Goal: Task Accomplishment & Management: Manage account settings

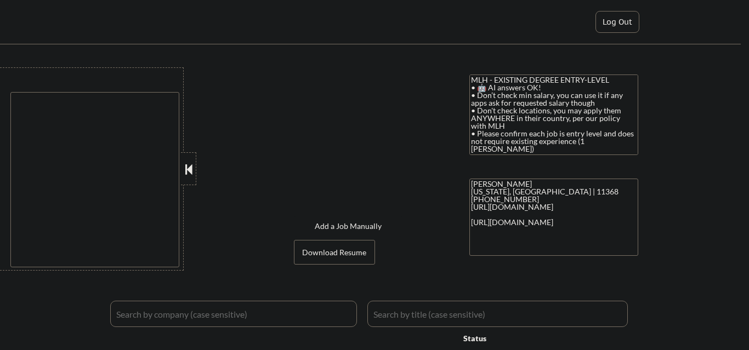
type textarea "country:[GEOGRAPHIC_DATA]"
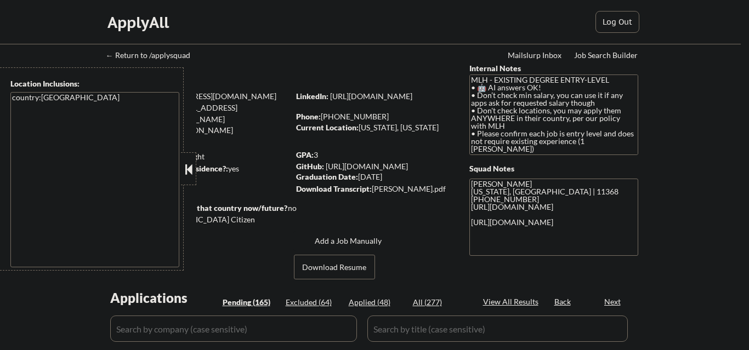
select select ""pending""
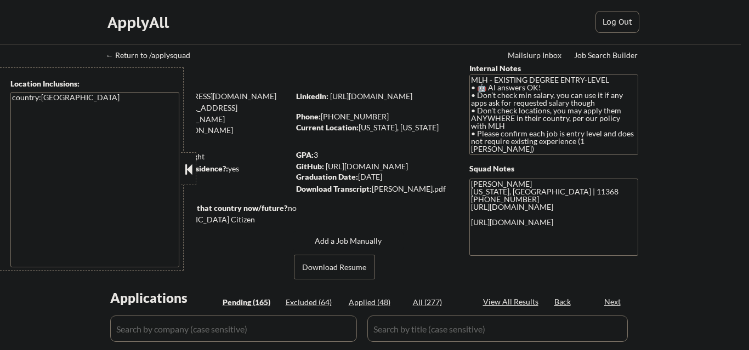
select select ""pending""
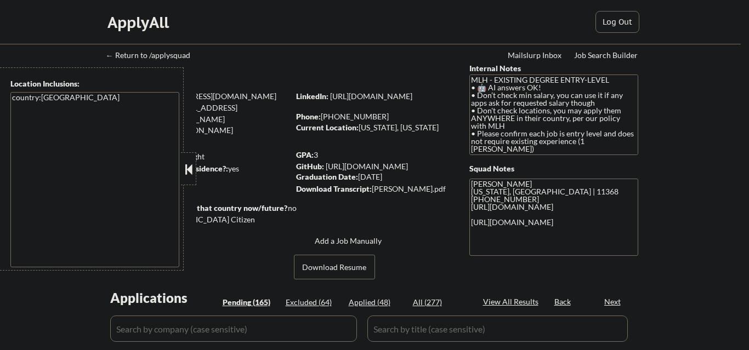
select select ""pending""
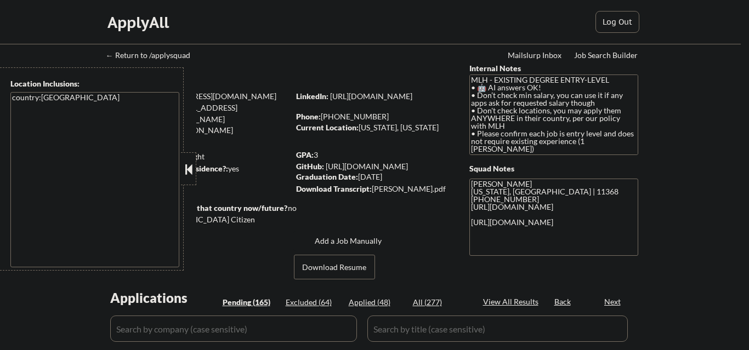
select select ""pending""
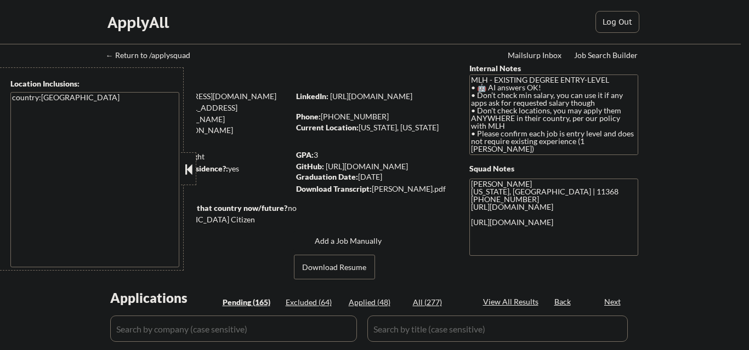
select select ""pending""
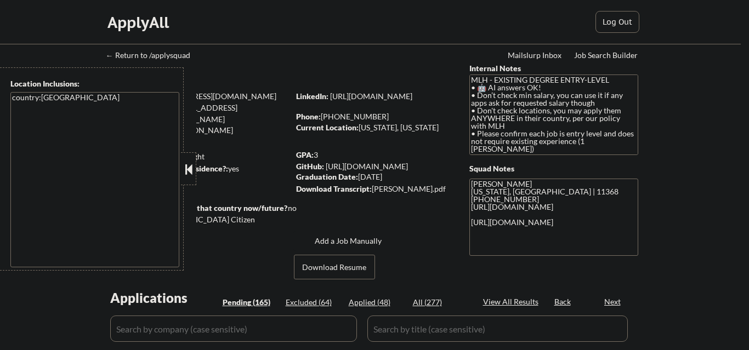
select select ""pending""
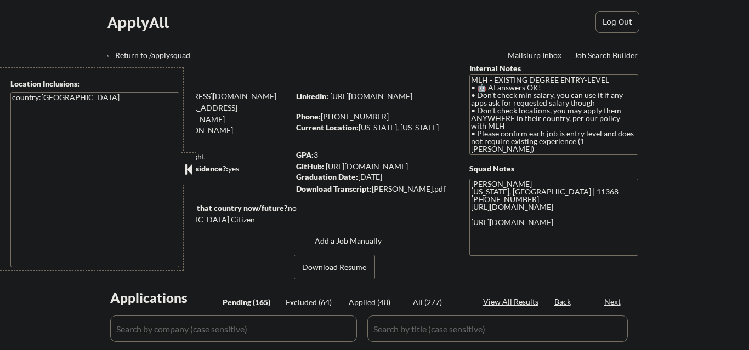
select select ""pending""
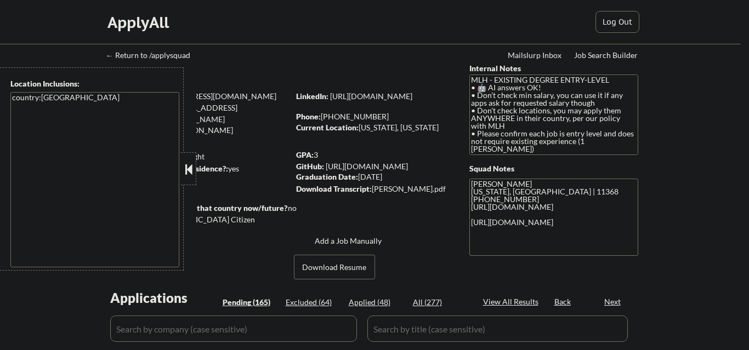
select select ""pending""
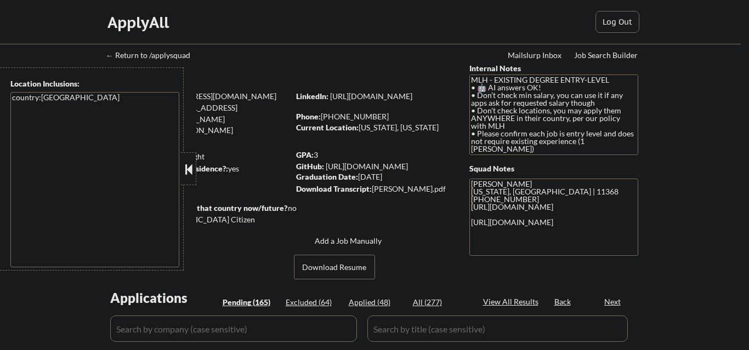
select select ""pending""
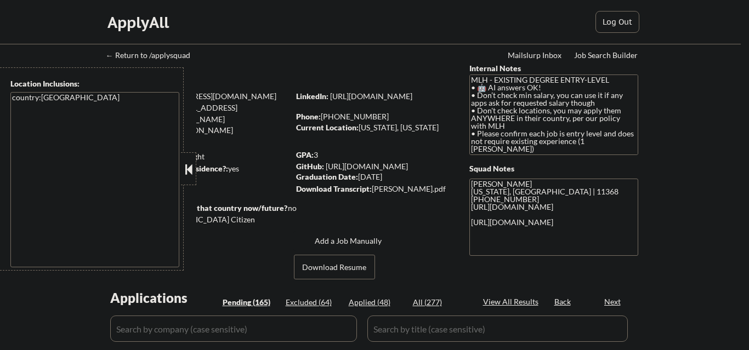
select select ""pending""
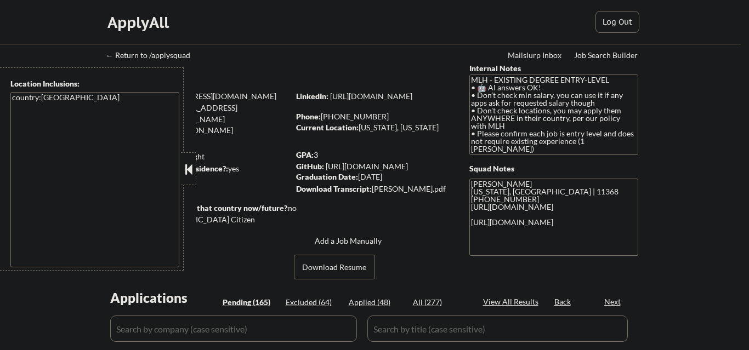
select select ""pending""
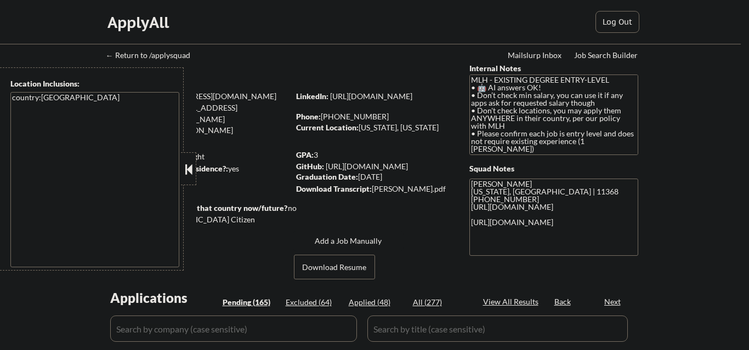
select select ""pending""
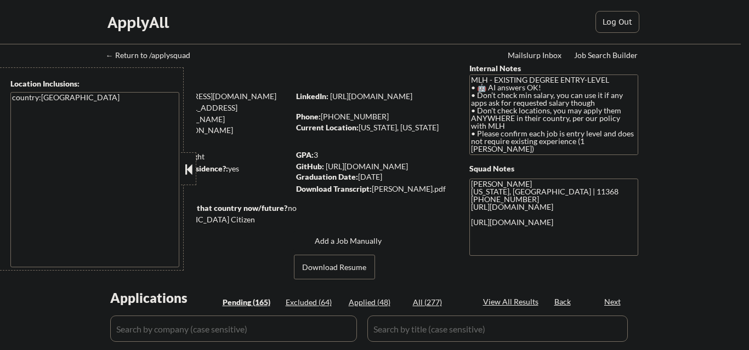
select select ""pending""
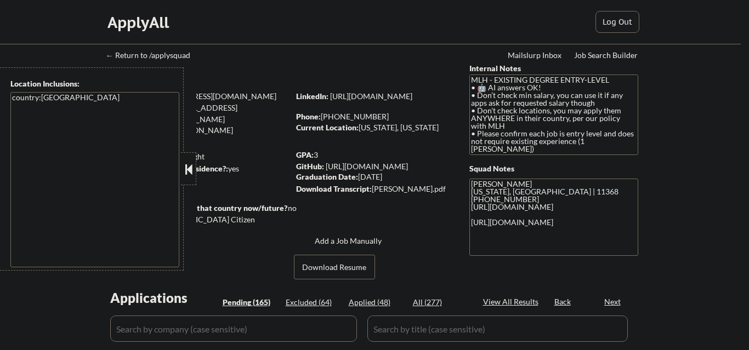
select select ""pending""
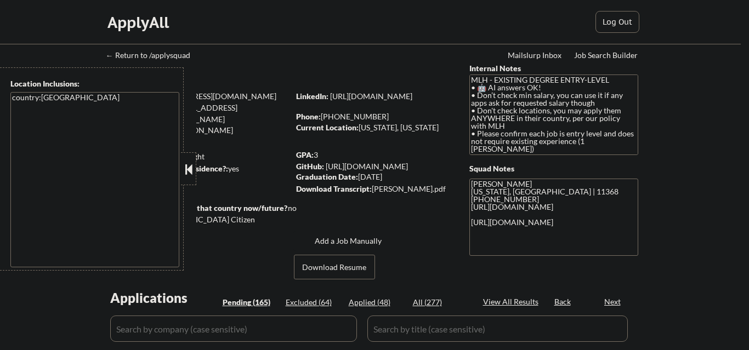
select select ""pending""
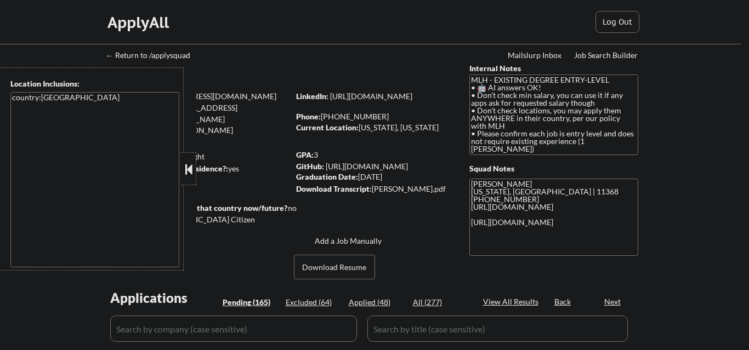
select select ""pending""
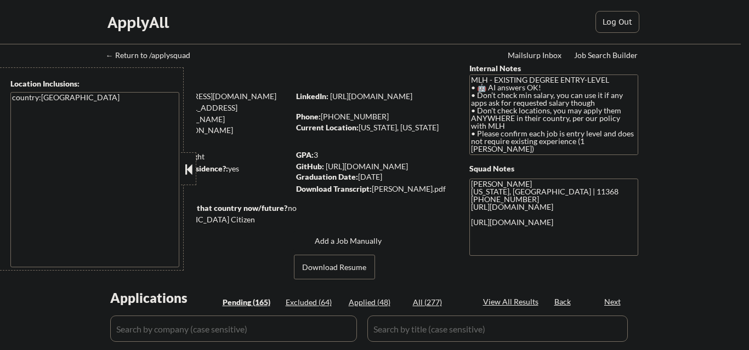
select select ""pending""
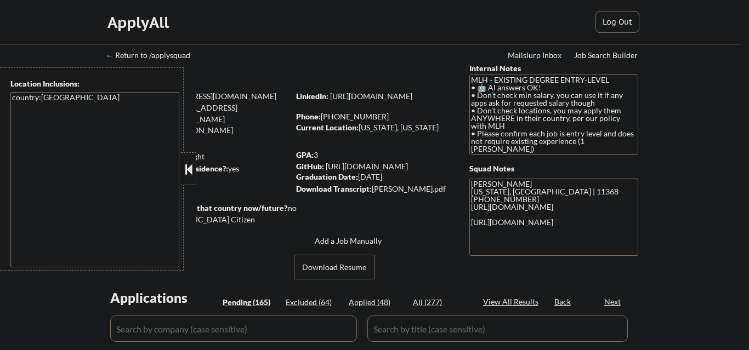
select select ""pending""
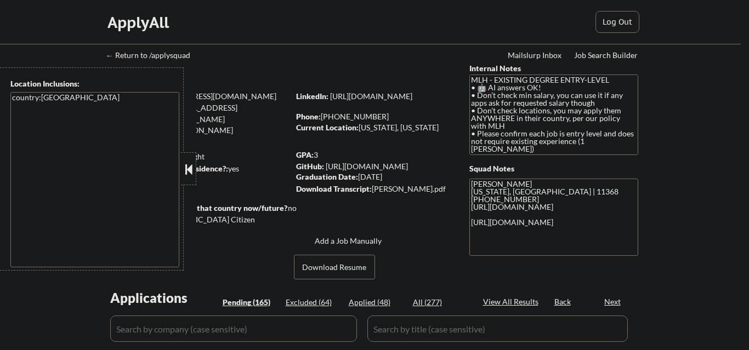
select select ""pending""
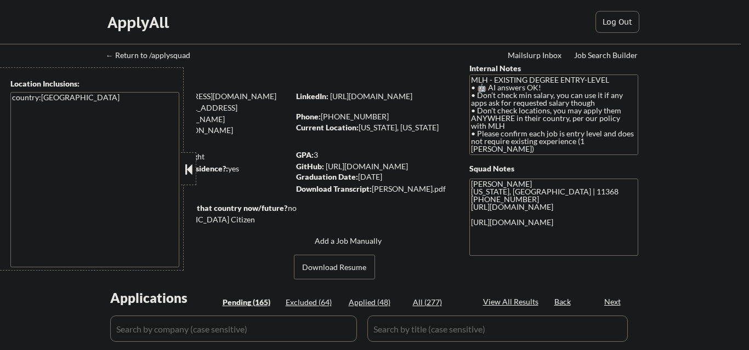
select select ""pending""
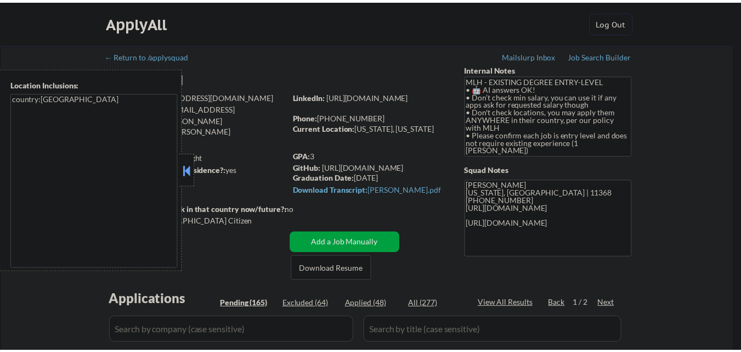
scroll to position [274, 0]
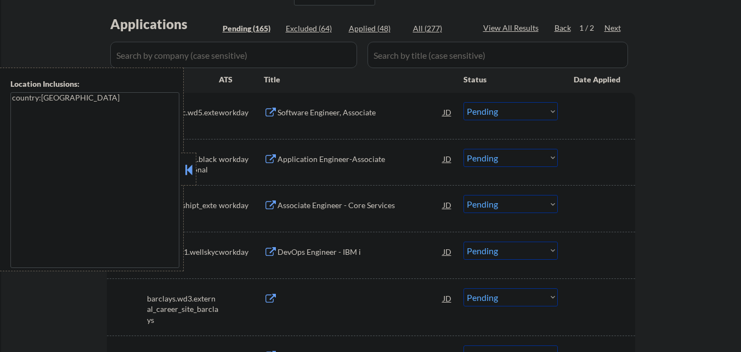
click at [194, 172] on button at bounding box center [189, 169] width 12 height 16
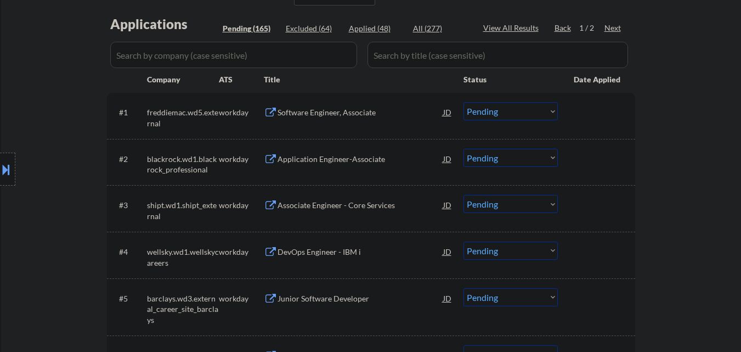
click at [359, 117] on div "Software Engineer, Associate" at bounding box center [360, 112] width 166 height 11
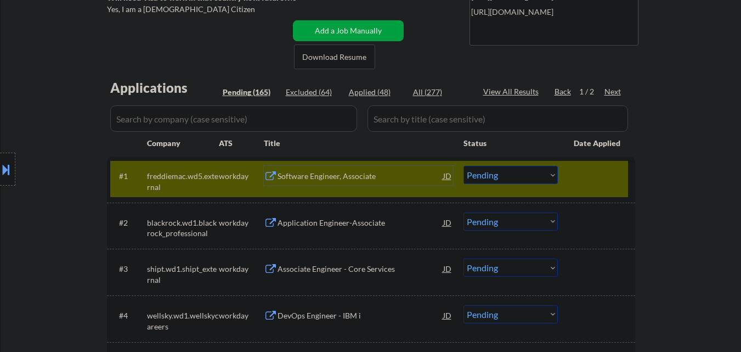
scroll to position [219, 0]
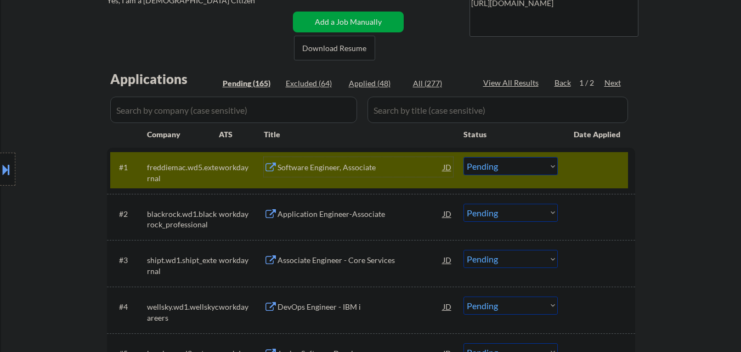
drag, startPoint x: 539, startPoint y: 165, endPoint x: 531, endPoint y: 174, distance: 11.7
click at [539, 165] on select "Choose an option... Pending Applied Excluded (Questions) Excluded (Expired) Exc…" at bounding box center [510, 166] width 94 height 18
click at [463, 157] on select "Choose an option... Pending Applied Excluded (Questions) Excluded (Expired) Exc…" at bounding box center [510, 166] width 94 height 18
click at [593, 177] on div "#1 freddiemac.wd5.external workday Software Engineer, Associate JD Choose an op…" at bounding box center [369, 170] width 518 height 36
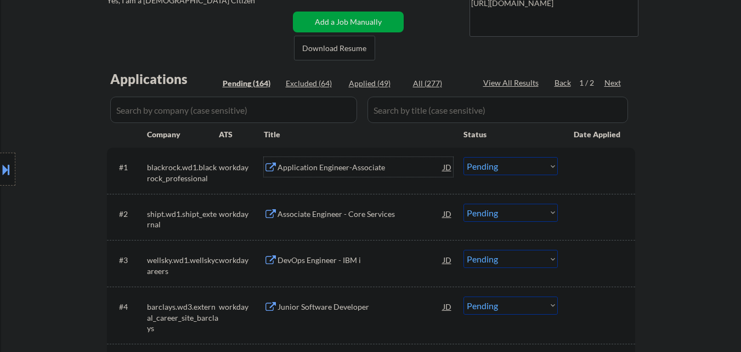
click at [337, 166] on div "Application Engineer-Associate" at bounding box center [360, 167] width 166 height 11
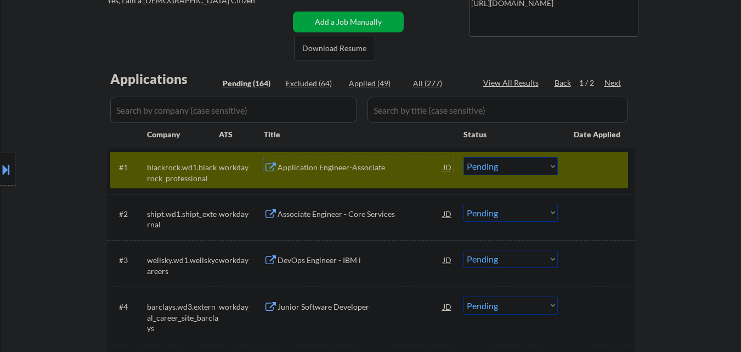
click at [503, 175] on div "#1 blackrock.wd1.blackrock_professional workday Application Engineer-Associate …" at bounding box center [369, 170] width 518 height 36
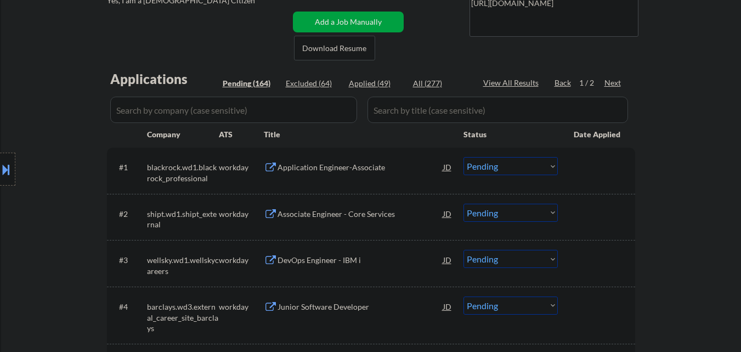
click at [526, 172] on select "Choose an option... Pending Applied Excluded (Questions) Excluded (Expired) Exc…" at bounding box center [510, 166] width 94 height 18
click at [463, 157] on select "Choose an option... Pending Applied Excluded (Questions) Excluded (Expired) Exc…" at bounding box center [510, 166] width 94 height 18
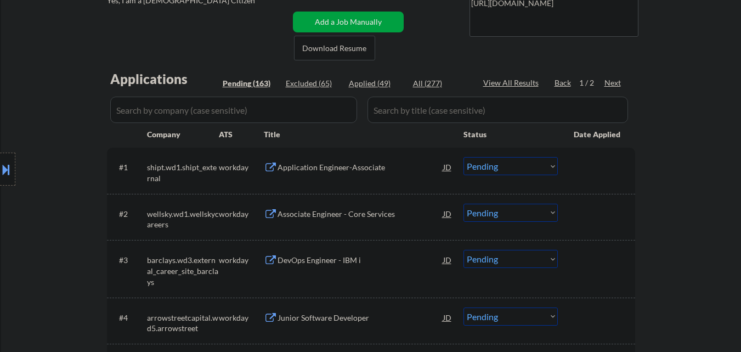
click at [364, 170] on div "Application Engineer-Associate" at bounding box center [360, 167] width 166 height 11
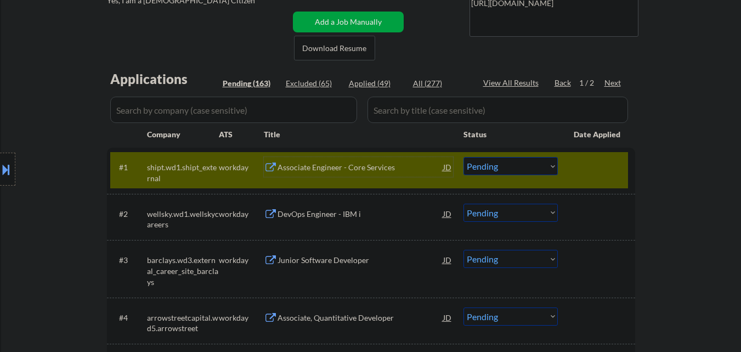
click at [489, 167] on select "Choose an option... Pending Applied Excluded (Questions) Excluded (Expired) Exc…" at bounding box center [510, 166] width 94 height 18
click at [463, 157] on select "Choose an option... Pending Applied Excluded (Questions) Excluded (Expired) Exc…" at bounding box center [510, 166] width 94 height 18
click at [592, 166] on div at bounding box center [598, 167] width 48 height 20
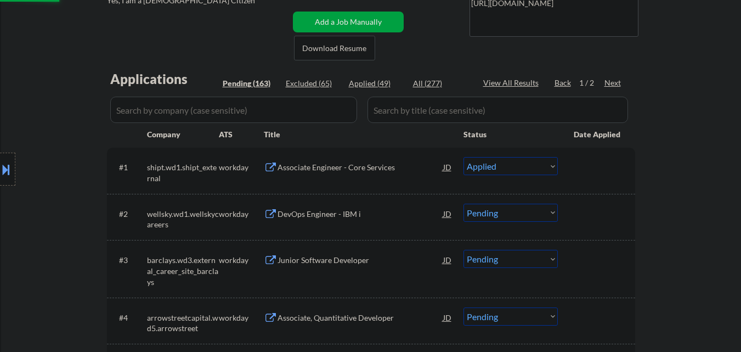
select select ""pending""
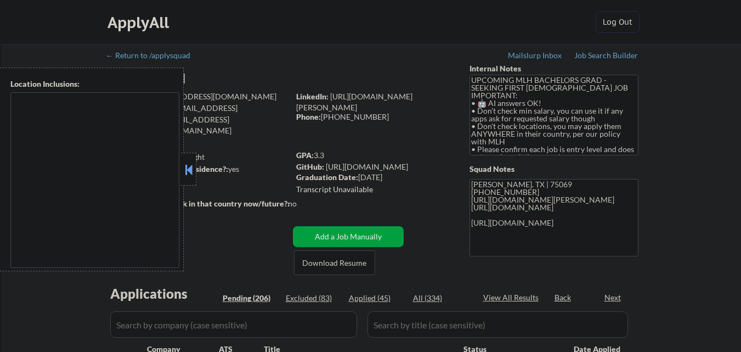
type textarea "country:[GEOGRAPHIC_DATA]"
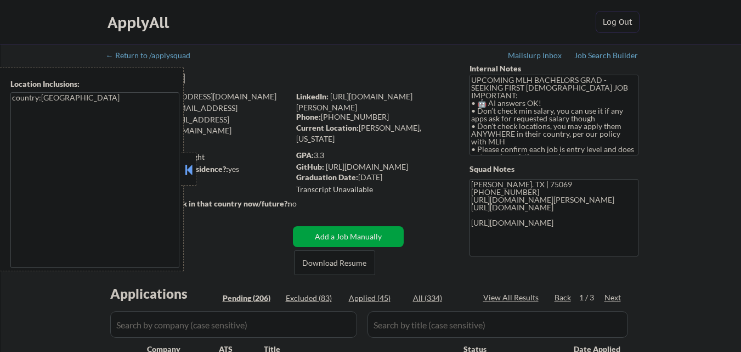
select select ""pending""
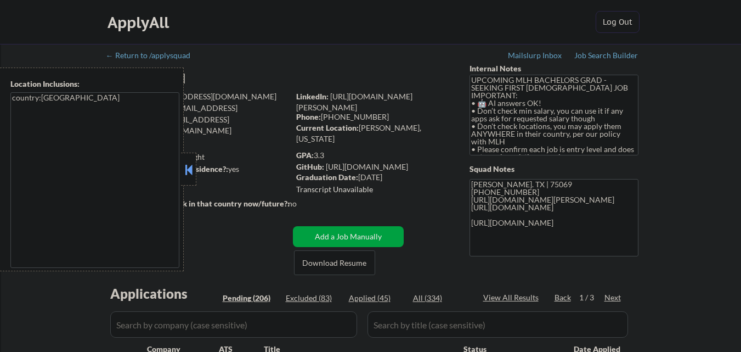
select select ""pending""
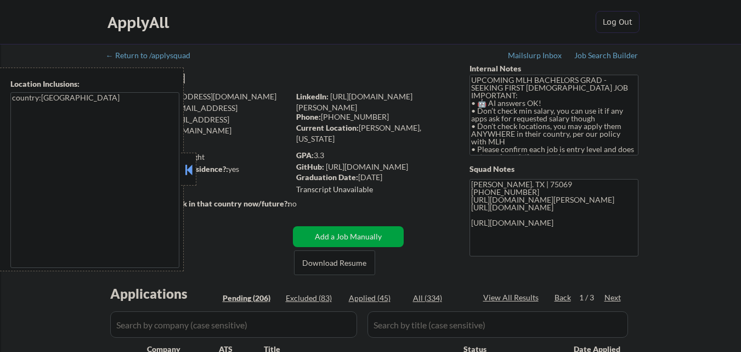
select select ""pending""
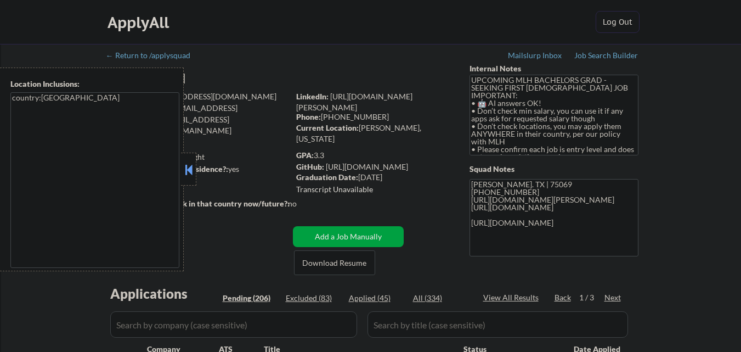
select select ""pending""
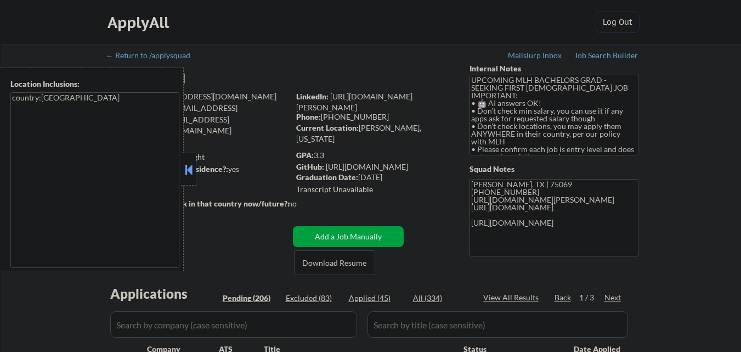
select select ""pending""
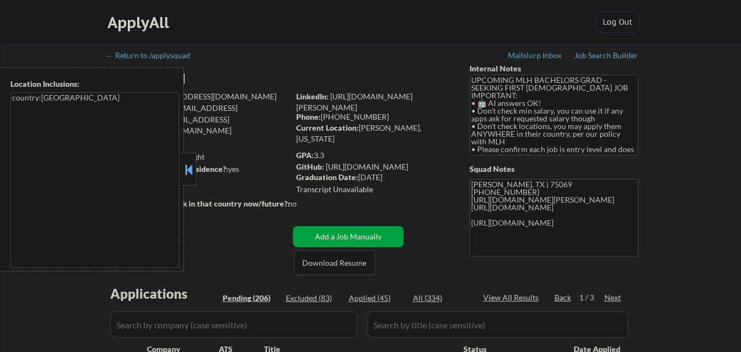
select select ""pending""
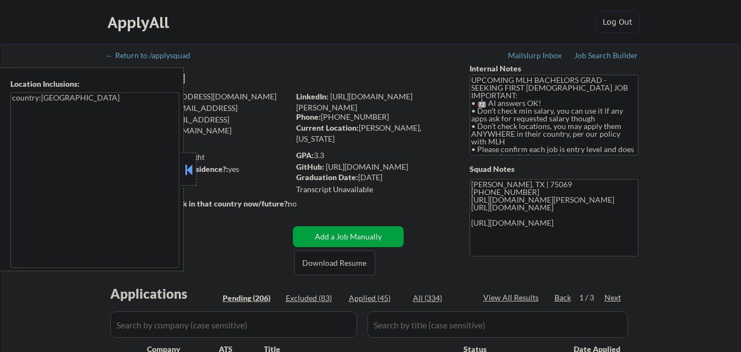
select select ""pending""
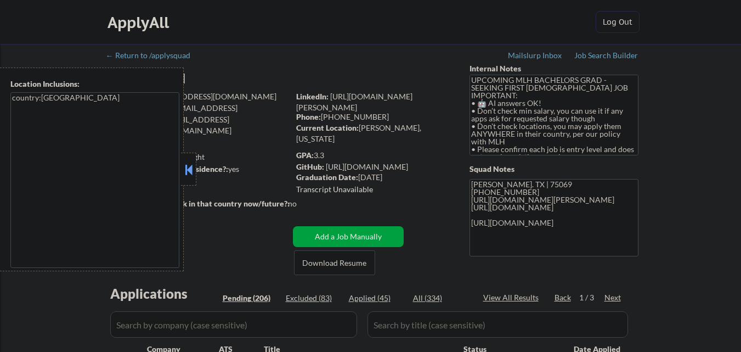
select select ""pending""
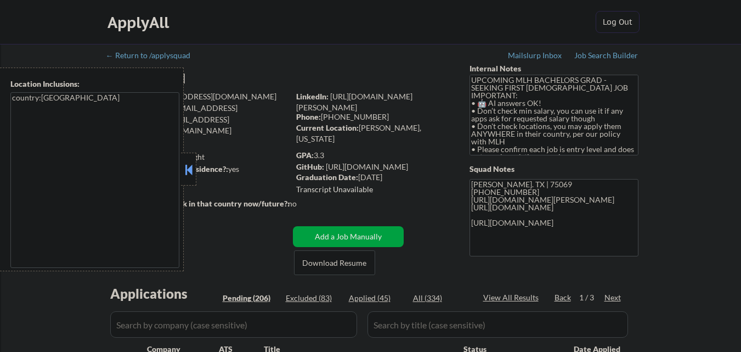
select select ""pending""
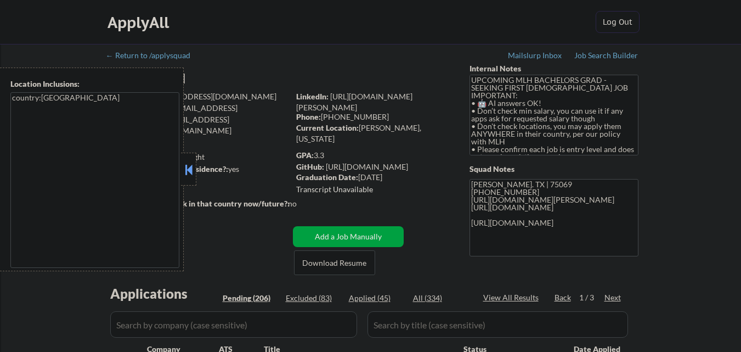
select select ""pending""
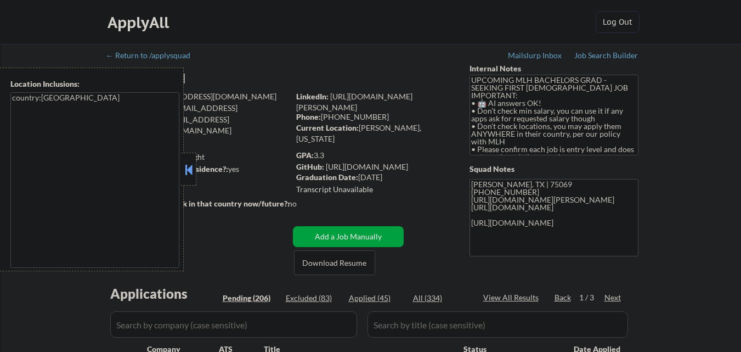
select select ""pending""
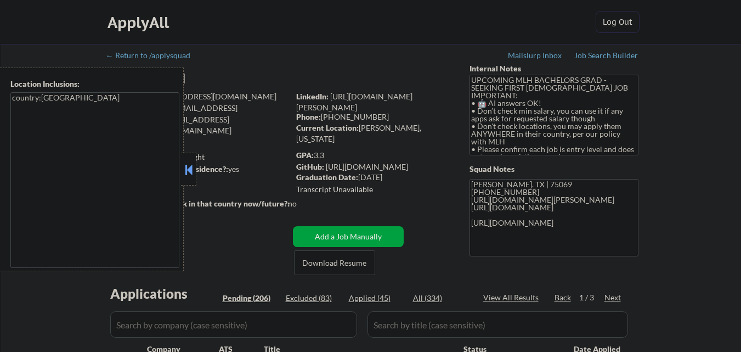
select select ""pending""
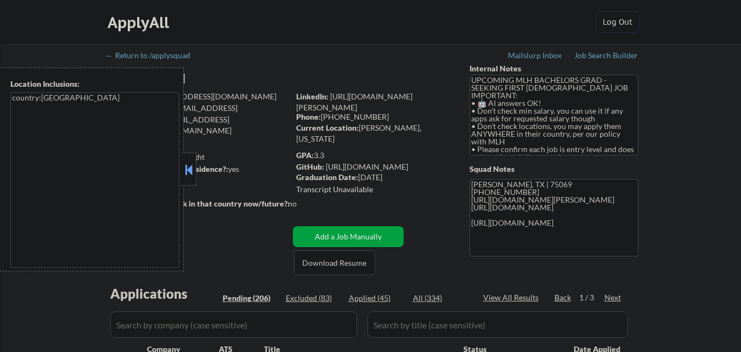
select select ""pending""
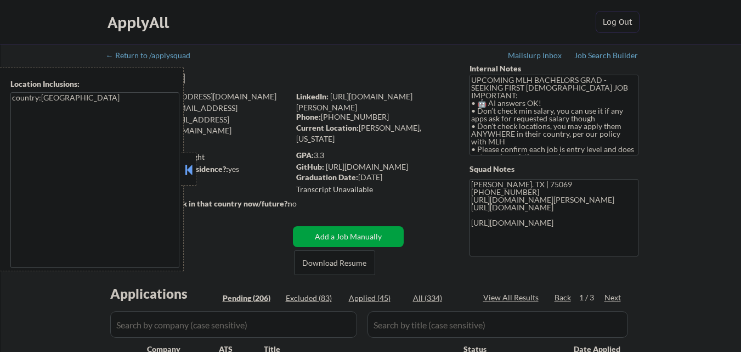
select select ""pending""
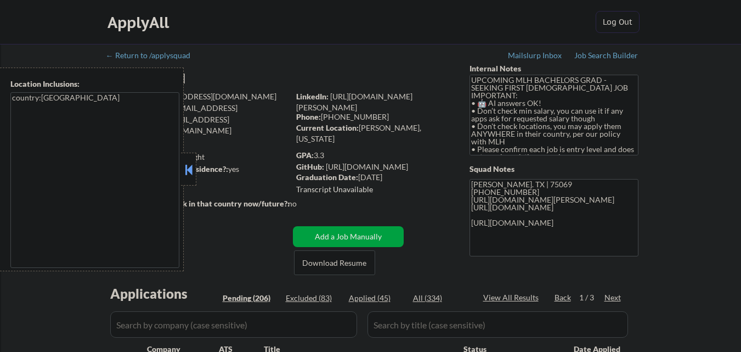
select select ""pending""
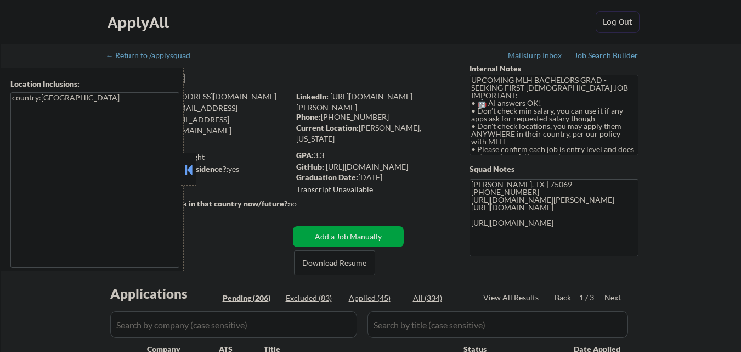
select select ""pending""
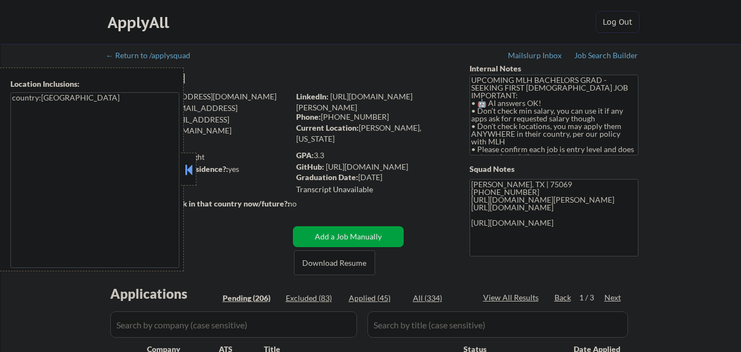
select select ""pending""
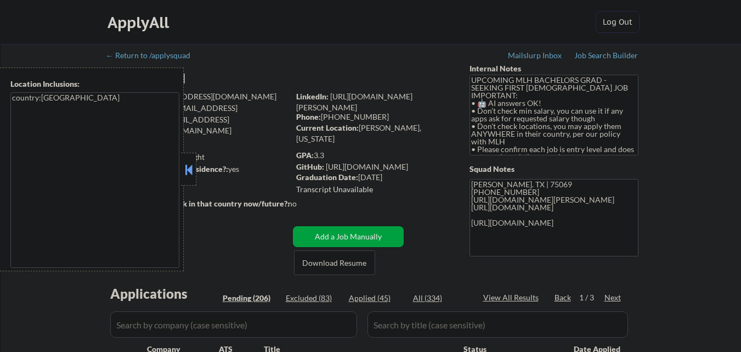
select select ""pending""
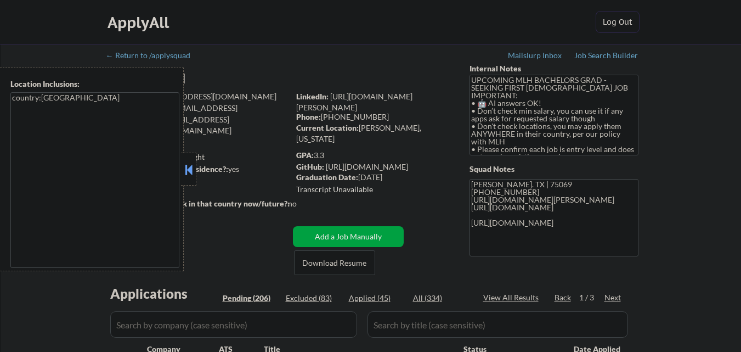
select select ""pending""
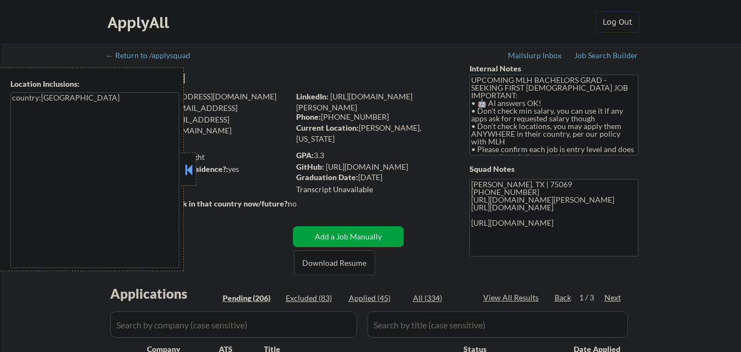
select select ""pending""
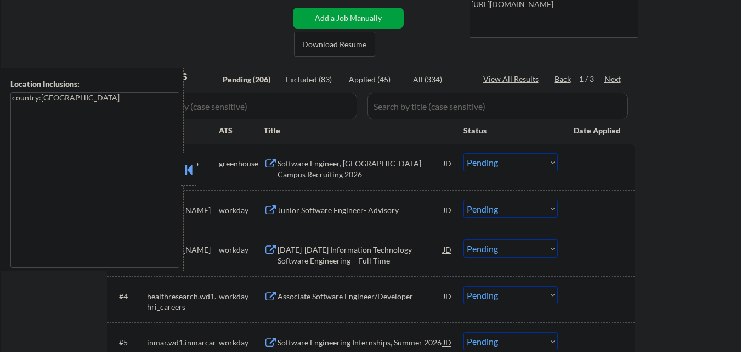
scroll to position [219, 0]
click at [186, 180] on div at bounding box center [188, 168] width 15 height 33
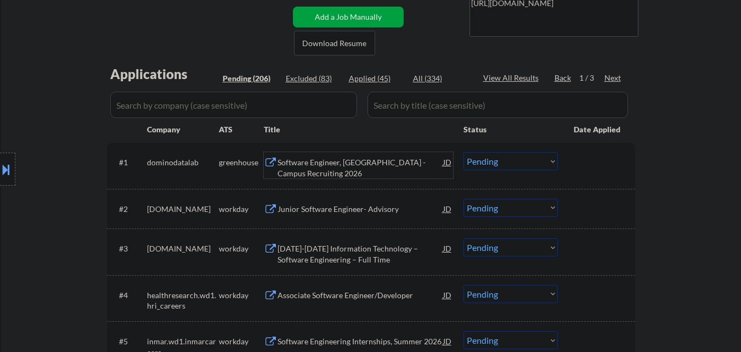
click at [337, 167] on div "Software Engineer, New Grad - Campus Recruiting 2026" at bounding box center [360, 167] width 166 height 21
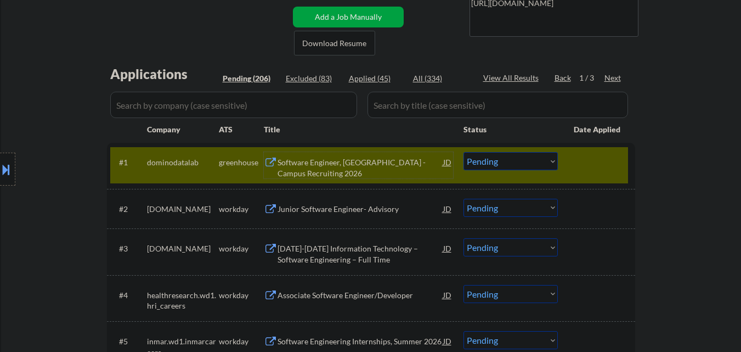
click at [496, 161] on select "Choose an option... Pending Applied Excluded (Questions) Excluded (Expired) Exc…" at bounding box center [510, 161] width 94 height 18
click at [463, 152] on select "Choose an option... Pending Applied Excluded (Questions) Excluded (Expired) Exc…" at bounding box center [510, 161] width 94 height 18
select select ""pending""
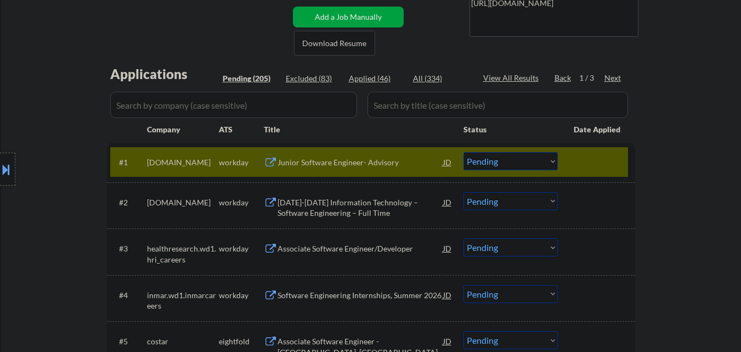
drag, startPoint x: 604, startPoint y: 170, endPoint x: 553, endPoint y: 187, distance: 53.8
click at [604, 170] on div at bounding box center [598, 162] width 48 height 20
drag, startPoint x: 590, startPoint y: 165, endPoint x: 485, endPoint y: 195, distance: 109.0
click at [588, 165] on div at bounding box center [598, 162] width 48 height 20
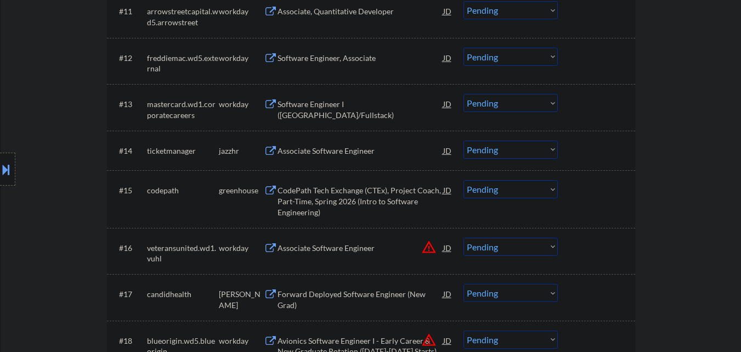
scroll to position [823, 0]
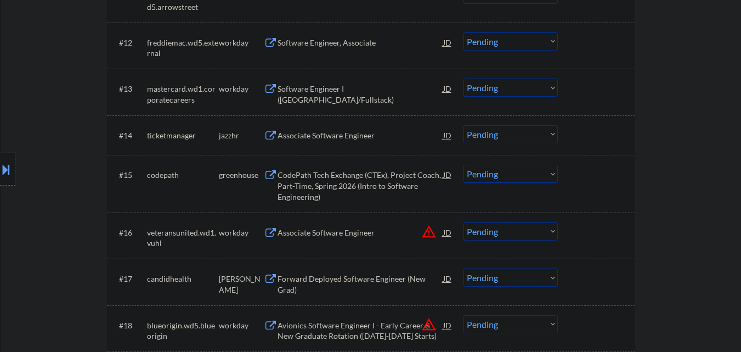
click at [330, 139] on div "Associate Software Engineer" at bounding box center [360, 135] width 166 height 11
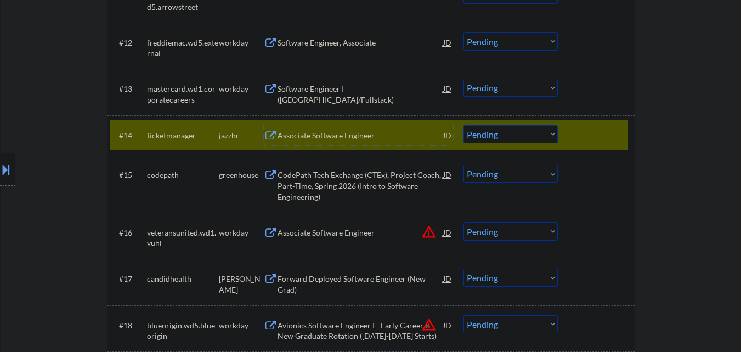
drag, startPoint x: 517, startPoint y: 132, endPoint x: 518, endPoint y: 143, distance: 10.5
click at [517, 133] on select "Choose an option... Pending Applied Excluded (Questions) Excluded (Expired) Exc…" at bounding box center [510, 134] width 94 height 18
click at [463, 125] on select "Choose an option... Pending Applied Excluded (Questions) Excluded (Expired) Exc…" at bounding box center [510, 134] width 94 height 18
click at [621, 133] on div at bounding box center [598, 135] width 48 height 20
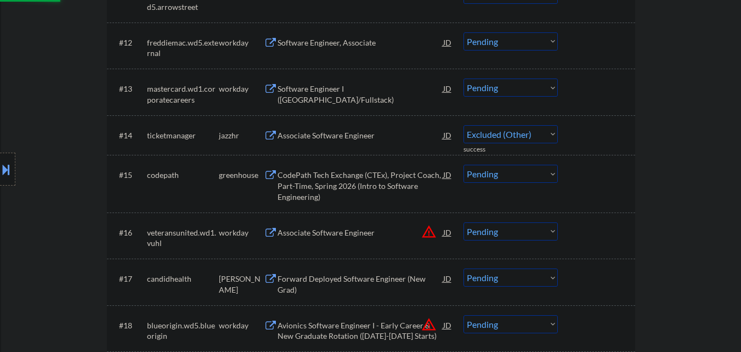
select select ""pending""
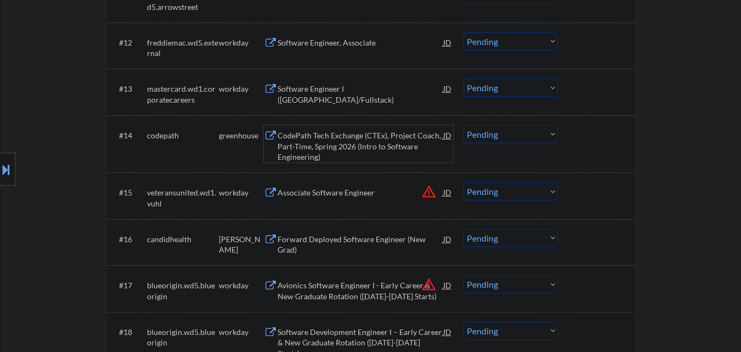
click at [343, 132] on div "CodePath Tech Exchange (CTEx), Project Coach, Part-Time, Spring 2026 (Intro to …" at bounding box center [360, 146] width 166 height 32
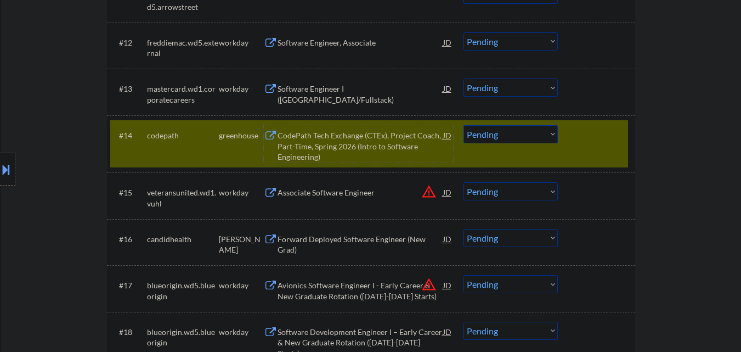
click at [617, 149] on div "#14 codepath greenhouse CodePath Tech Exchange (CTEx), Project Coach, Part-Time…" at bounding box center [369, 143] width 518 height 47
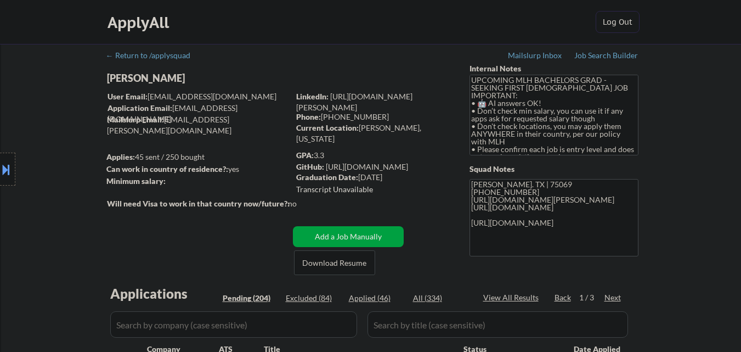
scroll to position [165, 0]
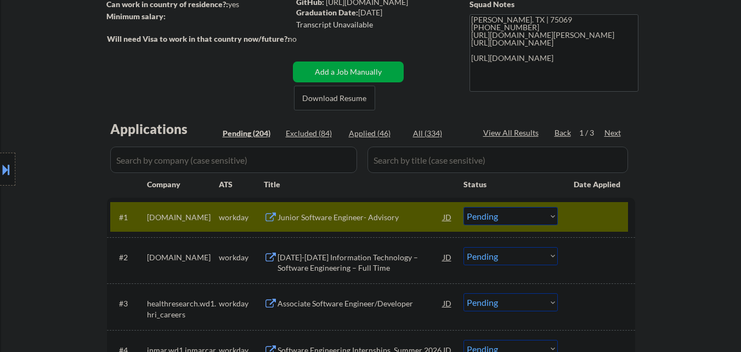
click at [344, 212] on div "Junior Software Engineer- Advisory" at bounding box center [360, 217] width 166 height 11
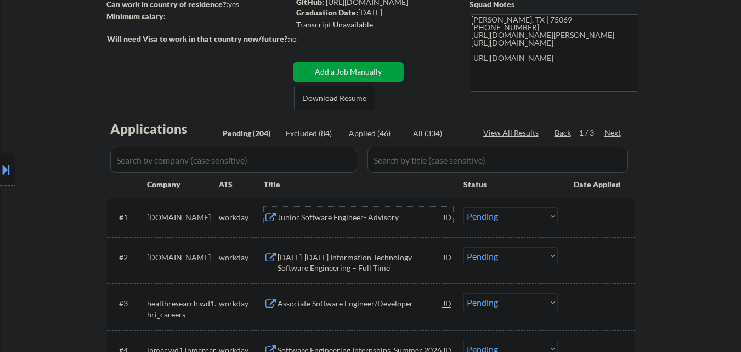
drag, startPoint x: 511, startPoint y: 220, endPoint x: 514, endPoint y: 207, distance: 13.0
click at [513, 216] on select "Choose an option... Pending Applied Excluded (Questions) Excluded (Expired) Exc…" at bounding box center [510, 216] width 94 height 18
click at [463, 207] on select "Choose an option... Pending Applied Excluded (Questions) Excluded (Expired) Exc…" at bounding box center [510, 216] width 94 height 18
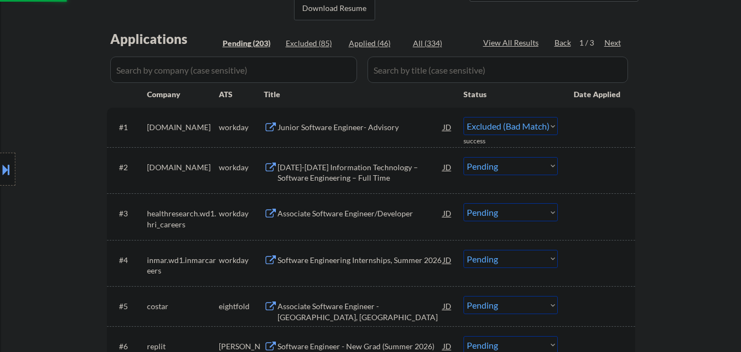
scroll to position [274, 0]
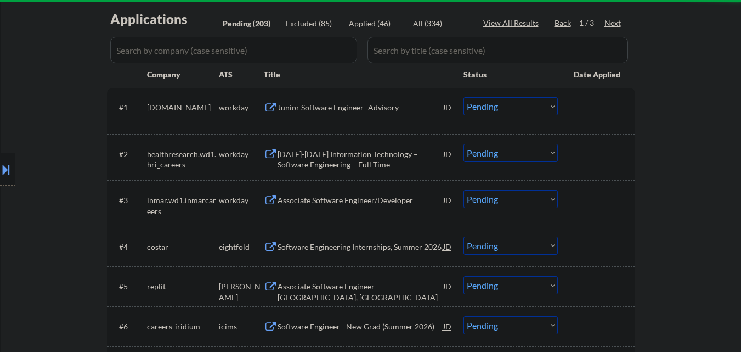
click at [331, 109] on div "Junior Software Engineer- Advisory" at bounding box center [360, 107] width 166 height 11
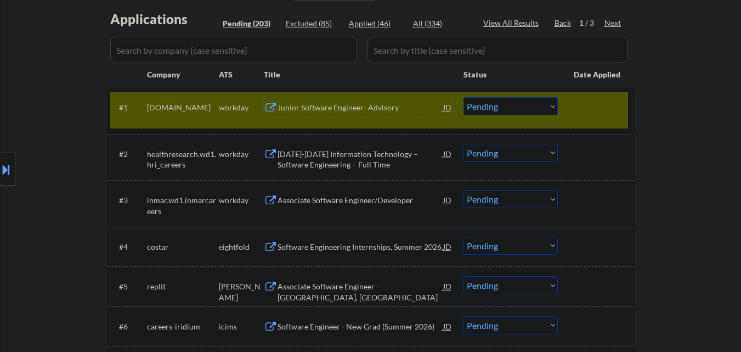
drag, startPoint x: 491, startPoint y: 101, endPoint x: 506, endPoint y: 107, distance: 15.8
click at [492, 101] on select "Choose an option... Pending Applied Excluded (Questions) Excluded (Expired) Exc…" at bounding box center [510, 106] width 94 height 18
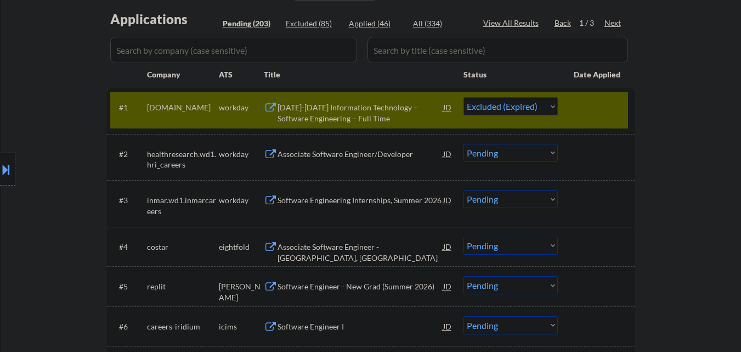
click at [463, 97] on select "Choose an option... Pending Applied Excluded (Questions) Excluded (Expired) Exc…" at bounding box center [510, 106] width 94 height 18
click at [600, 104] on div at bounding box center [598, 107] width 48 height 20
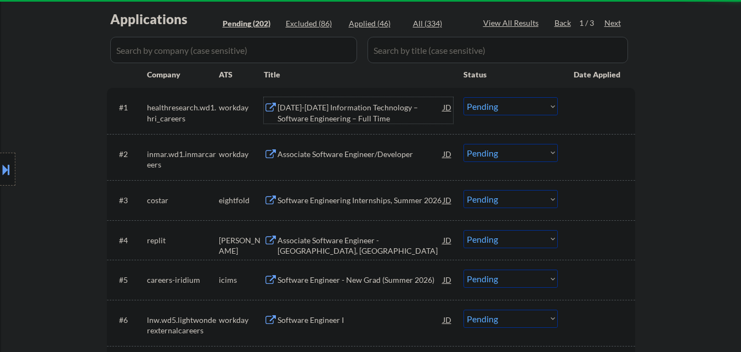
click at [369, 107] on div "2025-2026 Information Technology – Software Engineering – Full Time" at bounding box center [360, 112] width 166 height 21
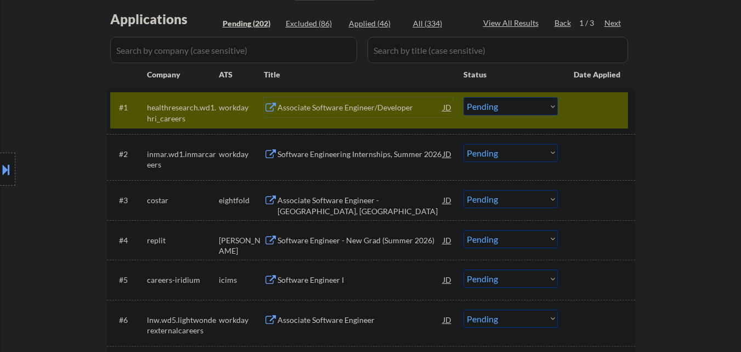
drag, startPoint x: 503, startPoint y: 101, endPoint x: 510, endPoint y: 105, distance: 7.9
click at [504, 101] on select "Choose an option... Pending Applied Excluded (Questions) Excluded (Expired) Exc…" at bounding box center [510, 106] width 94 height 18
click at [463, 97] on select "Choose an option... Pending Applied Excluded (Questions) Excluded (Expired) Exc…" at bounding box center [510, 106] width 94 height 18
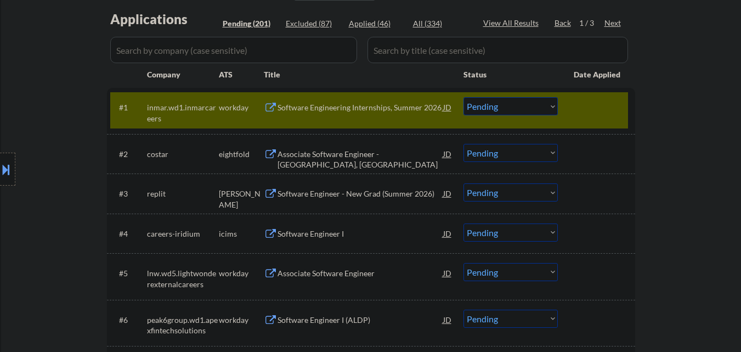
click at [362, 109] on div "Software Engineering Internships, Summer 2026" at bounding box center [360, 107] width 166 height 11
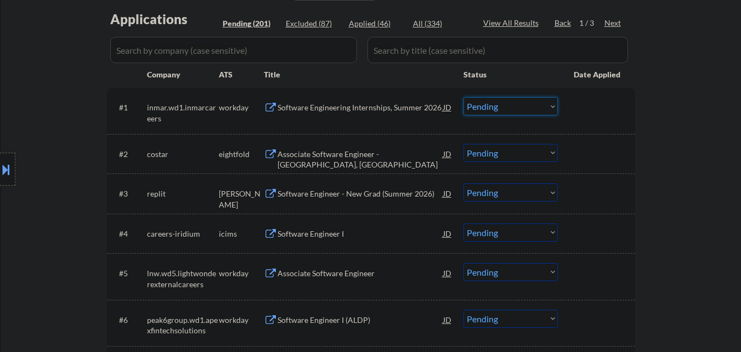
click at [503, 100] on select "Choose an option... Pending Applied Excluded (Questions) Excluded (Expired) Exc…" at bounding box center [510, 106] width 94 height 18
click at [463, 97] on select "Choose an option... Pending Applied Excluded (Questions) Excluded (Expired) Exc…" at bounding box center [510, 106] width 94 height 18
select select ""pending""
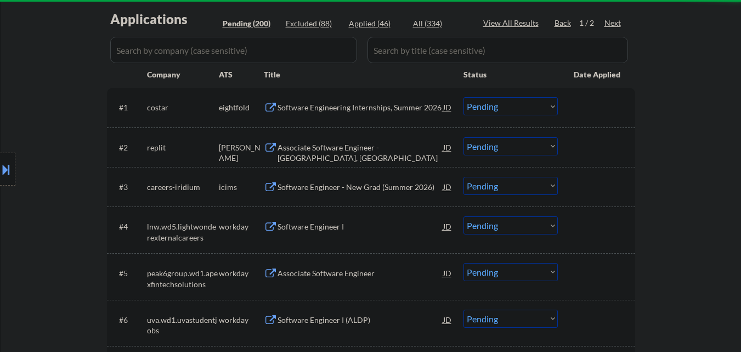
click at [402, 102] on div "Software Engineering Internships, Summer 2026" at bounding box center [360, 107] width 166 height 11
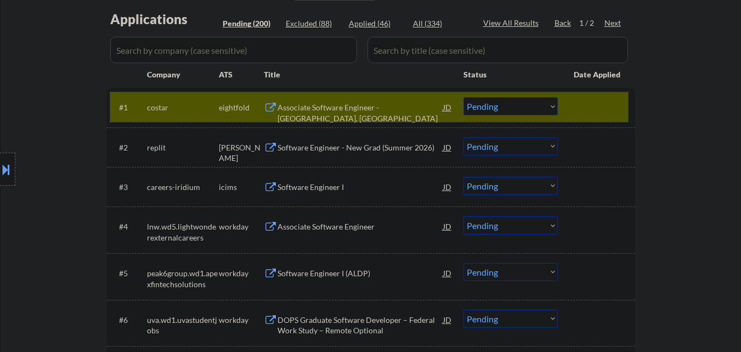
click at [577, 99] on div at bounding box center [598, 107] width 48 height 20
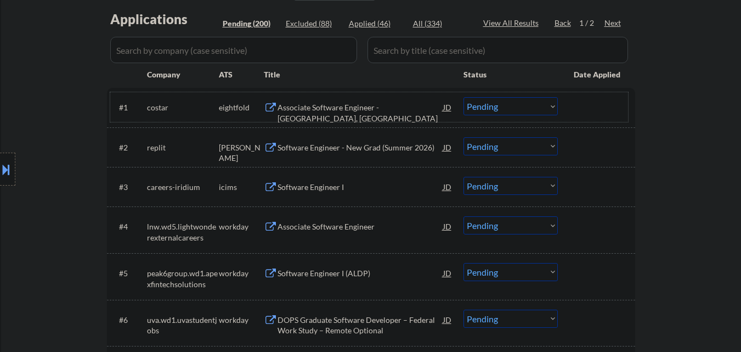
scroll to position [329, 0]
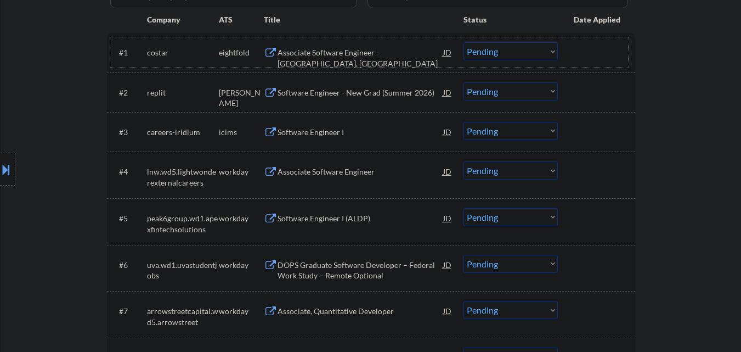
click at [367, 93] on div "Software Engineer - New Grad (Summer 2026)" at bounding box center [360, 92] width 166 height 11
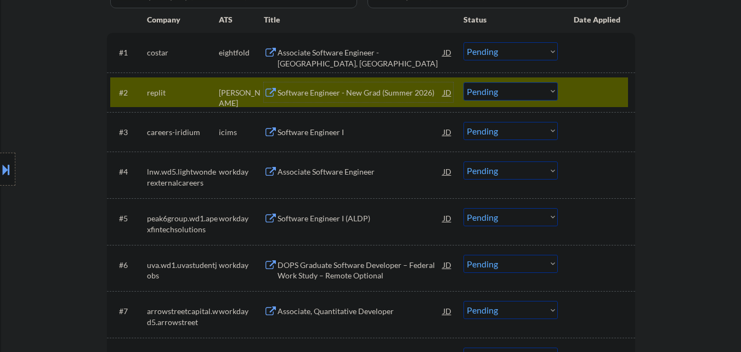
click at [512, 94] on select "Choose an option... Pending Applied Excluded (Questions) Excluded (Expired) Exc…" at bounding box center [510, 91] width 94 height 18
click at [463, 82] on select "Choose an option... Pending Applied Excluded (Questions) Excluded (Expired) Exc…" at bounding box center [510, 91] width 94 height 18
drag, startPoint x: 586, startPoint y: 92, endPoint x: 583, endPoint y: 97, distance: 5.9
click at [586, 93] on div at bounding box center [598, 92] width 48 height 20
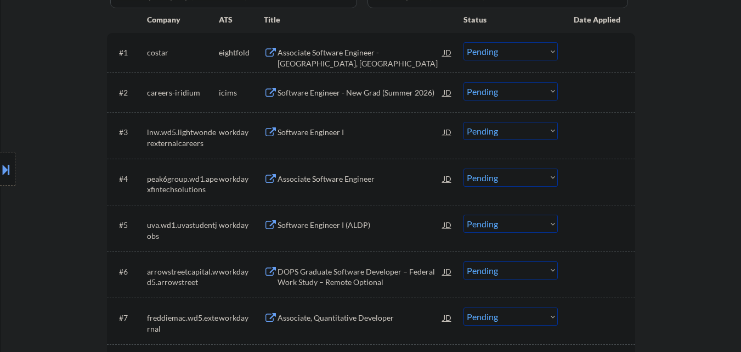
click at [364, 91] on div "Software Engineer - New Grad (Summer 2026)" at bounding box center [360, 92] width 166 height 11
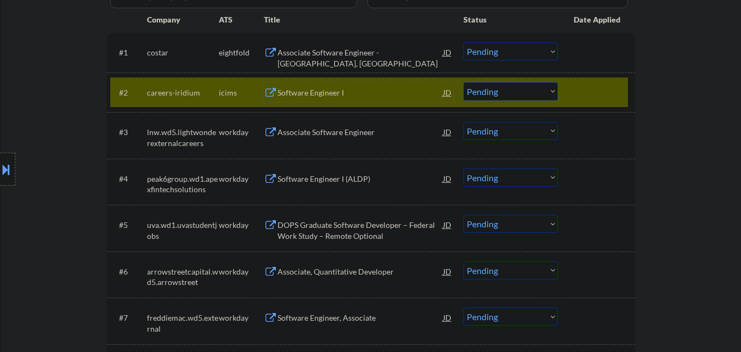
click at [513, 98] on select "Choose an option... Pending Applied Excluded (Questions) Excluded (Expired) Exc…" at bounding box center [510, 91] width 94 height 18
click at [463, 82] on select "Choose an option... Pending Applied Excluded (Questions) Excluded (Expired) Exc…" at bounding box center [510, 91] width 94 height 18
click at [587, 92] on div at bounding box center [598, 92] width 48 height 20
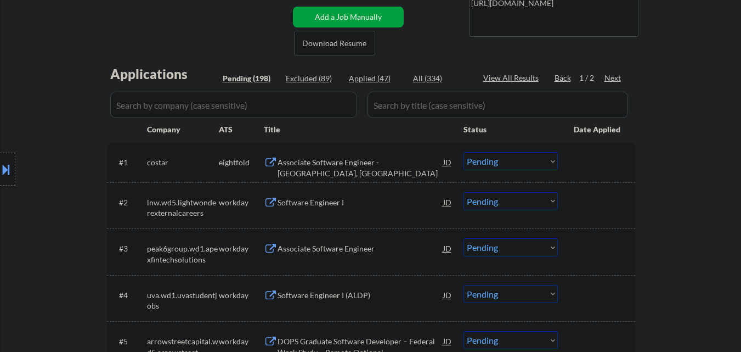
scroll to position [274, 0]
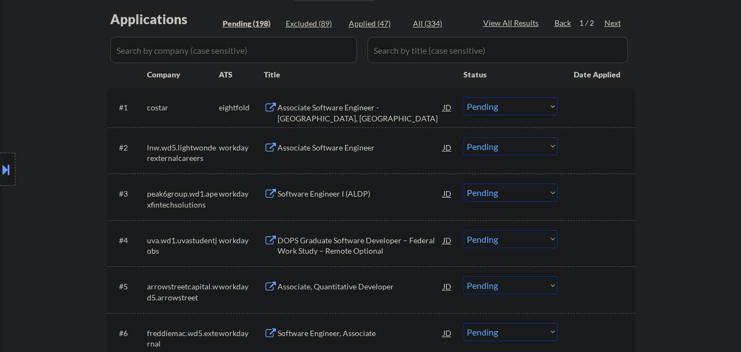
click at [336, 151] on div "Associate Software Engineer" at bounding box center [360, 147] width 166 height 11
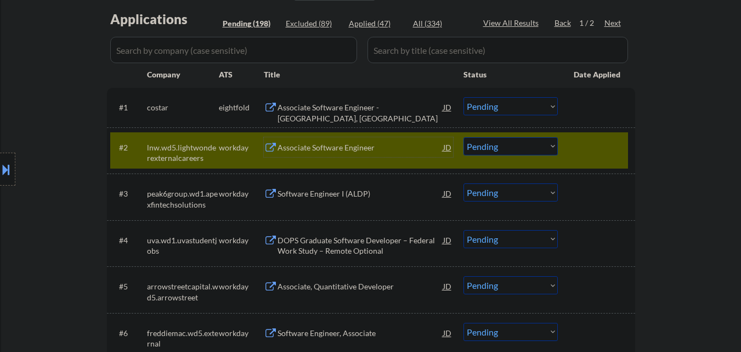
drag, startPoint x: 518, startPoint y: 146, endPoint x: 521, endPoint y: 154, distance: 8.9
click at [518, 146] on select "Choose an option... Pending Applied Excluded (Questions) Excluded (Expired) Exc…" at bounding box center [510, 146] width 94 height 18
click at [463, 137] on select "Choose an option... Pending Applied Excluded (Questions) Excluded (Expired) Exc…" at bounding box center [510, 146] width 94 height 18
click at [598, 134] on div "#2 lnw.wd5.lightwonderexternalcareers workday Associate Software Engineer JD Ch…" at bounding box center [369, 150] width 518 height 36
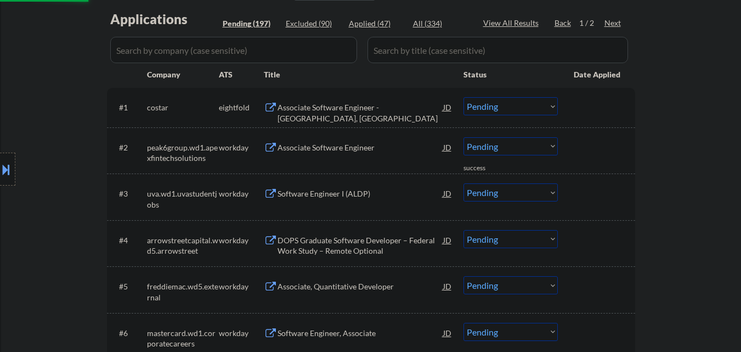
click at [343, 149] on div "Associate Software Engineer" at bounding box center [360, 147] width 166 height 11
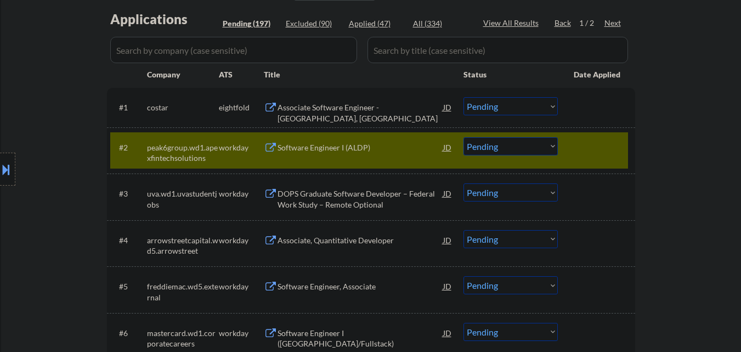
click at [517, 149] on select "Choose an option... Pending Applied Excluded (Questions) Excluded (Expired) Exc…" at bounding box center [510, 146] width 94 height 18
click at [463, 137] on select "Choose an option... Pending Applied Excluded (Questions) Excluded (Expired) Exc…" at bounding box center [510, 146] width 94 height 18
click at [592, 147] on div at bounding box center [598, 147] width 48 height 20
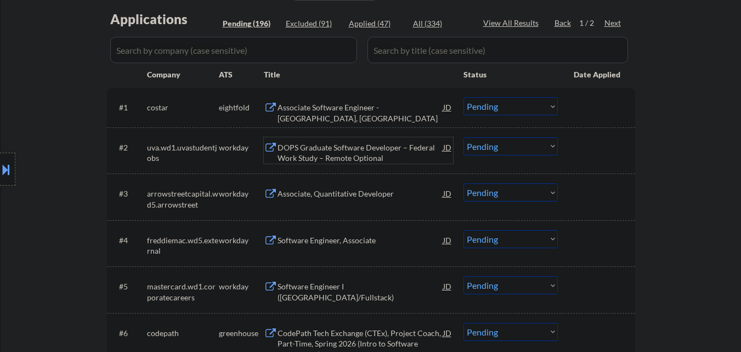
click at [372, 148] on div "DOPS Graduate Software Developer – Federal Work Study – Remote Optional" at bounding box center [360, 152] width 166 height 21
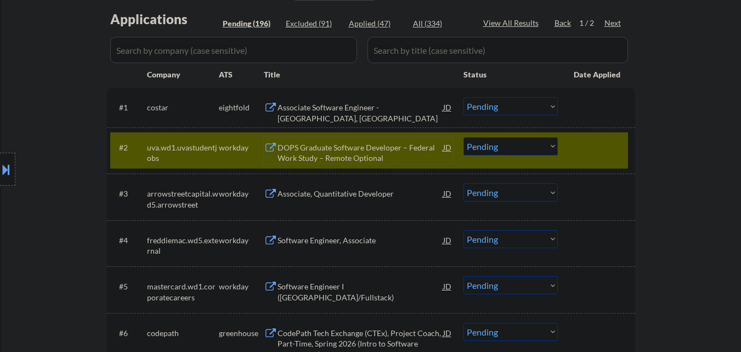
drag, startPoint x: 515, startPoint y: 149, endPoint x: 518, endPoint y: 154, distance: 5.9
click at [516, 149] on select "Choose an option... Pending Applied Excluded (Questions) Excluded (Expired) Exc…" at bounding box center [510, 146] width 94 height 18
click at [463, 137] on select "Choose an option... Pending Applied Excluded (Questions) Excluded (Expired) Exc…" at bounding box center [510, 146] width 94 height 18
click at [589, 148] on div at bounding box center [598, 147] width 48 height 20
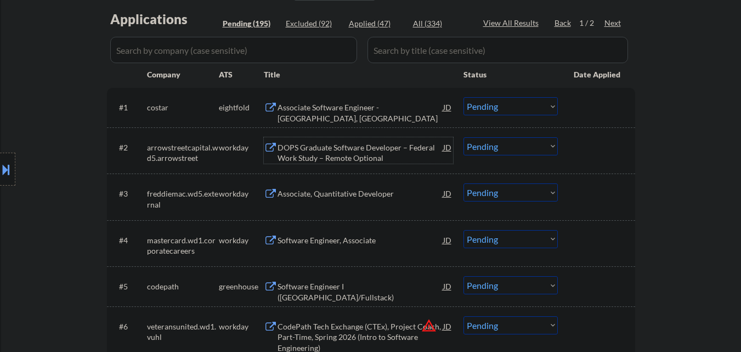
click at [357, 156] on div "DOPS Graduate Software Developer – Federal Work Study – Remote Optional" at bounding box center [360, 152] width 166 height 21
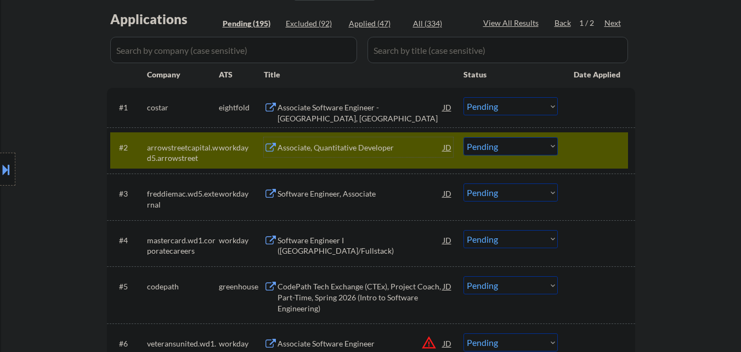
click at [492, 151] on select "Choose an option... Pending Applied Excluded (Questions) Excluded (Expired) Exc…" at bounding box center [510, 146] width 94 height 18
click at [463, 137] on select "Choose an option... Pending Applied Excluded (Questions) Excluded (Expired) Exc…" at bounding box center [510, 146] width 94 height 18
click at [602, 144] on div at bounding box center [598, 147] width 48 height 20
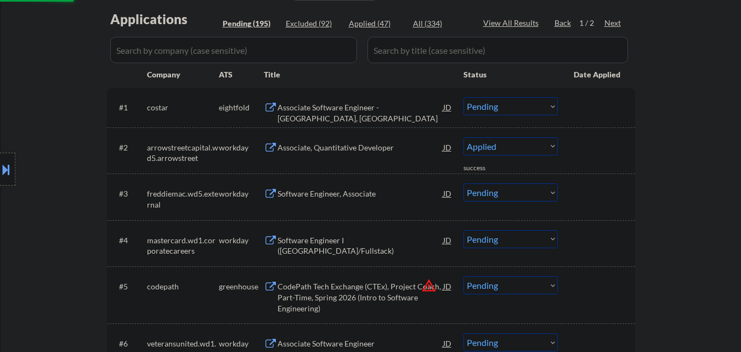
select select ""pending""
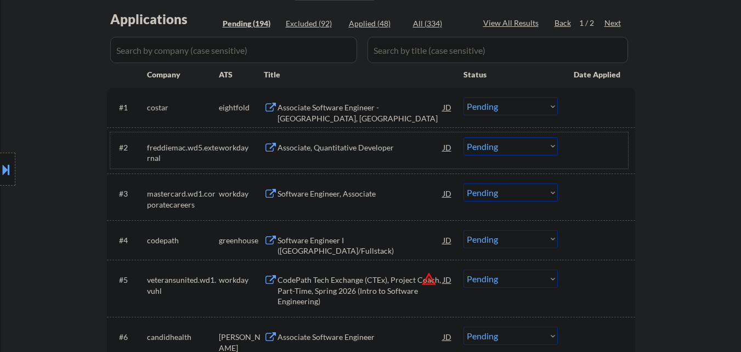
click at [339, 147] on div "Associate, Quantitative Developer" at bounding box center [360, 147] width 166 height 11
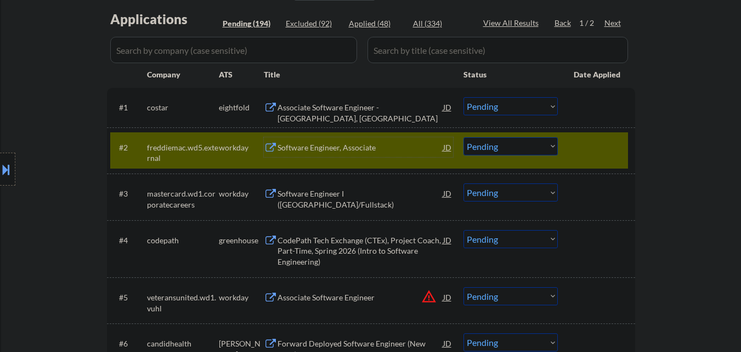
click at [362, 151] on div "Software Engineer, Associate" at bounding box center [360, 147] width 166 height 11
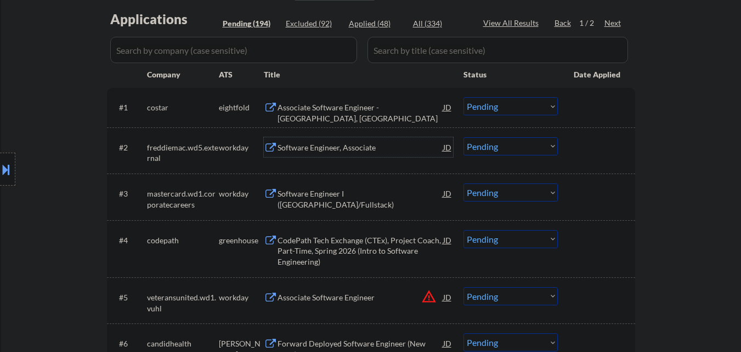
click at [385, 25] on div "Applied (48)" at bounding box center [376, 23] width 55 height 11
select select ""applied""
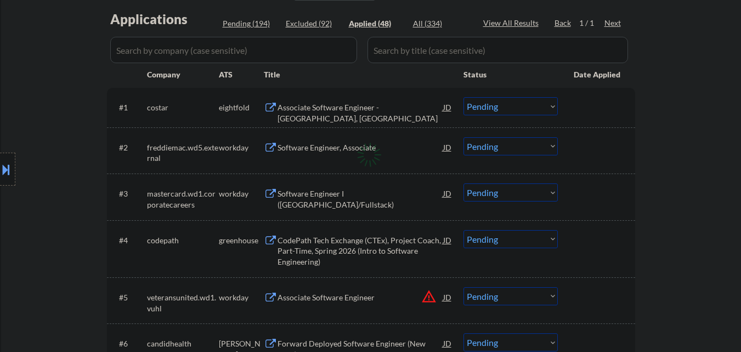
select select ""applied""
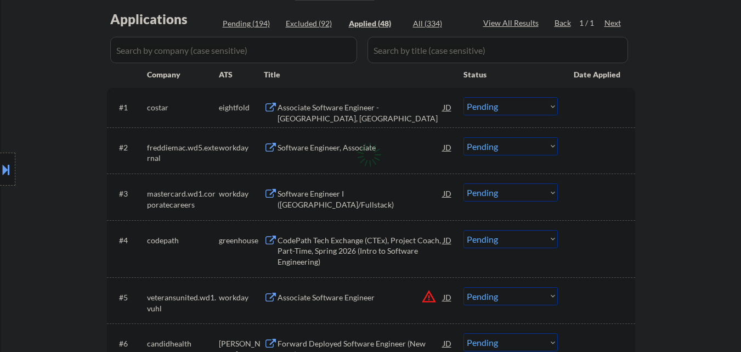
select select ""applied""
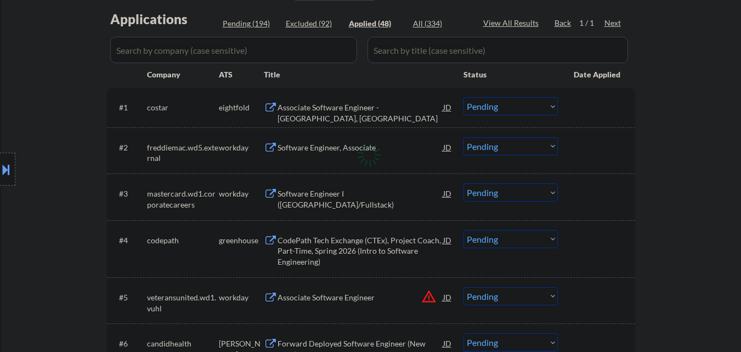
select select ""applied""
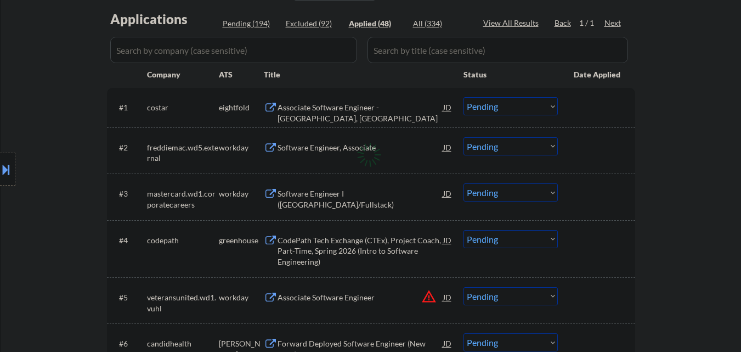
select select ""applied""
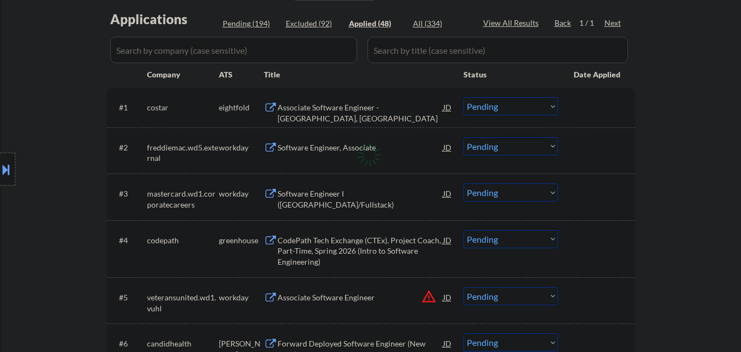
select select ""applied""
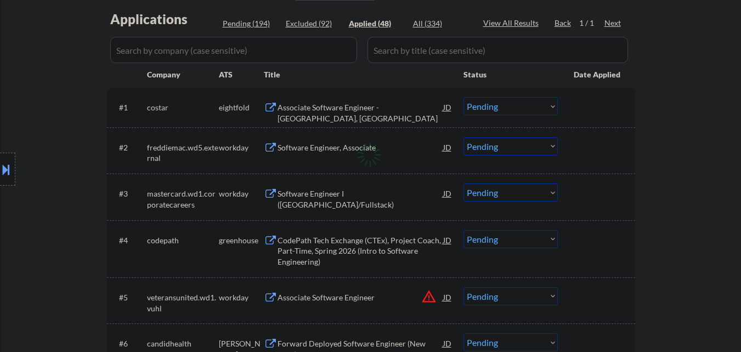
select select ""applied""
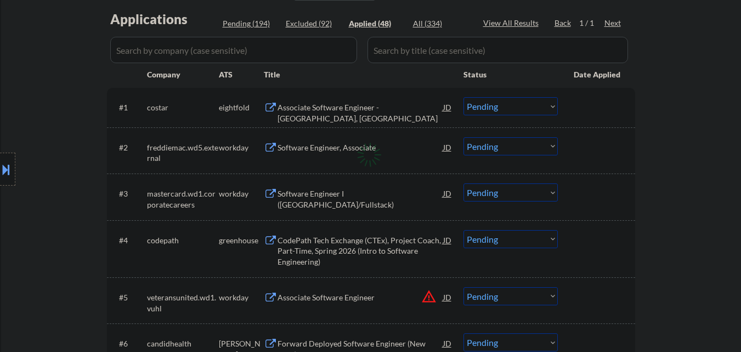
select select ""applied""
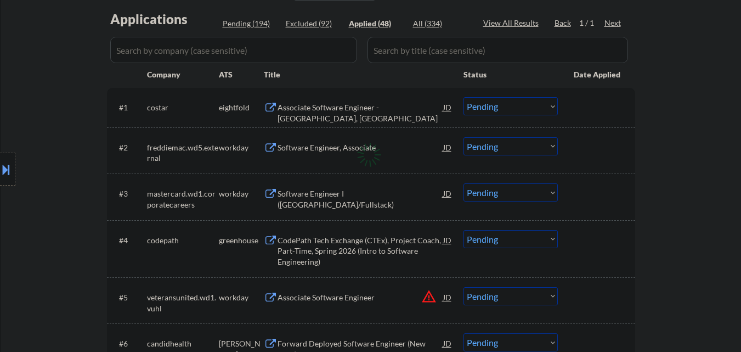
select select ""applied""
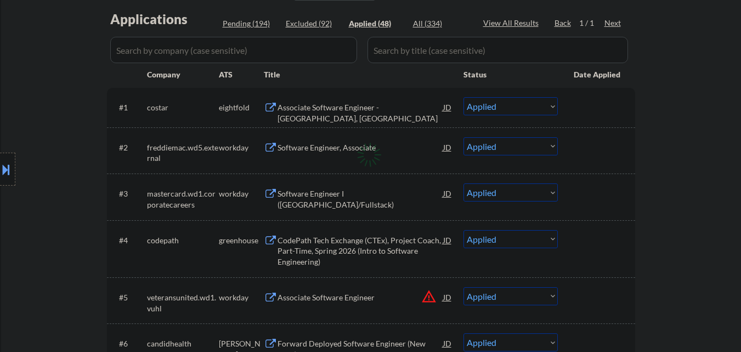
select select ""applied""
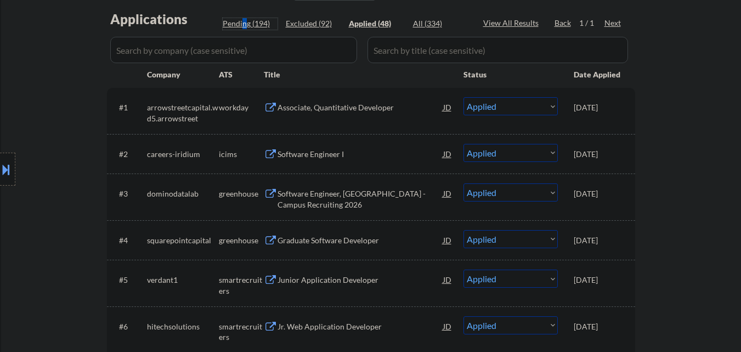
click at [244, 27] on div "Pending (194)" at bounding box center [250, 23] width 55 height 11
select select ""pending""
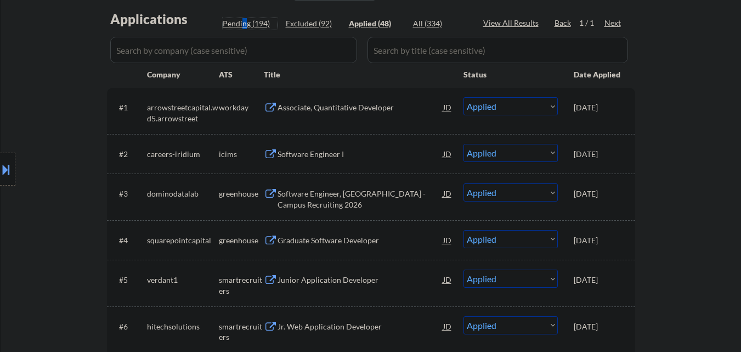
select select ""pending""
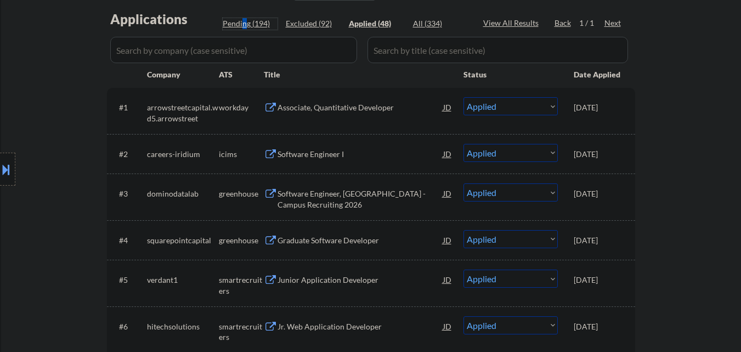
select select ""pending""
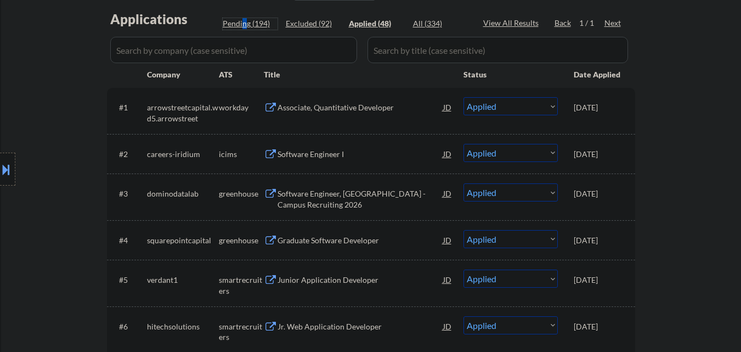
select select ""pending""
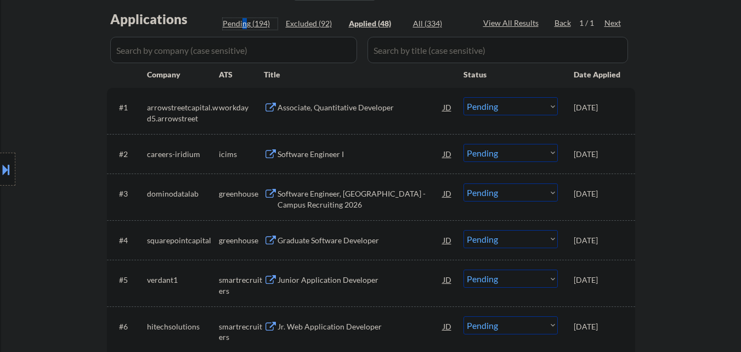
select select ""pending""
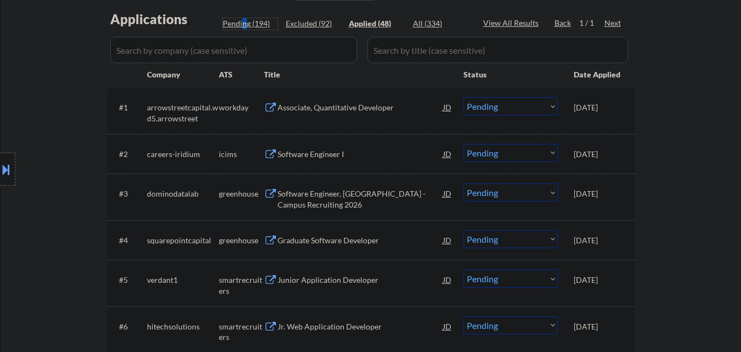
select select ""pending""
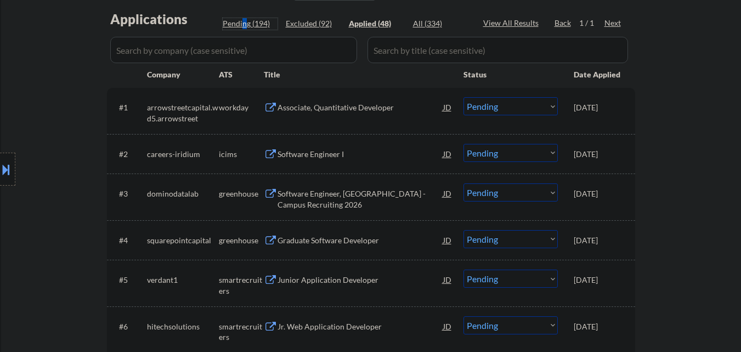
select select ""pending""
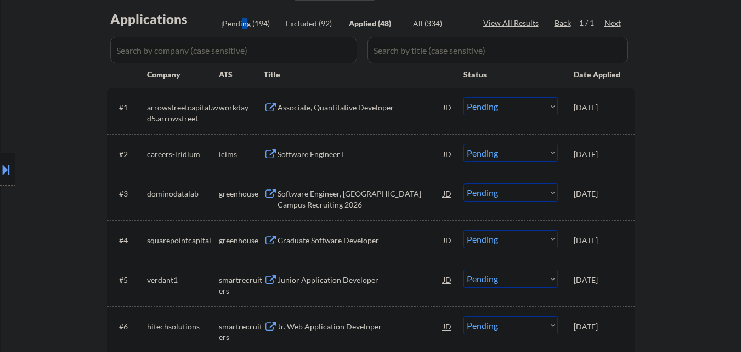
select select ""pending""
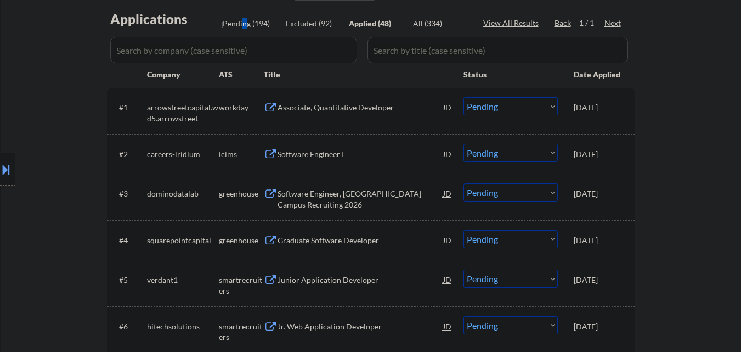
select select ""pending""
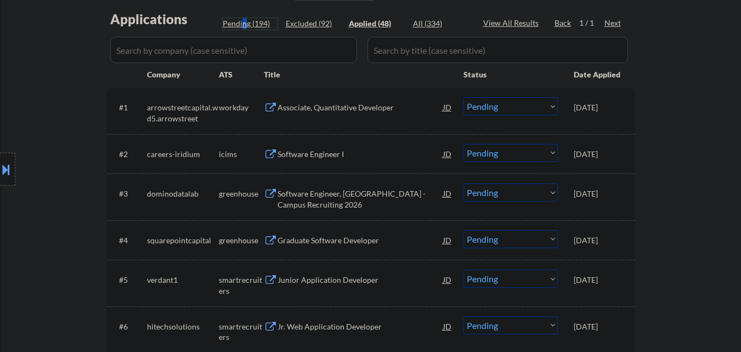
select select ""pending""
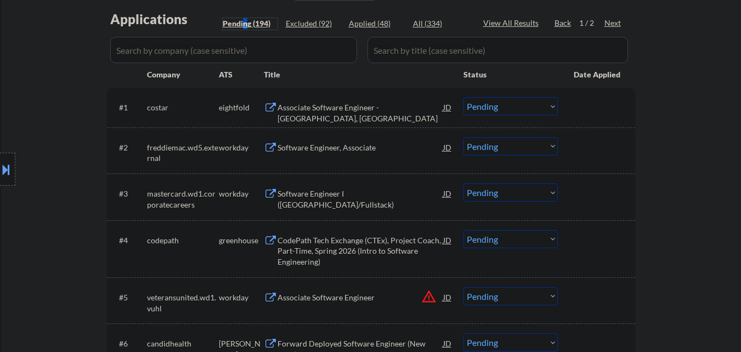
click at [542, 150] on select "Choose an option... Pending Applied Excluded (Questions) Excluded (Expired) Exc…" at bounding box center [510, 146] width 94 height 18
click at [463, 137] on select "Choose an option... Pending Applied Excluded (Questions) Excluded (Expired) Exc…" at bounding box center [510, 146] width 94 height 18
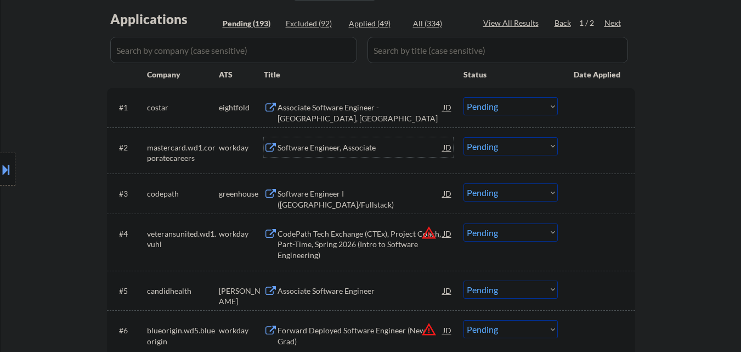
click at [364, 145] on div "Software Engineer, Associate" at bounding box center [360, 147] width 166 height 11
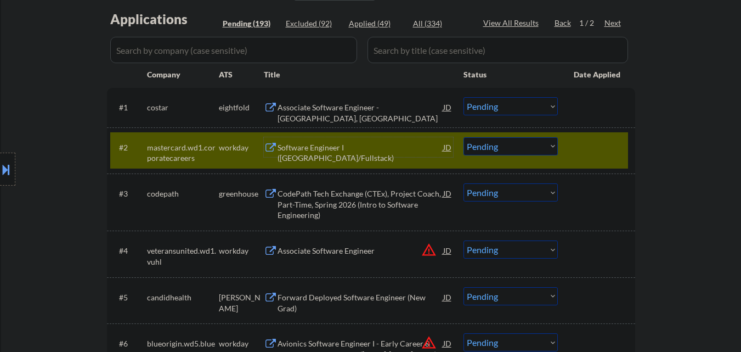
click at [534, 146] on select "Choose an option... Pending Applied Excluded (Questions) Excluded (Expired) Exc…" at bounding box center [510, 146] width 94 height 18
click at [463, 137] on select "Choose an option... Pending Applied Excluded (Questions) Excluded (Expired) Exc…" at bounding box center [510, 146] width 94 height 18
click at [589, 150] on div at bounding box center [598, 147] width 48 height 20
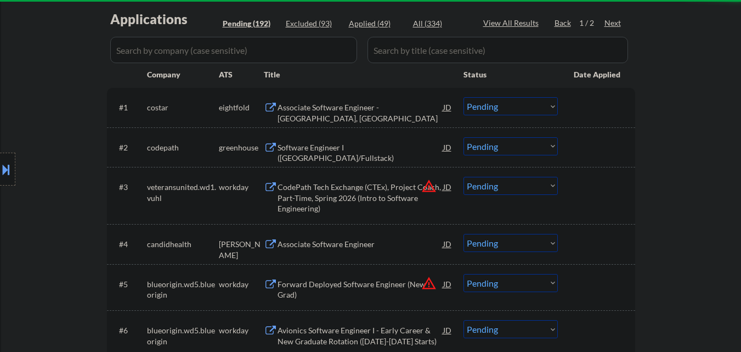
click at [362, 144] on div "Software Engineer I (Java/Fullstack)" at bounding box center [360, 152] width 166 height 21
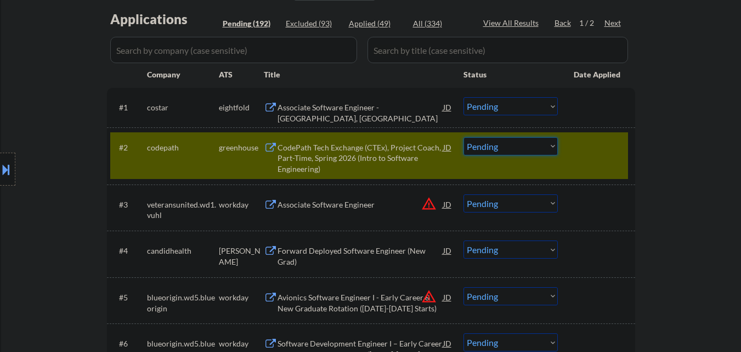
drag, startPoint x: 511, startPoint y: 139, endPoint x: 532, endPoint y: 128, distance: 23.8
click at [515, 141] on select "Choose an option... Pending Applied Excluded (Questions) Excluded (Expired) Exc…" at bounding box center [510, 146] width 94 height 18
click at [463, 137] on select "Choose an option... Pending Applied Excluded (Questions) Excluded (Expired) Exc…" at bounding box center [510, 146] width 94 height 18
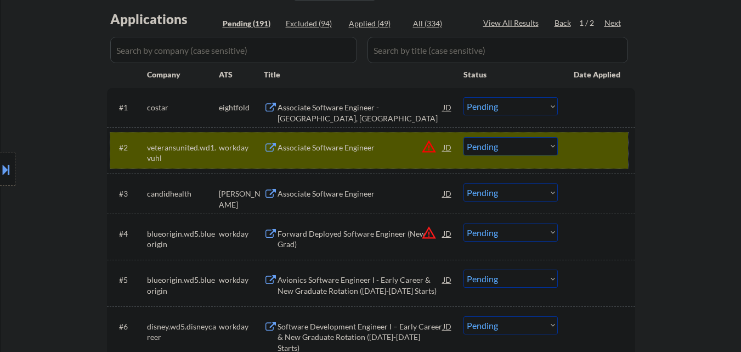
click at [583, 143] on div at bounding box center [598, 147] width 48 height 20
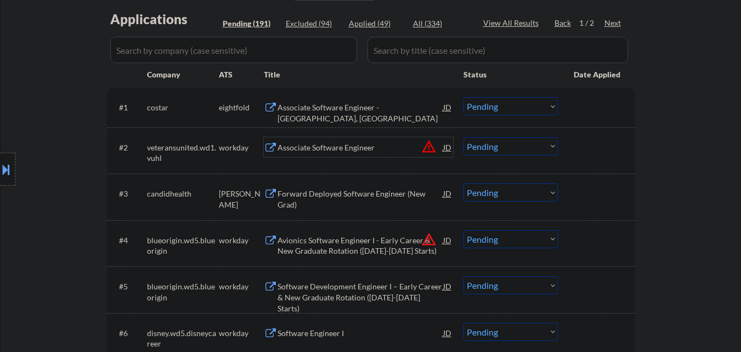
click at [355, 144] on div "Associate Software Engineer" at bounding box center [360, 147] width 166 height 11
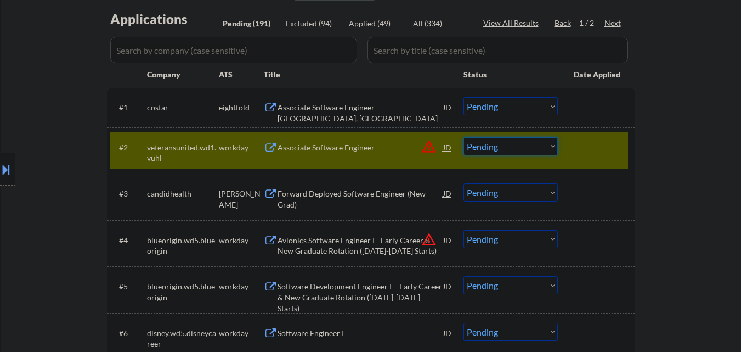
click at [497, 145] on select "Choose an option... Pending Applied Excluded (Questions) Excluded (Expired) Exc…" at bounding box center [510, 146] width 94 height 18
click at [463, 137] on select "Choose an option... Pending Applied Excluded (Questions) Excluded (Expired) Exc…" at bounding box center [510, 146] width 94 height 18
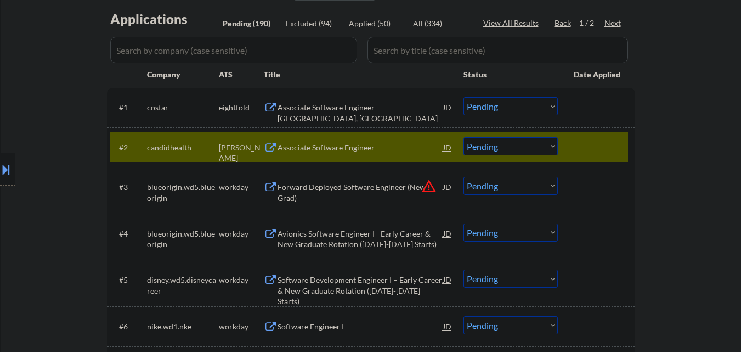
click at [605, 144] on div at bounding box center [598, 147] width 48 height 20
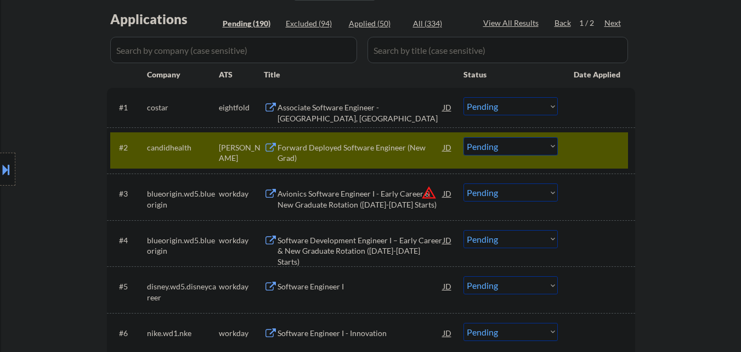
click at [619, 144] on div at bounding box center [598, 147] width 48 height 20
click at [609, 150] on div at bounding box center [598, 147] width 48 height 20
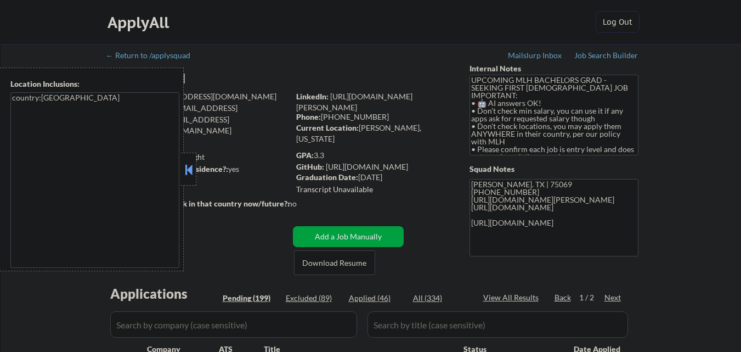
click at [190, 170] on button at bounding box center [189, 169] width 12 height 16
click at [191, 214] on div "Location Inclusions: country:US" at bounding box center [98, 168] width 196 height 203
select select ""pending""
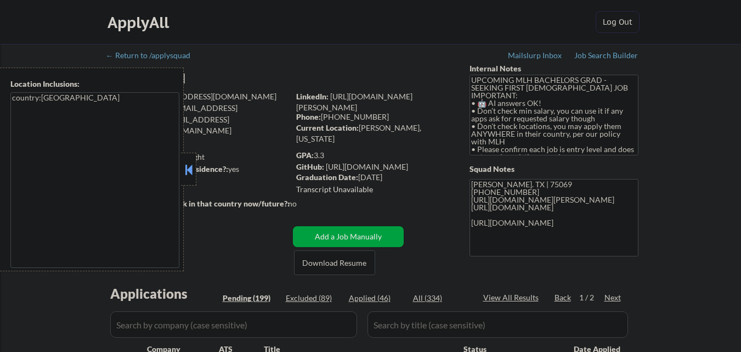
select select ""pending""
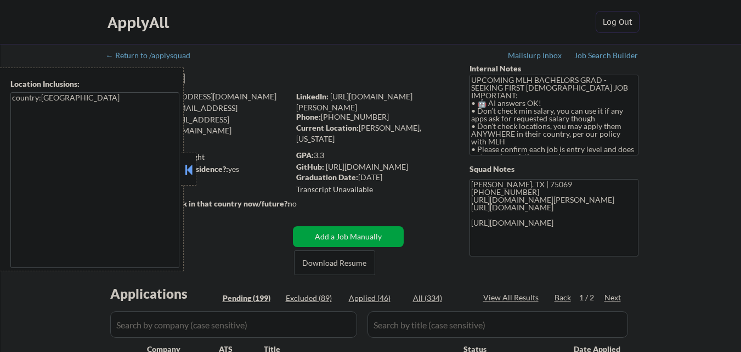
select select ""pending""
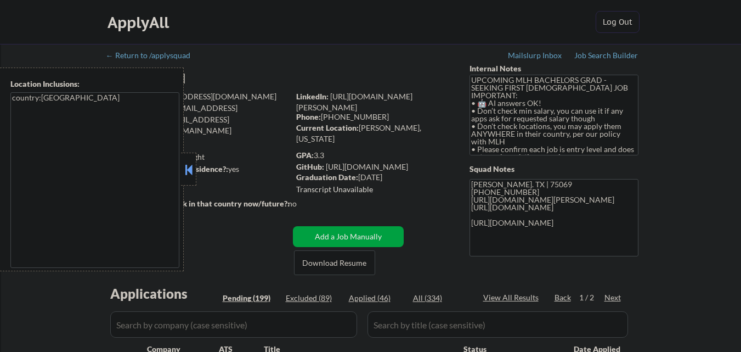
select select ""pending""
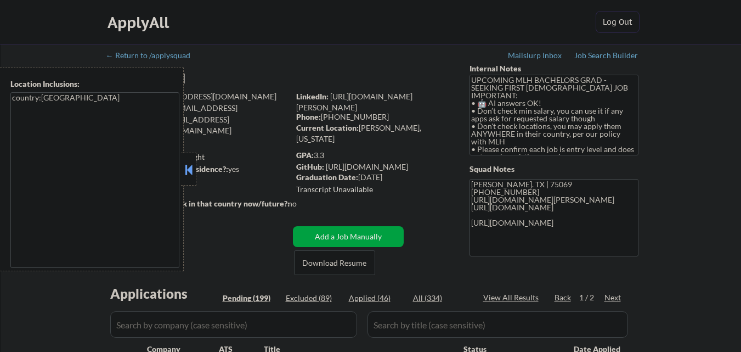
select select ""pending""
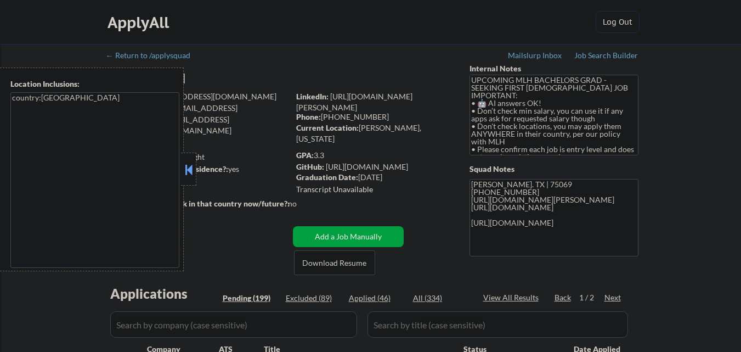
select select ""pending""
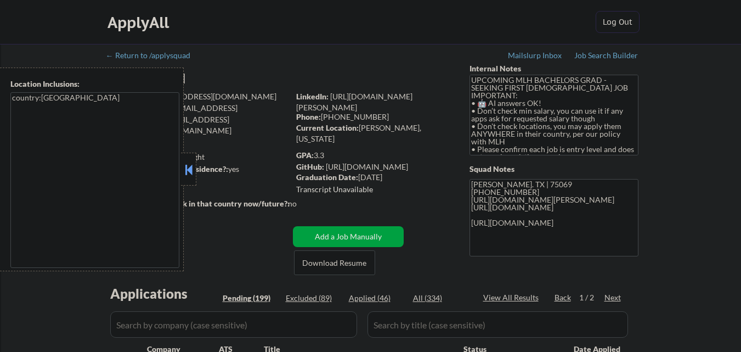
select select ""pending""
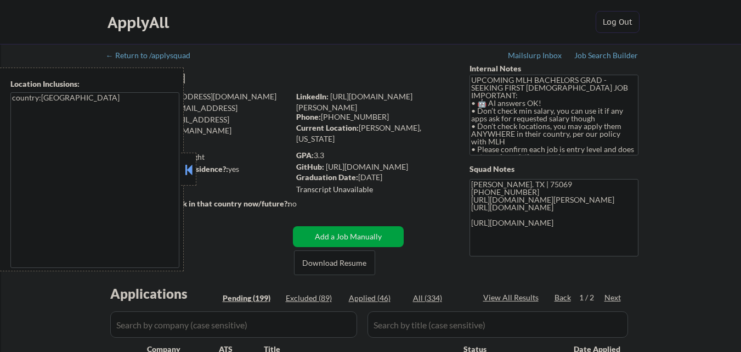
select select ""pending""
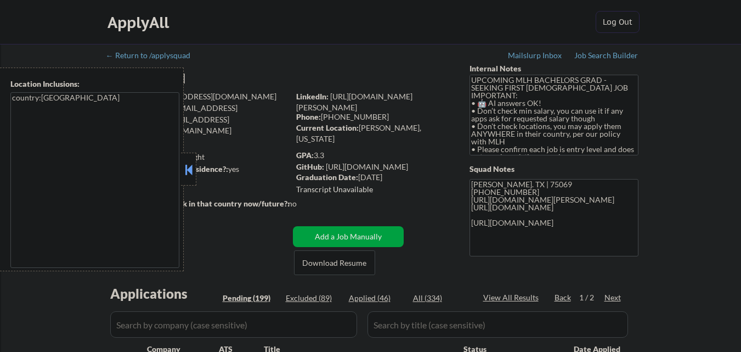
select select ""pending""
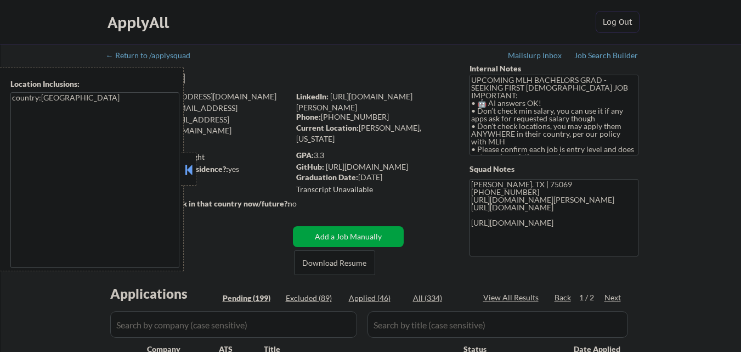
select select ""pending""
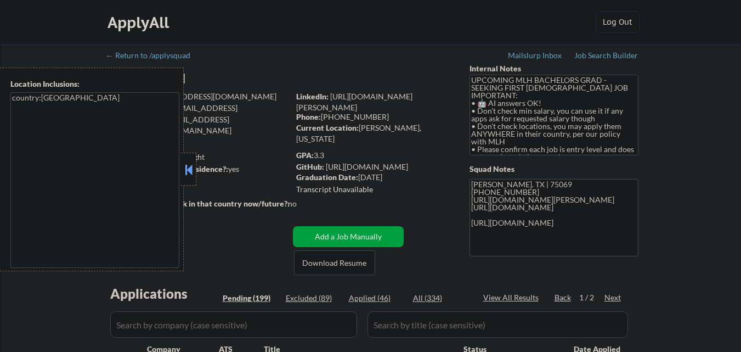
select select ""pending""
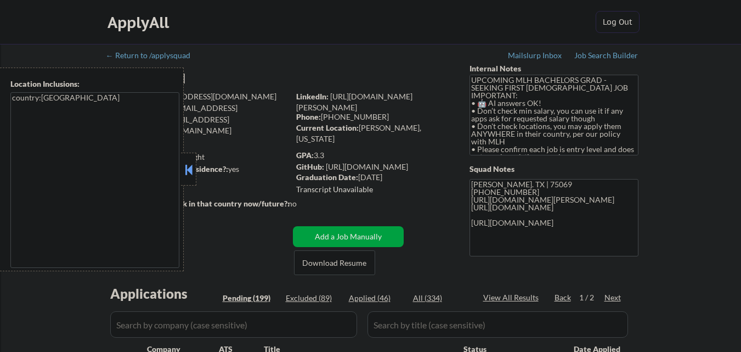
select select ""pending""
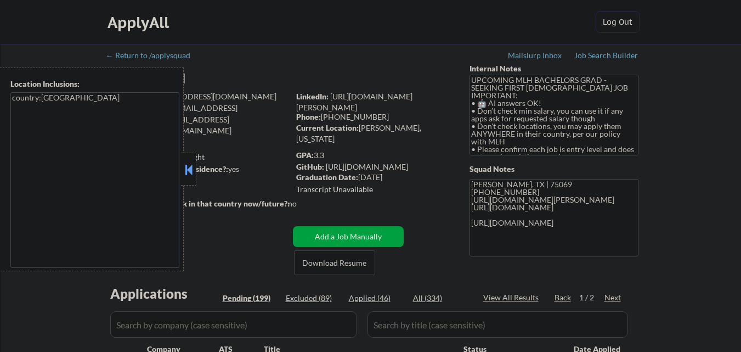
select select ""pending""
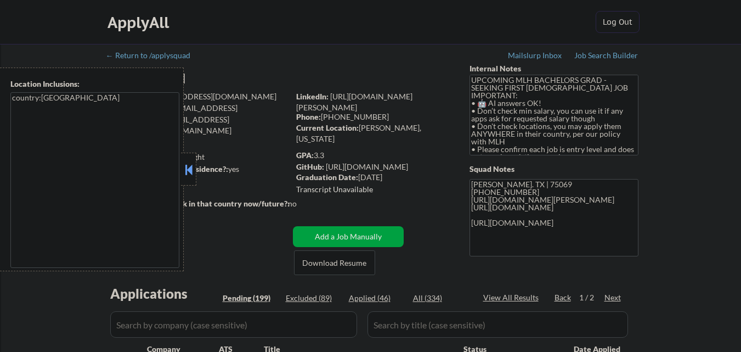
select select ""pending""
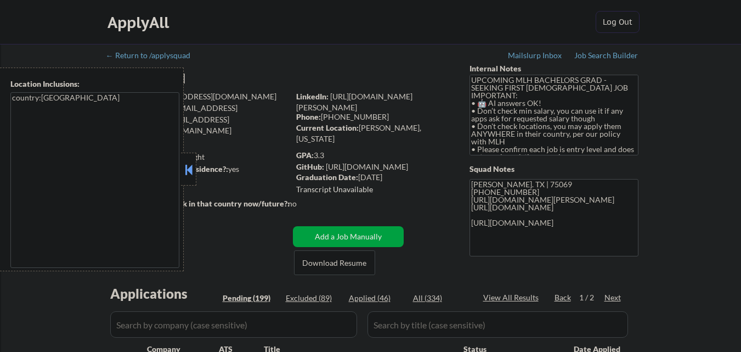
select select ""pending""
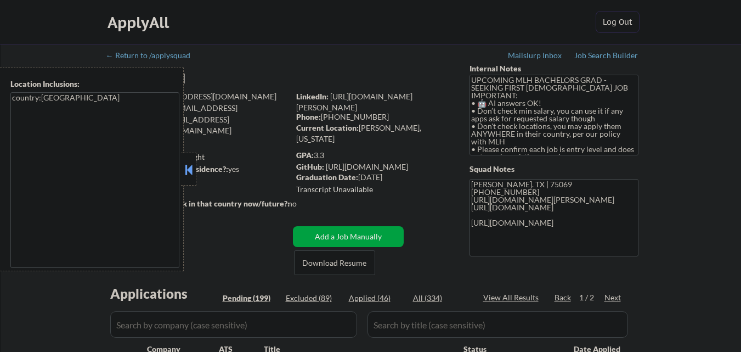
select select ""pending""
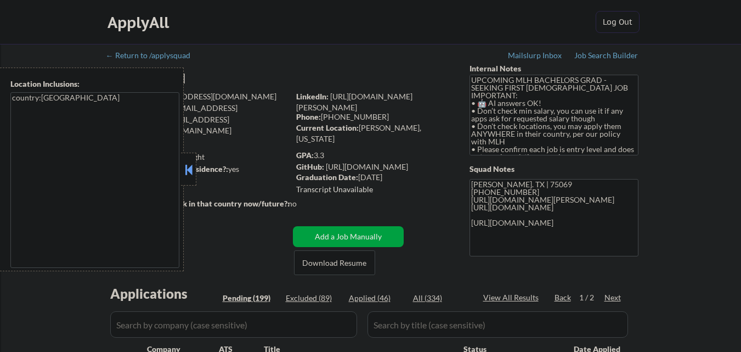
select select ""pending""
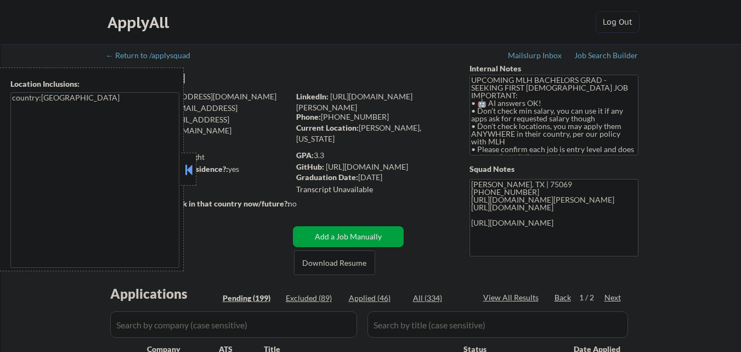
select select ""pending""
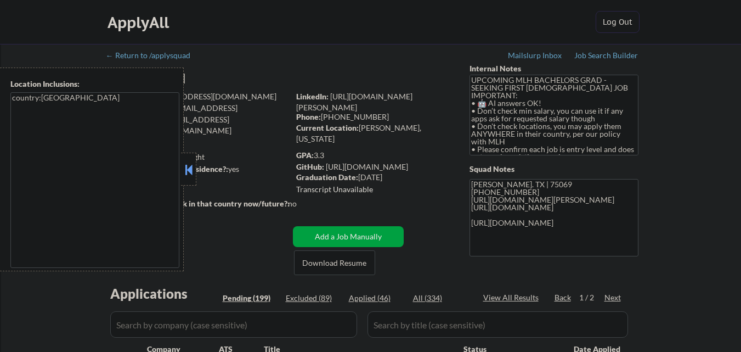
select select ""pending""
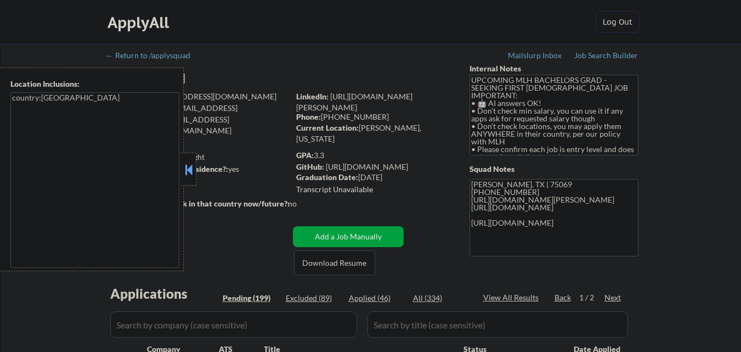
select select ""pending""
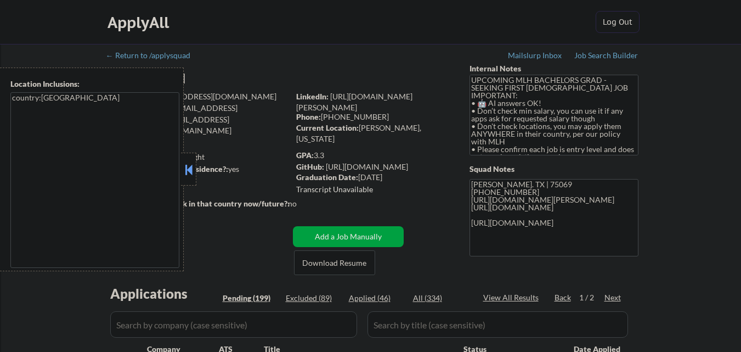
select select ""pending""
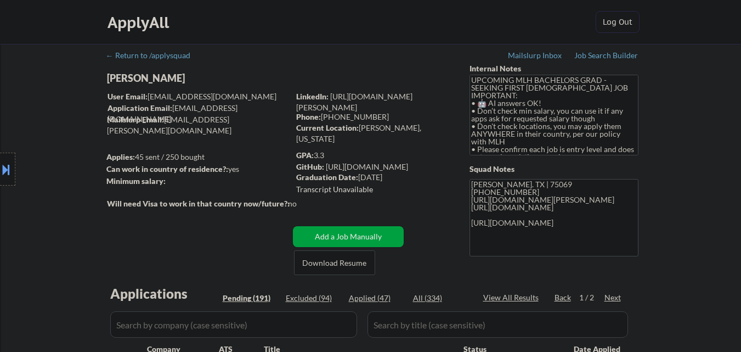
select select ""pending""
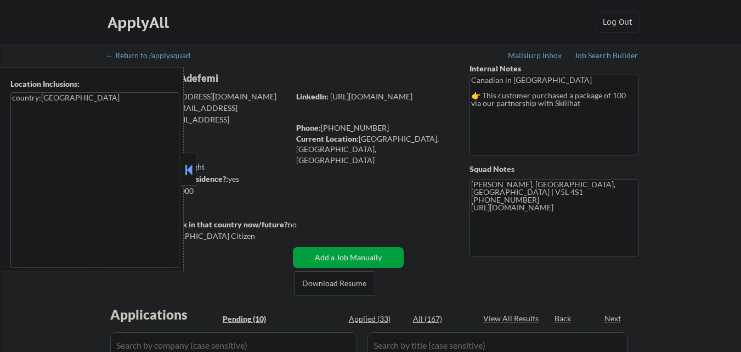
select select ""pending""
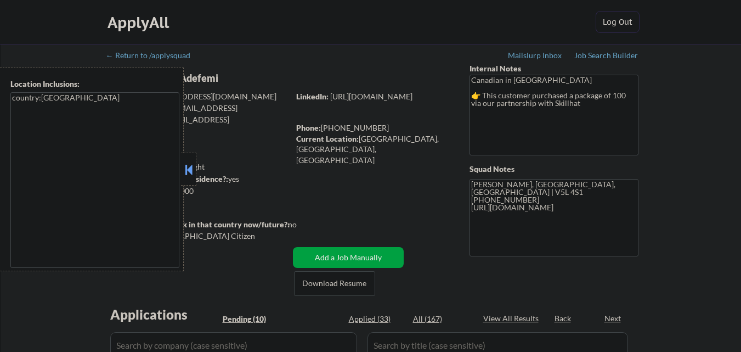
select select ""pending""
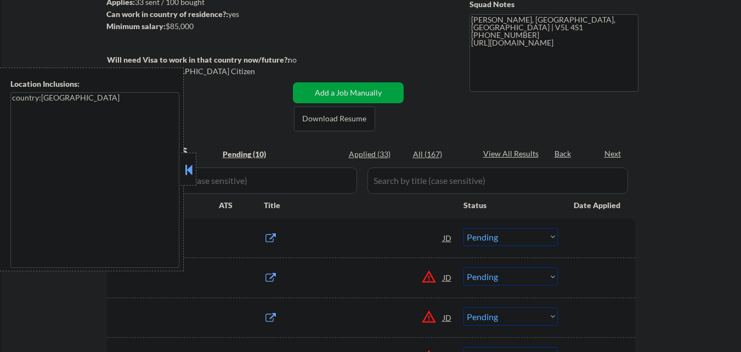
scroll to position [165, 0]
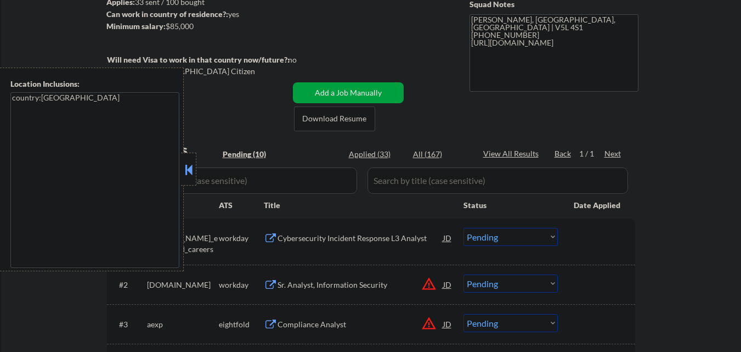
click at [189, 169] on button at bounding box center [189, 169] width 12 height 16
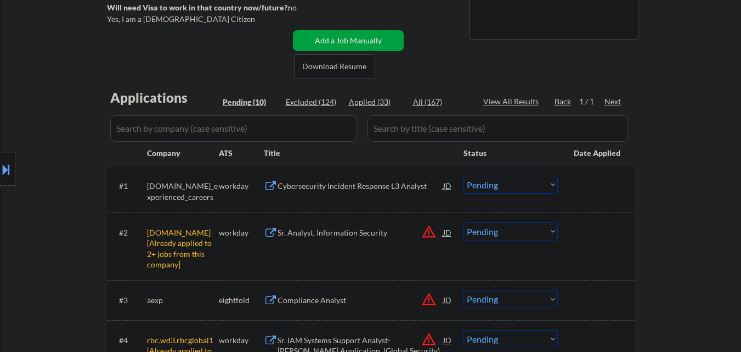
scroll to position [219, 0]
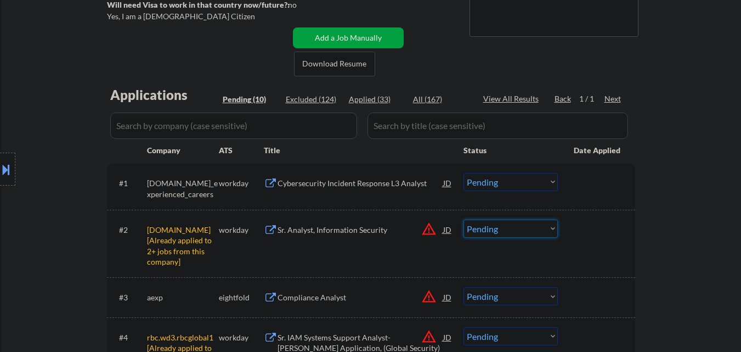
drag, startPoint x: 530, startPoint y: 231, endPoint x: 532, endPoint y: 242, distance: 11.1
click at [530, 233] on select "Choose an option... Pending Applied Excluded (Questions) Excluded (Expired) Exc…" at bounding box center [510, 228] width 94 height 18
click at [463, 219] on select "Choose an option... Pending Applied Excluded (Questions) Excluded (Expired) Exc…" at bounding box center [510, 228] width 94 height 18
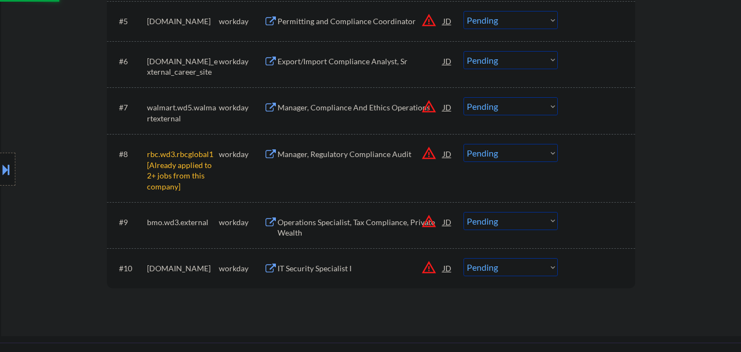
scroll to position [603, 0]
select select ""pending""
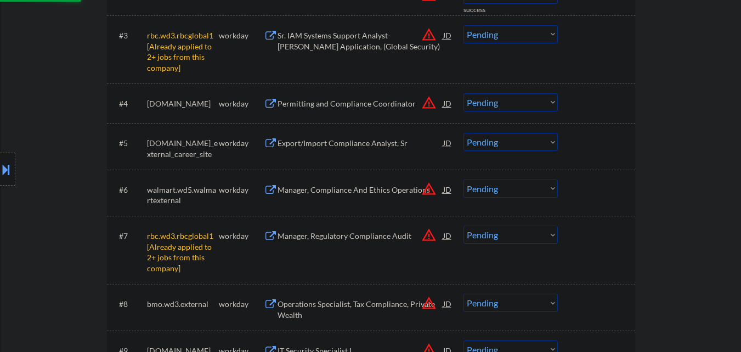
scroll to position [439, 0]
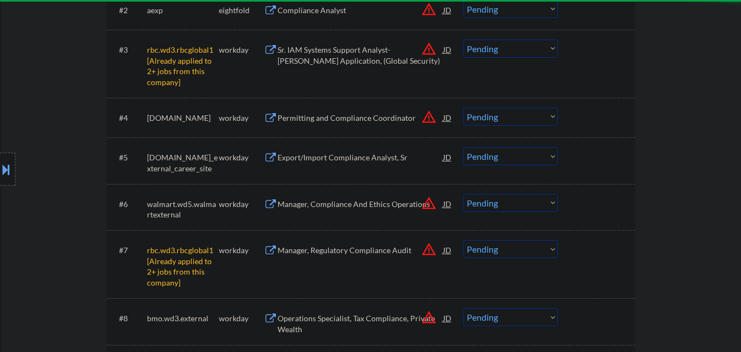
click at [508, 252] on select "Choose an option... Pending Applied Excluded (Questions) Excluded (Expired) Exc…" at bounding box center [510, 249] width 94 height 18
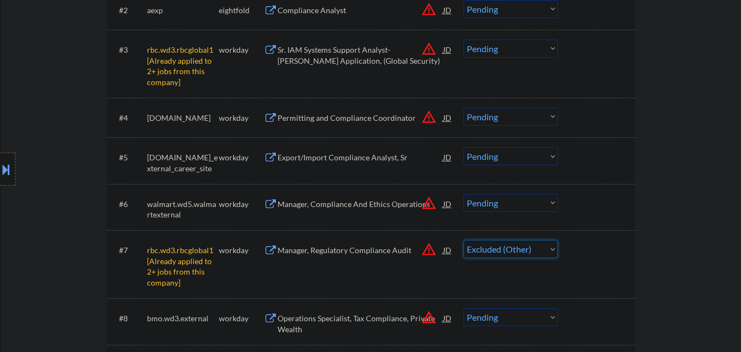
click at [463, 240] on select "Choose an option... Pending Applied Excluded (Questions) Excluded (Expired) Exc…" at bounding box center [510, 249] width 94 height 18
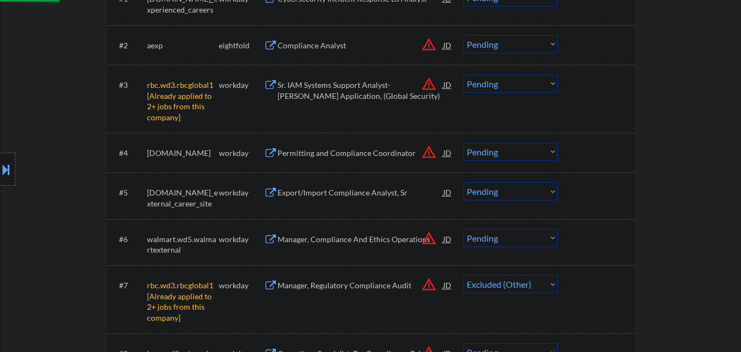
scroll to position [384, 0]
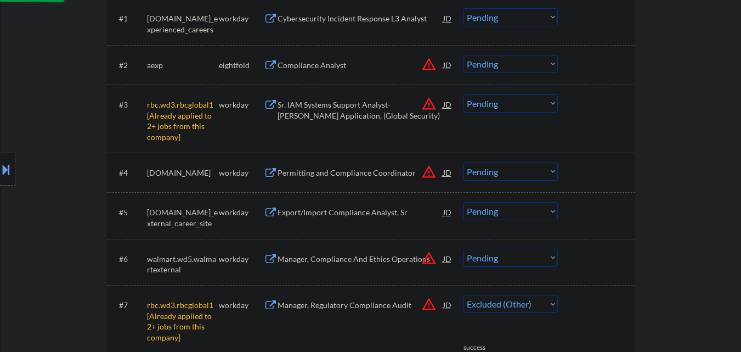
select select ""pending""
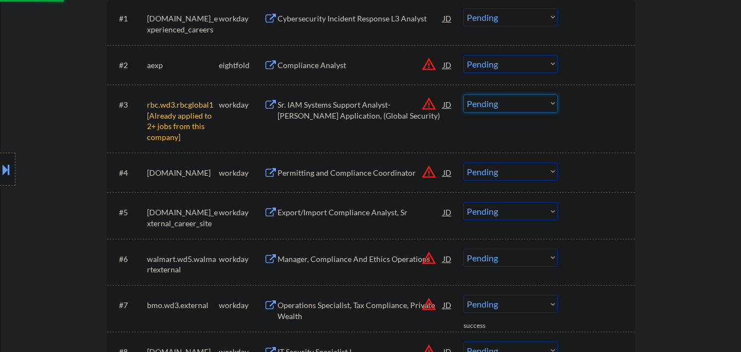
click at [520, 111] on select "Choose an option... Pending Applied Excluded (Questions) Excluded (Expired) Exc…" at bounding box center [510, 103] width 94 height 18
click at [463, 94] on select "Choose an option... Pending Applied Excluded (Questions) Excluded (Expired) Exc…" at bounding box center [510, 103] width 94 height 18
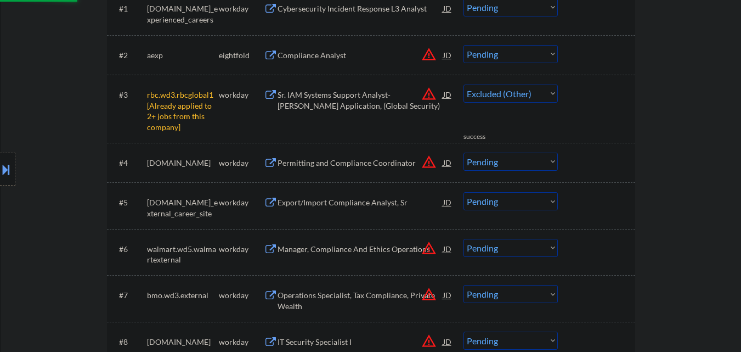
select select ""pending""
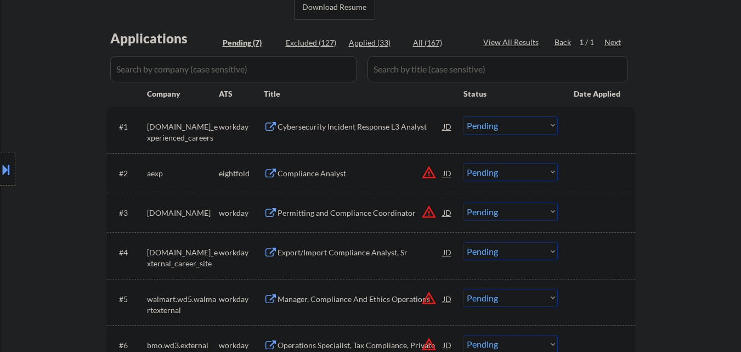
scroll to position [329, 0]
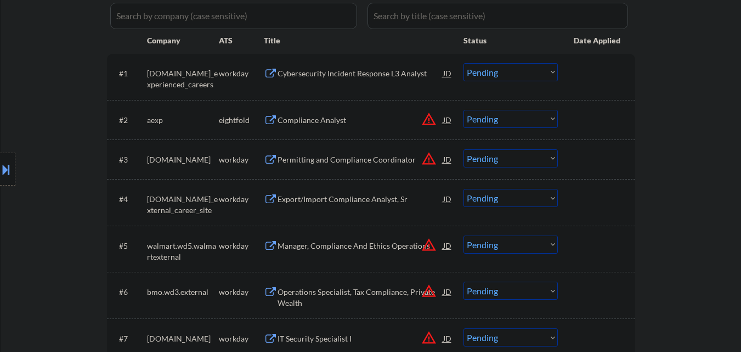
click at [360, 75] on div "Cybersecurity Incident Response L3 Analyst" at bounding box center [360, 73] width 166 height 11
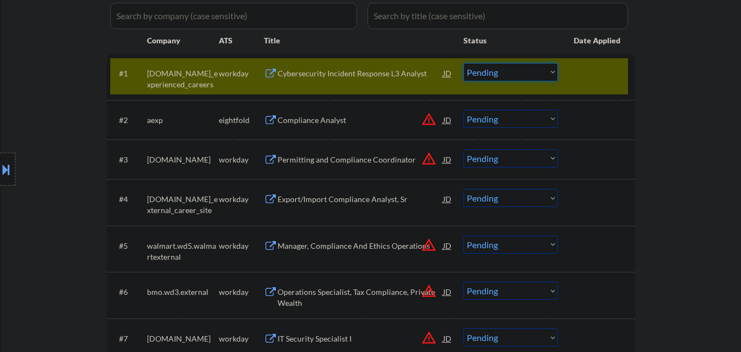
click at [528, 77] on select "Choose an option... Pending Applied Excluded (Questions) Excluded (Expired) Exc…" at bounding box center [510, 72] width 94 height 18
click at [463, 63] on select "Choose an option... Pending Applied Excluded (Questions) Excluded (Expired) Exc…" at bounding box center [510, 72] width 94 height 18
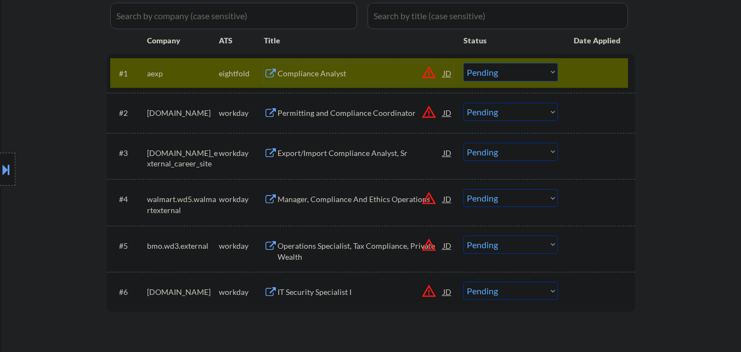
click at [336, 71] on div "Compliance Analyst" at bounding box center [360, 73] width 166 height 11
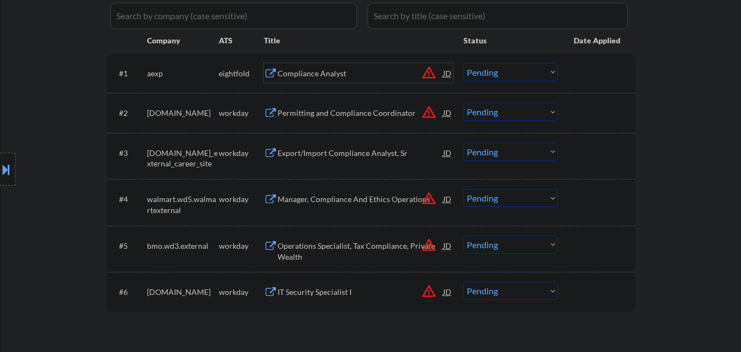
click at [508, 71] on select "Choose an option... Pending Applied Excluded (Questions) Excluded (Expired) Exc…" at bounding box center [510, 72] width 94 height 18
click at [463, 63] on select "Choose an option... Pending Applied Excluded (Questions) Excluded (Expired) Exc…" at bounding box center [510, 72] width 94 height 18
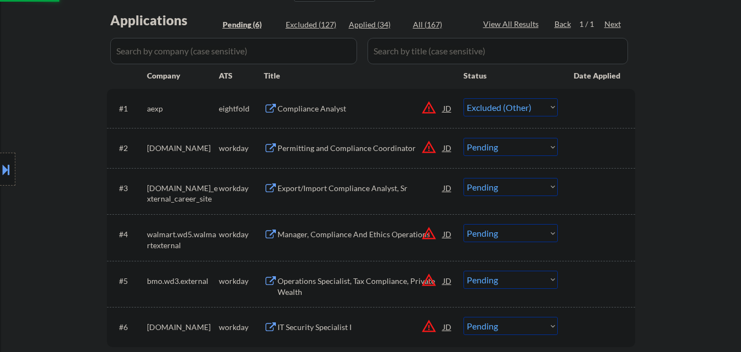
scroll to position [274, 0]
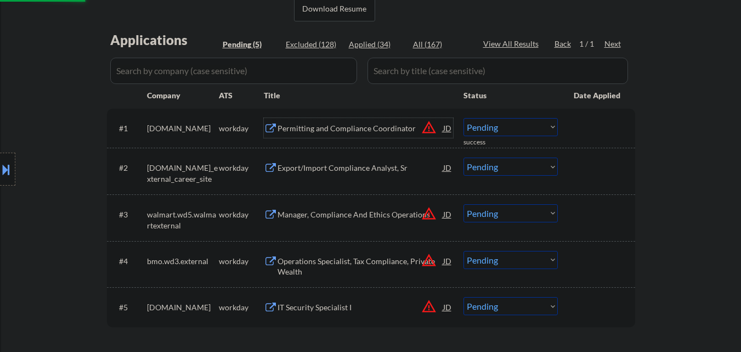
click at [354, 131] on div "Permitting and Compliance Coordinator" at bounding box center [360, 128] width 166 height 11
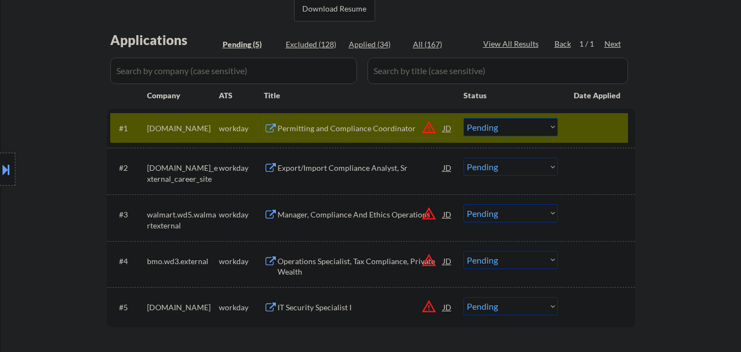
click at [524, 128] on select "Choose an option... Pending Applied Excluded (Questions) Excluded (Expired) Exc…" at bounding box center [510, 127] width 94 height 18
click at [463, 118] on select "Choose an option... Pending Applied Excluded (Questions) Excluded (Expired) Exc…" at bounding box center [510, 127] width 94 height 18
click at [587, 130] on div at bounding box center [598, 128] width 48 height 20
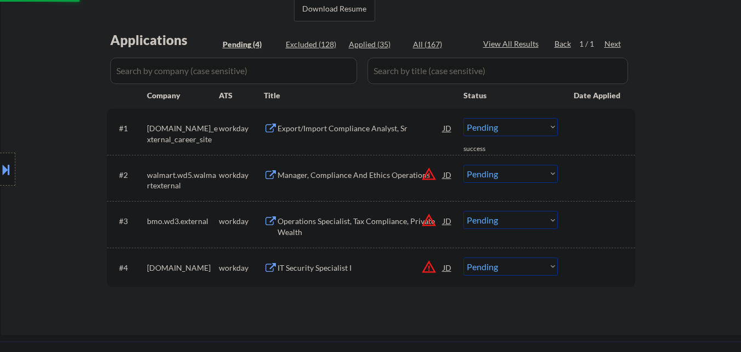
click at [366, 128] on div "Export/Import Compliance Analyst, Sr" at bounding box center [360, 128] width 166 height 11
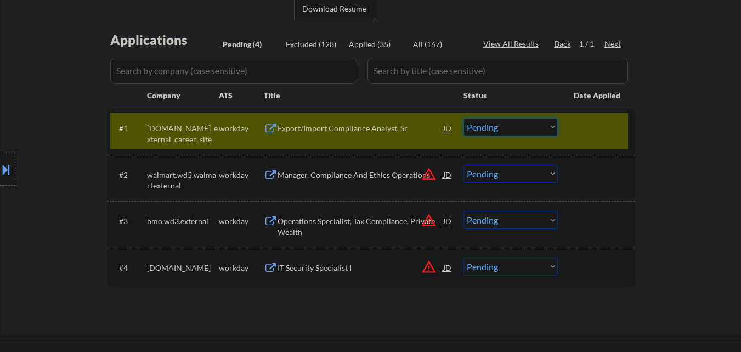
click at [518, 132] on select "Choose an option... Pending Applied Excluded (Questions) Excluded (Expired) Exc…" at bounding box center [510, 127] width 94 height 18
click at [463, 118] on select "Choose an option... Pending Applied Excluded (Questions) Excluded (Expired) Exc…" at bounding box center [510, 127] width 94 height 18
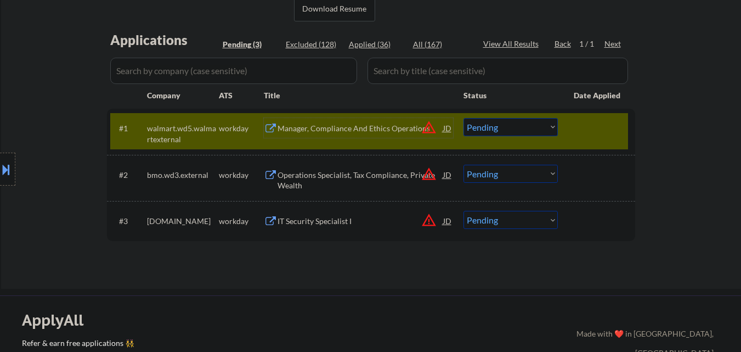
click at [320, 132] on div "Manager, Compliance And Ethics Operations" at bounding box center [360, 128] width 166 height 11
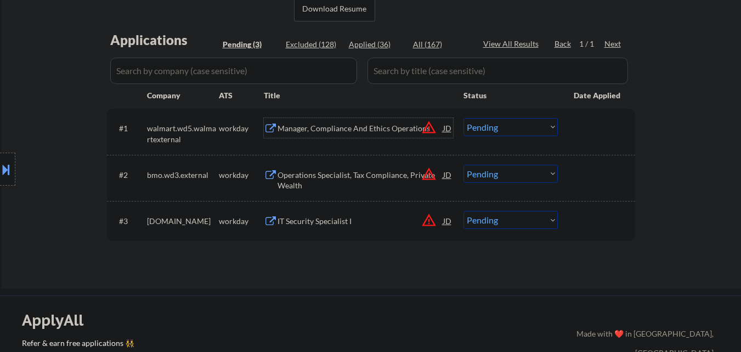
click at [531, 123] on select "Choose an option... Pending Applied Excluded (Questions) Excluded (Expired) Exc…" at bounding box center [510, 127] width 94 height 18
click at [463, 118] on select "Choose an option... Pending Applied Excluded (Questions) Excluded (Expired) Exc…" at bounding box center [510, 127] width 94 height 18
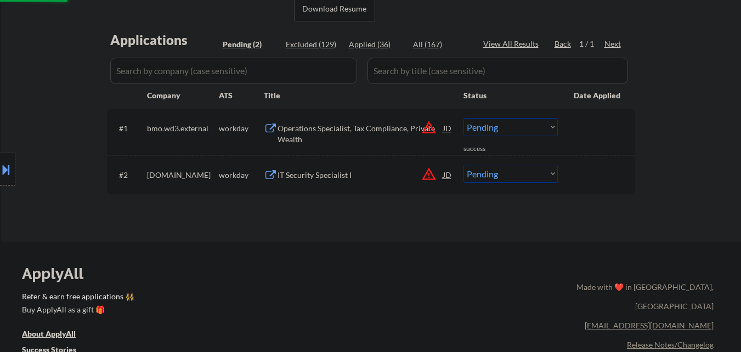
click at [350, 127] on div "Operations Specialist, Tax Compliance, Private Wealth" at bounding box center [360, 133] width 166 height 21
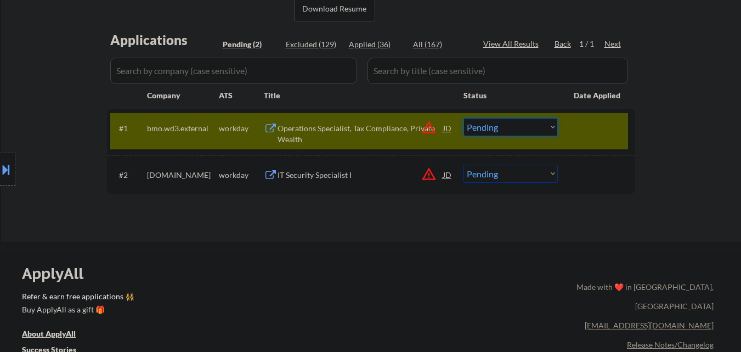
click at [507, 120] on select "Choose an option... Pending Applied Excluded (Questions) Excluded (Expired) Exc…" at bounding box center [510, 127] width 94 height 18
click at [463, 118] on select "Choose an option... Pending Applied Excluded (Questions) Excluded (Expired) Exc…" at bounding box center [510, 127] width 94 height 18
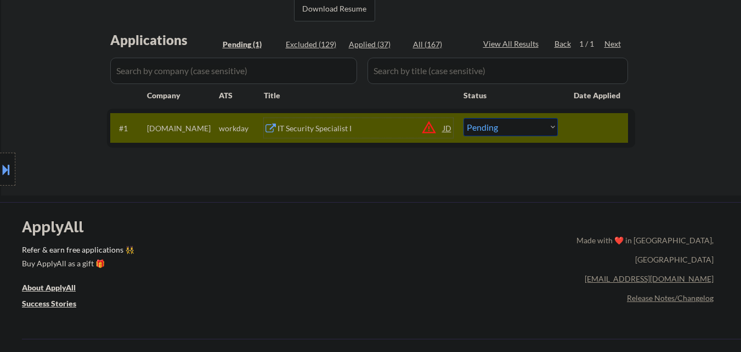
click at [356, 127] on div "IT Security Specialist I" at bounding box center [360, 128] width 166 height 11
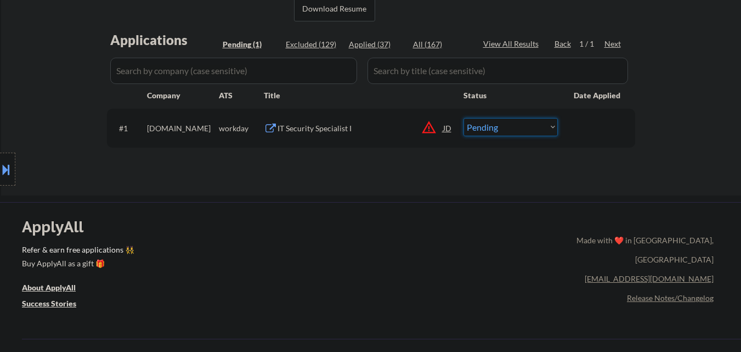
click at [546, 135] on select "Choose an option... Pending Applied Excluded (Questions) Excluded (Expired) Exc…" at bounding box center [510, 127] width 94 height 18
click at [494, 127] on select "Choose an option... Pending Applied Excluded (Questions) Excluded (Expired) Exc…" at bounding box center [510, 127] width 94 height 18
select select ""applied""
click at [463, 118] on select "Choose an option... Pending Applied Excluded (Questions) Excluded (Expired) Exc…" at bounding box center [510, 127] width 94 height 18
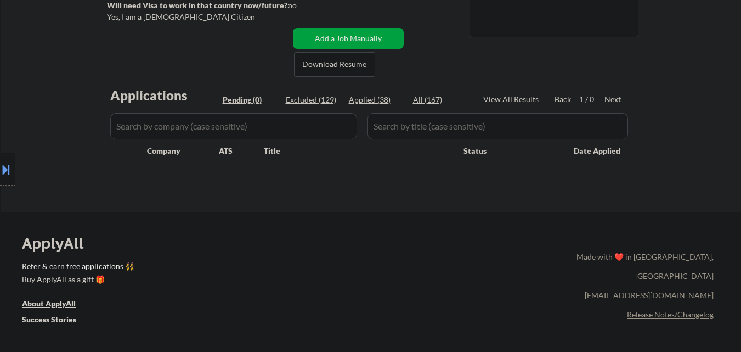
scroll to position [219, 0]
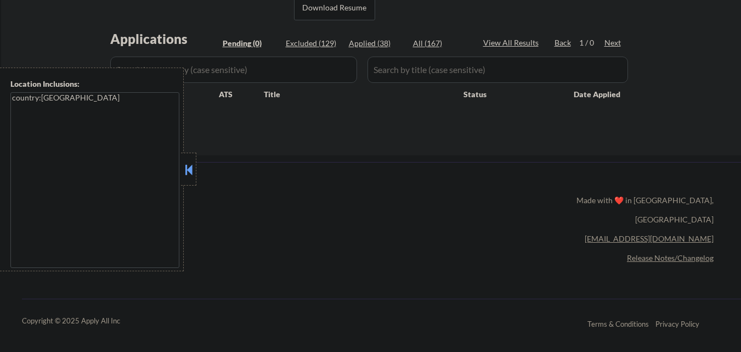
scroll to position [274, 0]
click at [393, 274] on div "ApplyAll Refer & earn free applications 👯‍♀️ Buy ApplyAll as a gift 🎁 About App…" at bounding box center [370, 258] width 741 height 174
click at [191, 171] on button at bounding box center [189, 169] width 12 height 16
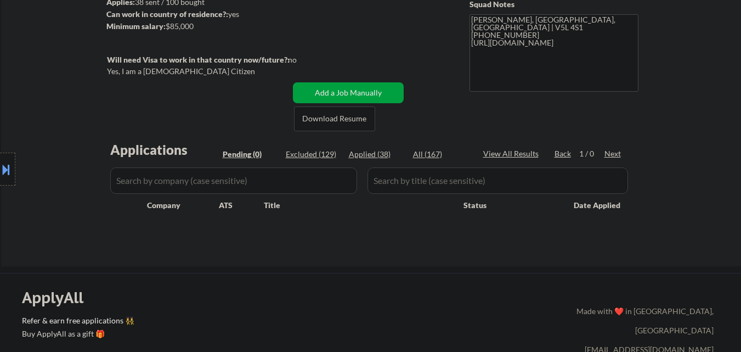
scroll to position [0, 0]
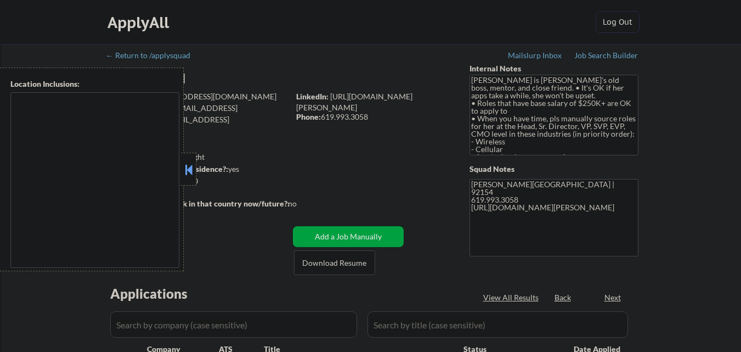
type textarea "[GEOGRAPHIC_DATA], [GEOGRAPHIC_DATA], [GEOGRAPHIC_DATA] [GEOGRAPHIC_DATA], [GEO…"
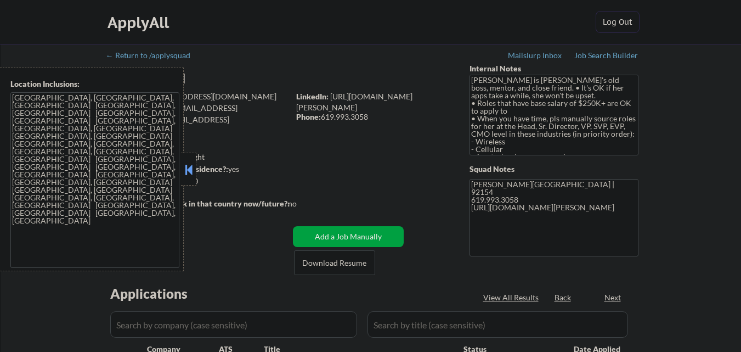
select select ""pending""
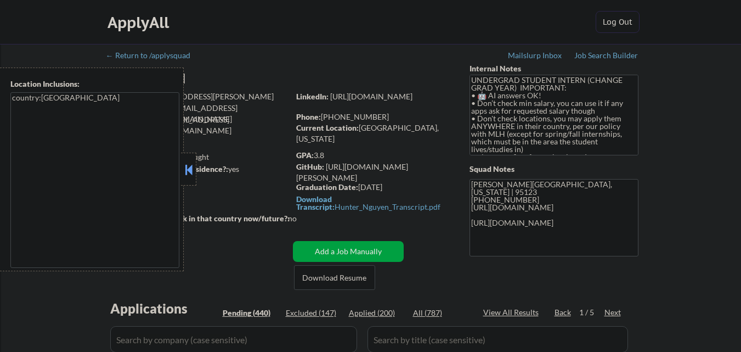
scroll to position [165, 0]
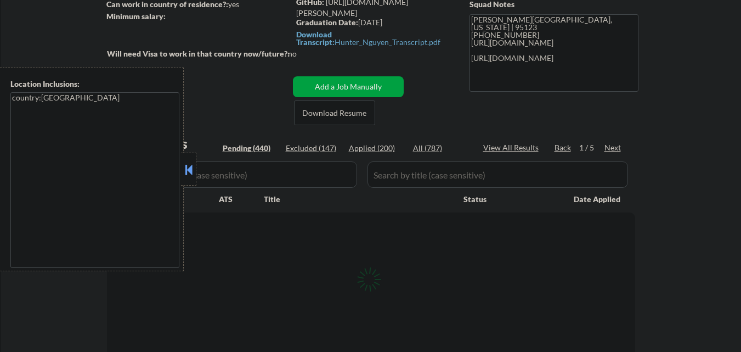
drag, startPoint x: 188, startPoint y: 167, endPoint x: 156, endPoint y: 25, distance: 146.2
click at [188, 165] on button at bounding box center [189, 169] width 12 height 16
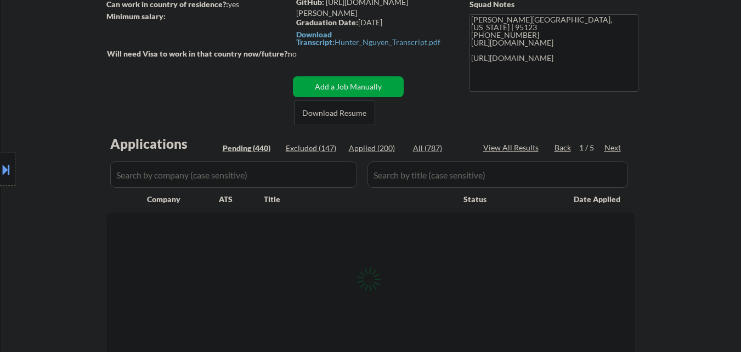
select select ""pending""
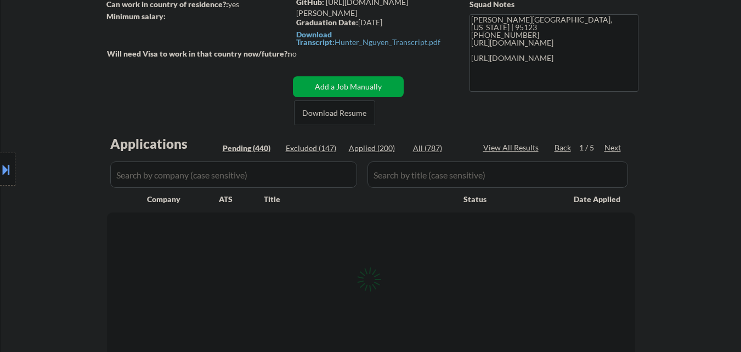
select select ""pending""
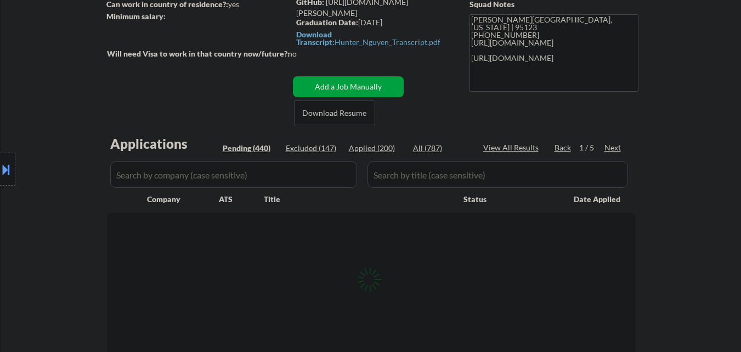
select select ""pending""
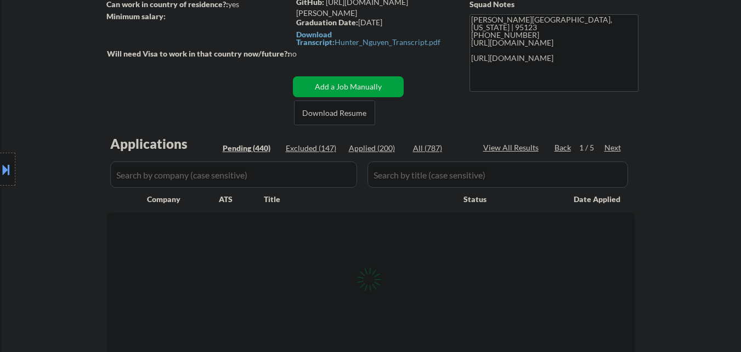
select select ""pending""
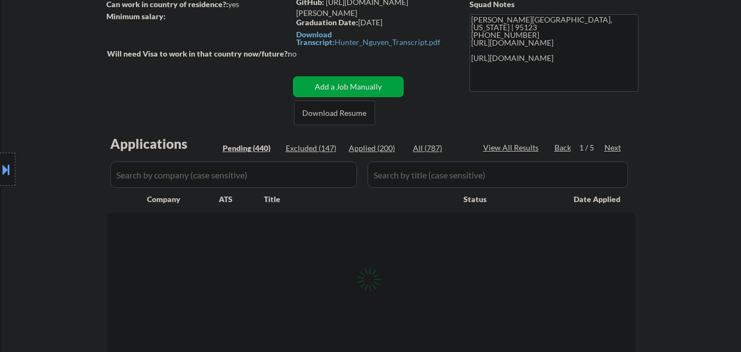
select select ""pending""
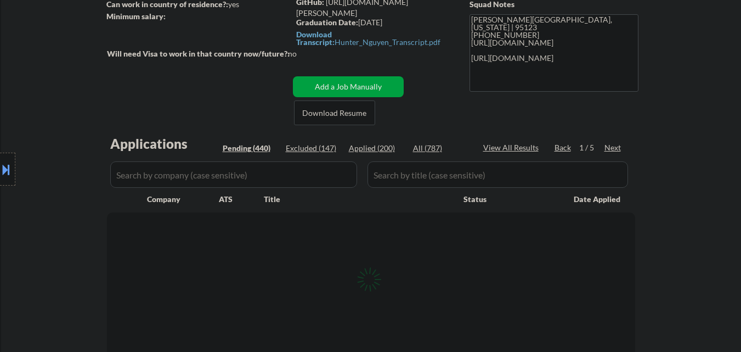
select select ""pending""
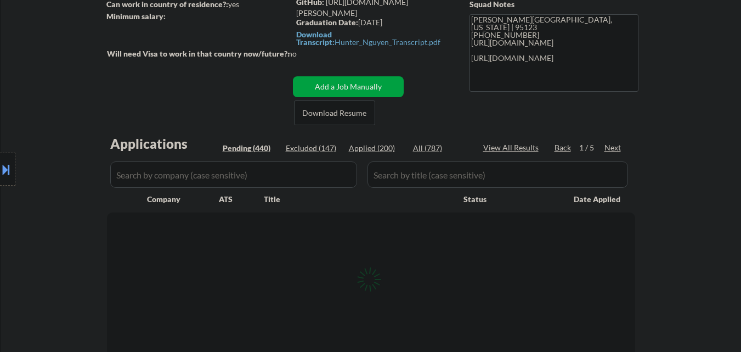
select select ""pending""
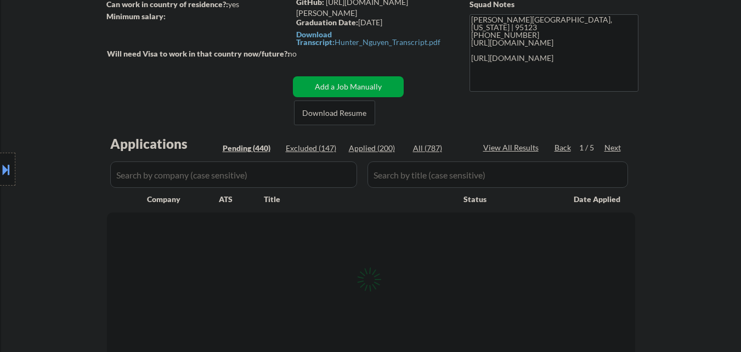
select select ""pending""
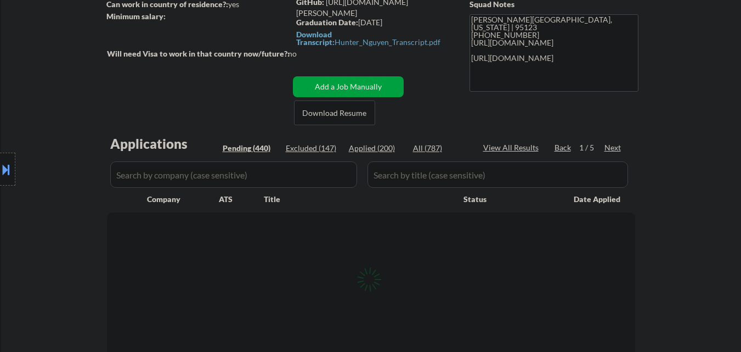
select select ""pending""
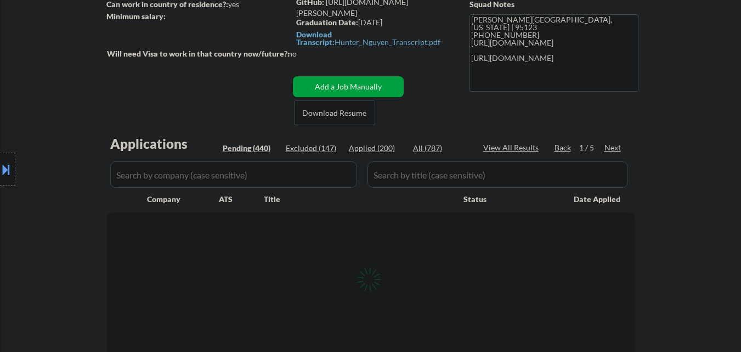
select select ""pending""
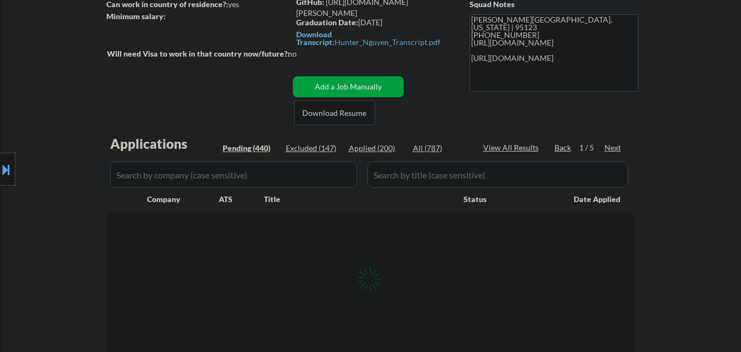
select select ""pending""
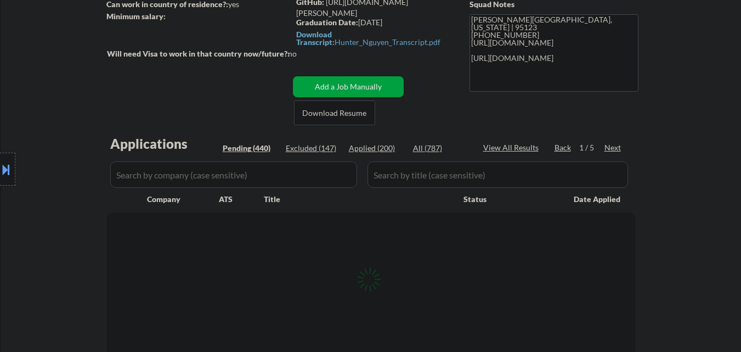
select select ""pending""
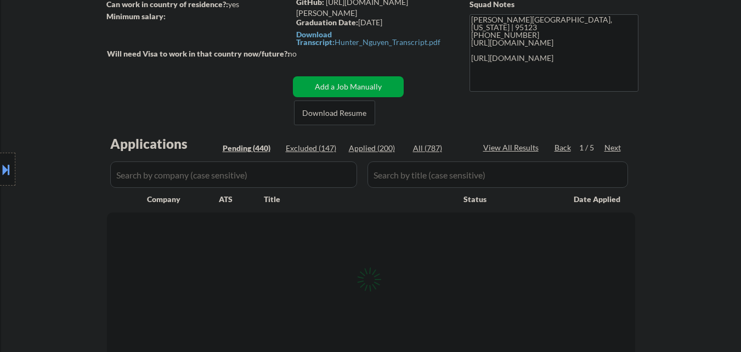
select select ""pending""
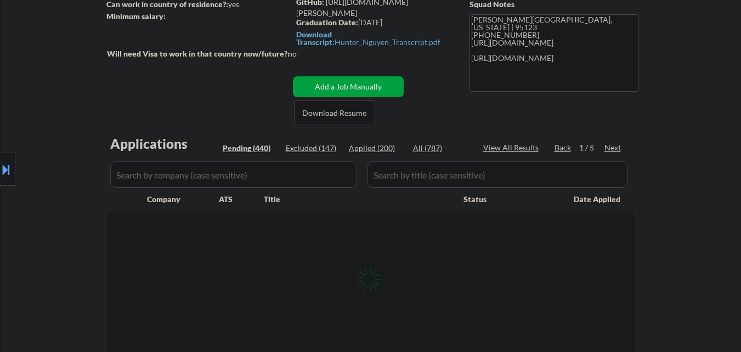
select select ""pending""
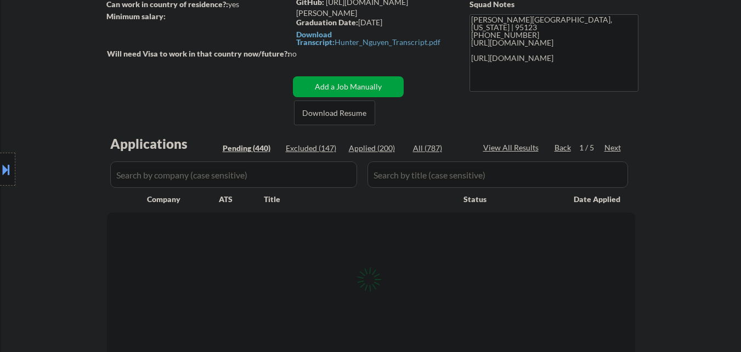
select select ""pending""
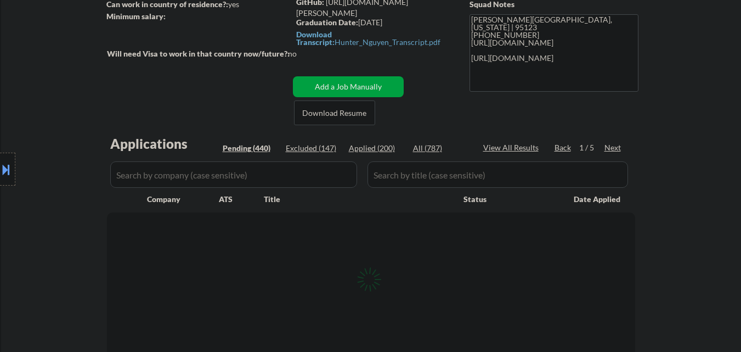
select select ""pending""
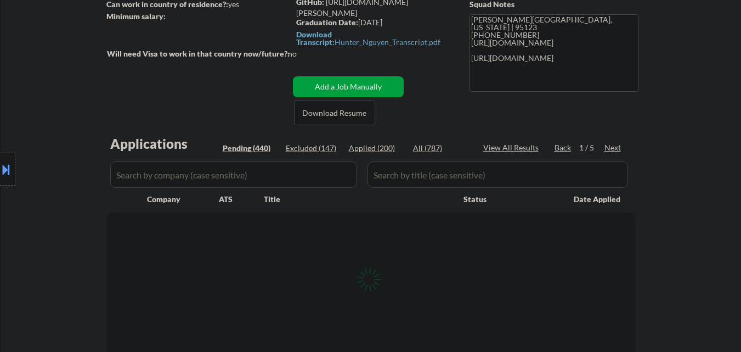
select select ""pending""
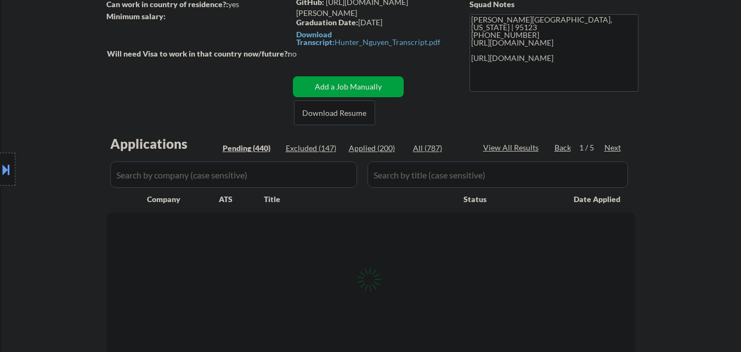
select select ""pending""
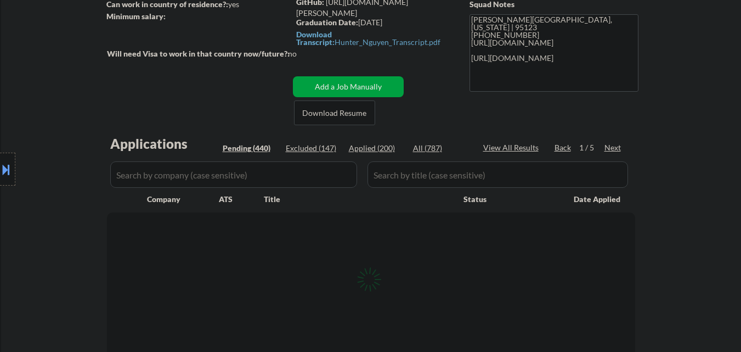
select select ""pending""
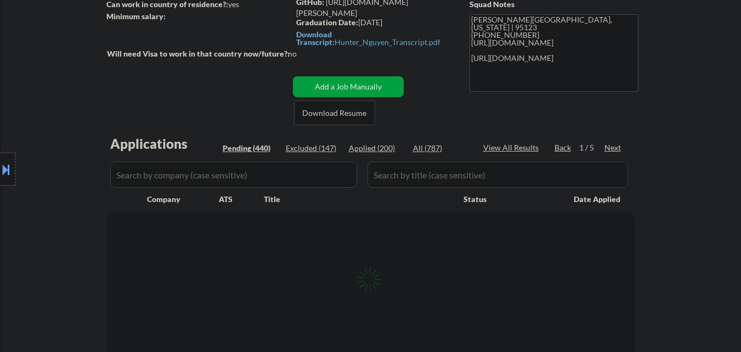
select select ""pending""
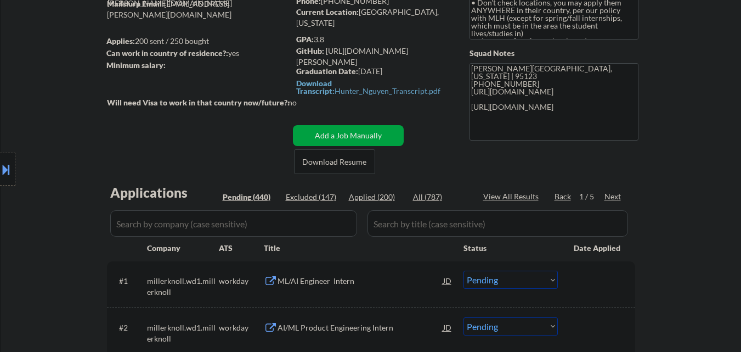
scroll to position [274, 0]
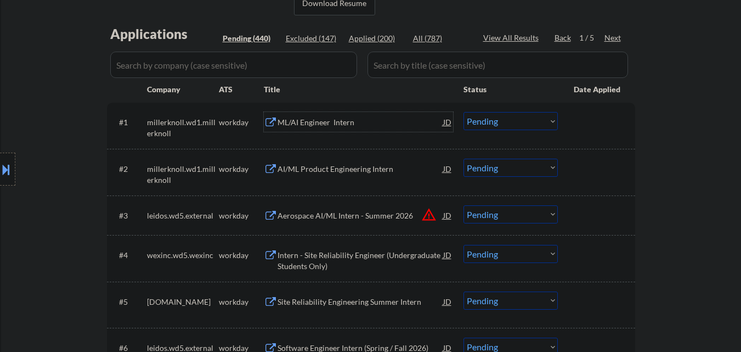
click at [359, 121] on div "ML/AI Engineer Intern" at bounding box center [360, 122] width 166 height 11
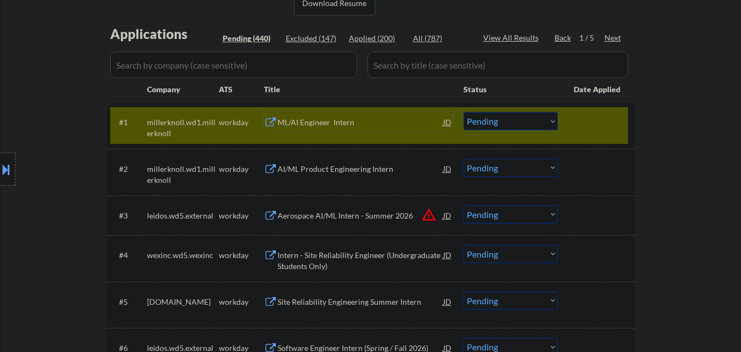
drag, startPoint x: 507, startPoint y: 123, endPoint x: 511, endPoint y: 129, distance: 6.7
click at [507, 123] on select "Choose an option... Pending Applied Excluded (Questions) Excluded (Expired) Exc…" at bounding box center [510, 121] width 94 height 18
click at [463, 112] on select "Choose an option... Pending Applied Excluded (Questions) Excluded (Expired) Exc…" at bounding box center [510, 121] width 94 height 18
click at [587, 125] on div at bounding box center [598, 122] width 48 height 20
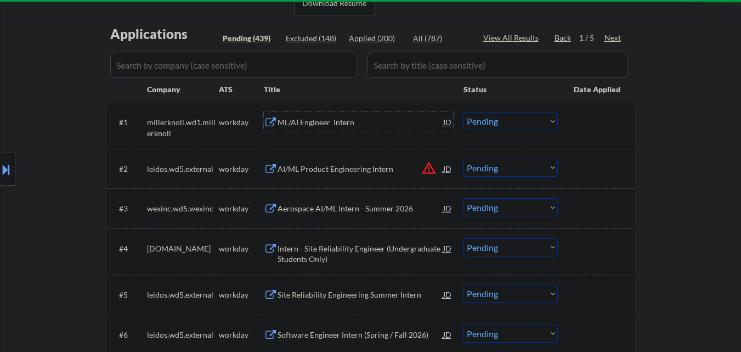
click at [354, 121] on div "ML/AI Engineer Intern" at bounding box center [360, 122] width 166 height 11
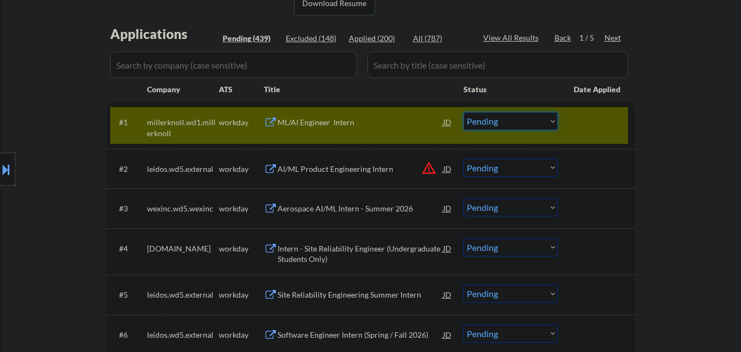
click at [511, 114] on select "Choose an option... Pending Applied Excluded (Questions) Excluded (Expired) Exc…" at bounding box center [510, 121] width 94 height 18
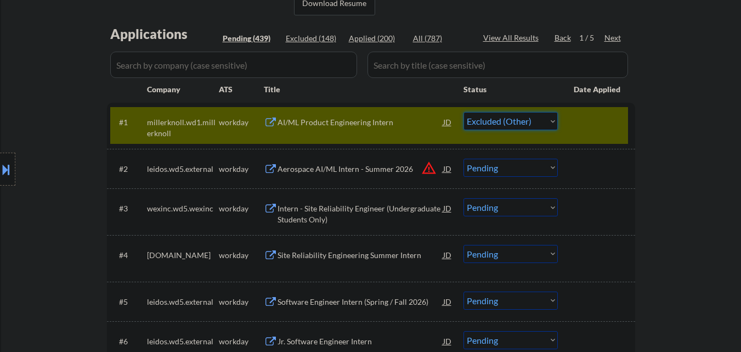
click at [463, 112] on select "Choose an option... Pending Applied Excluded (Questions) Excluded (Expired) Exc…" at bounding box center [510, 121] width 94 height 18
click at [596, 119] on div at bounding box center [598, 122] width 48 height 20
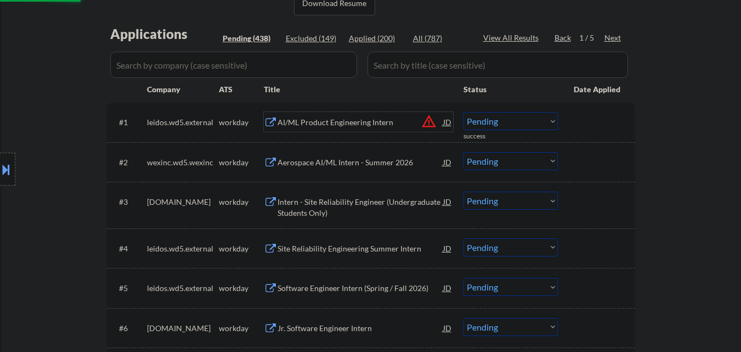
click at [377, 122] on div "AI/ML Product Engineering Intern" at bounding box center [360, 122] width 166 height 11
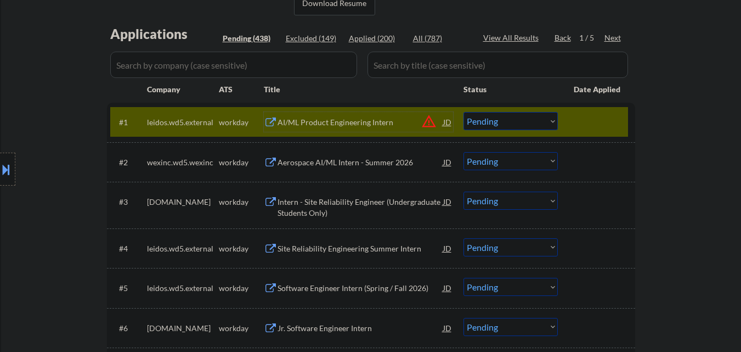
click at [537, 118] on select "Choose an option... Pending Applied Excluded (Questions) Excluded (Expired) Exc…" at bounding box center [510, 121] width 94 height 18
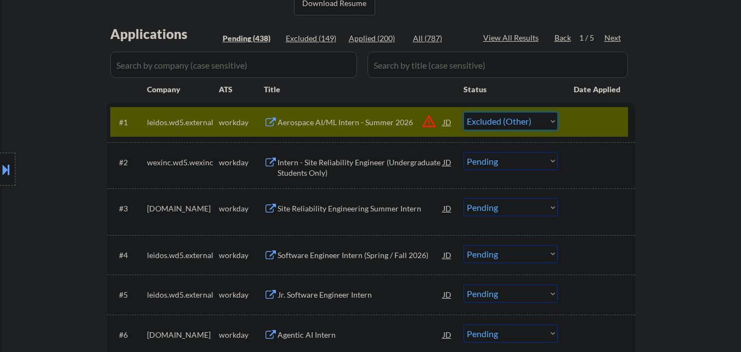
click at [463, 112] on select "Choose an option... Pending Applied Excluded (Questions) Excluded (Expired) Exc…" at bounding box center [510, 121] width 94 height 18
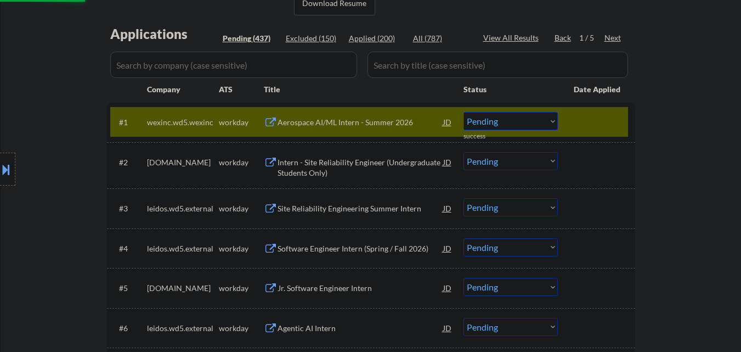
click at [387, 120] on div "Aerospace AI/ML Intern - Summer 2026" at bounding box center [360, 122] width 166 height 11
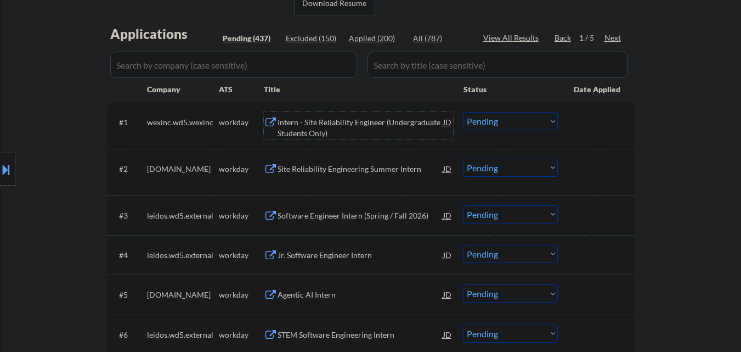
click at [368, 124] on div "Intern - Site Reliability Engineer (Undergraduate Students Only)" at bounding box center [360, 127] width 166 height 21
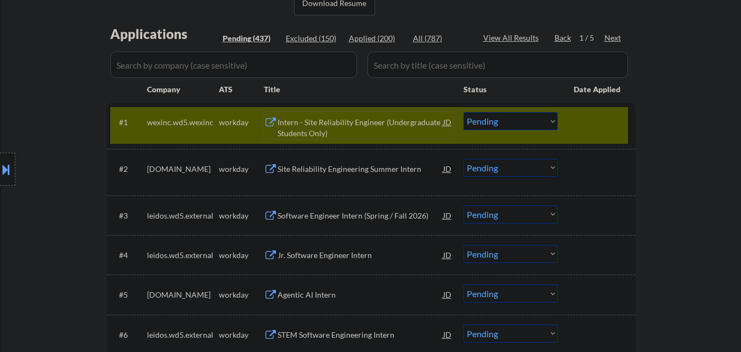
drag, startPoint x: 491, startPoint y: 118, endPoint x: 491, endPoint y: 128, distance: 9.3
click at [491, 120] on select "Choose an option... Pending Applied Excluded (Questions) Excluded (Expired) Exc…" at bounding box center [510, 121] width 94 height 18
click at [463, 112] on select "Choose an option... Pending Applied Excluded (Questions) Excluded (Expired) Exc…" at bounding box center [510, 121] width 94 height 18
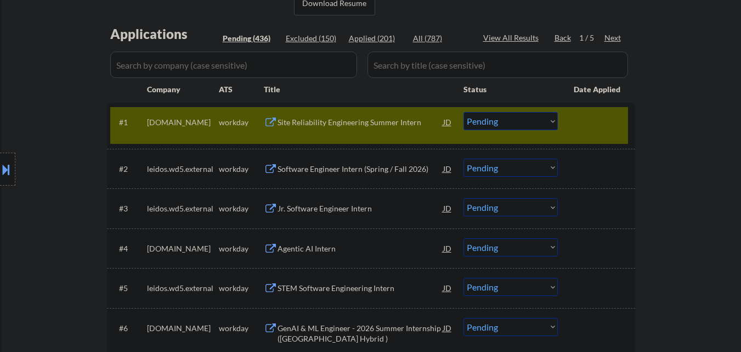
click at [328, 126] on div "Site Reliability Engineering Summer Intern" at bounding box center [360, 122] width 166 height 11
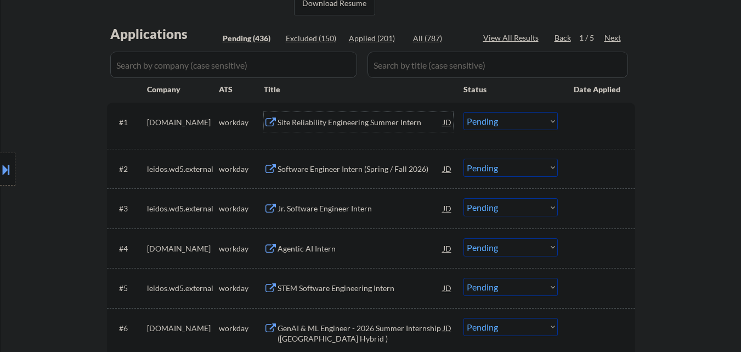
drag, startPoint x: 487, startPoint y: 124, endPoint x: 494, endPoint y: 129, distance: 7.9
click at [491, 126] on select "Choose an option... Pending Applied Excluded (Questions) Excluded (Expired) Exc…" at bounding box center [510, 121] width 94 height 18
click at [463, 112] on select "Choose an option... Pending Applied Excluded (Questions) Excluded (Expired) Exc…" at bounding box center [510, 121] width 94 height 18
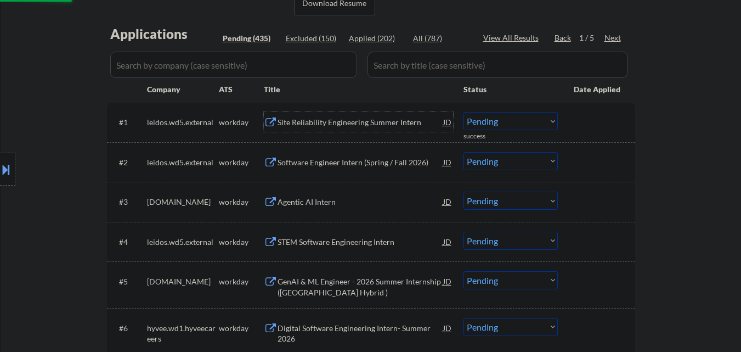
click at [368, 124] on div "Site Reliability Engineering Summer Intern" at bounding box center [360, 122] width 166 height 11
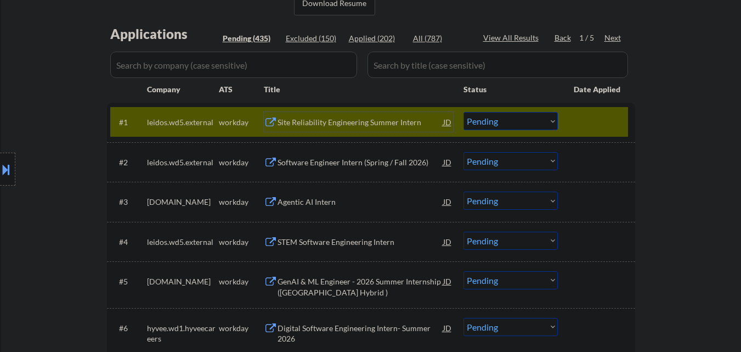
click at [508, 126] on select "Choose an option... Pending Applied Excluded (Questions) Excluded (Expired) Exc…" at bounding box center [510, 121] width 94 height 18
click at [463, 112] on select "Choose an option... Pending Applied Excluded (Questions) Excluded (Expired) Exc…" at bounding box center [510, 121] width 94 height 18
click at [592, 128] on div at bounding box center [598, 122] width 48 height 20
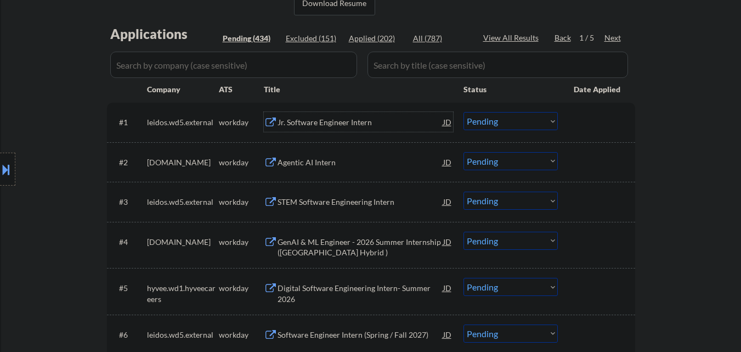
click at [371, 120] on div "Jr. Software Engineer Intern" at bounding box center [360, 122] width 166 height 11
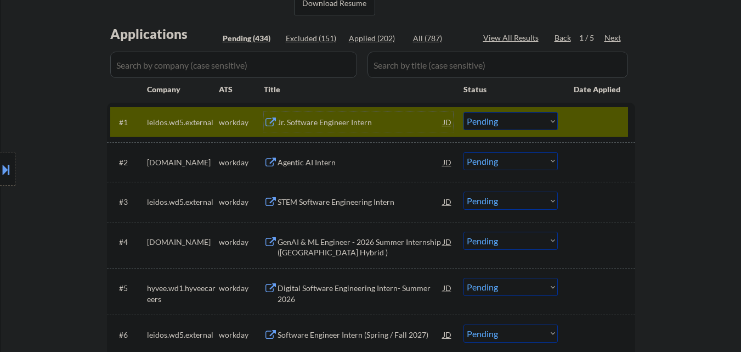
drag, startPoint x: 532, startPoint y: 117, endPoint x: 532, endPoint y: 127, distance: 10.4
click at [532, 117] on select "Choose an option... Pending Applied Excluded (Questions) Excluded (Expired) Exc…" at bounding box center [510, 121] width 94 height 18
click at [463, 112] on select "Choose an option... Pending Applied Excluded (Questions) Excluded (Expired) Exc…" at bounding box center [510, 121] width 94 height 18
click at [598, 112] on div at bounding box center [598, 122] width 48 height 20
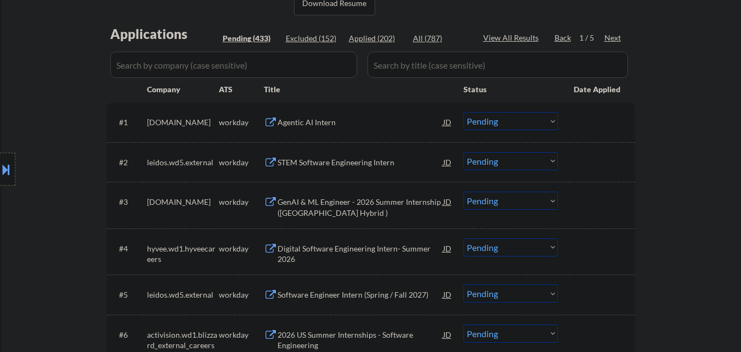
click at [331, 126] on div "Agentic AI Intern" at bounding box center [360, 122] width 166 height 11
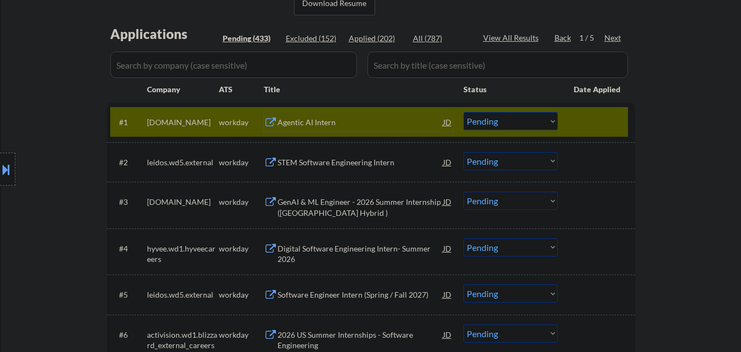
click at [500, 123] on select "Choose an option... Pending Applied Excluded (Questions) Excluded (Expired) Exc…" at bounding box center [510, 121] width 94 height 18
click at [501, 122] on select "Choose an option... Pending Applied Excluded (Questions) Excluded (Expired) Exc…" at bounding box center [510, 121] width 94 height 18
click at [463, 112] on select "Choose an option... Pending Applied Excluded (Questions) Excluded (Expired) Exc…" at bounding box center [510, 121] width 94 height 18
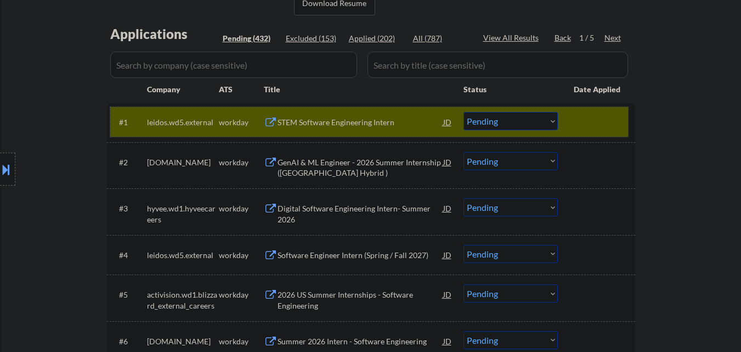
click at [588, 123] on div at bounding box center [598, 122] width 48 height 20
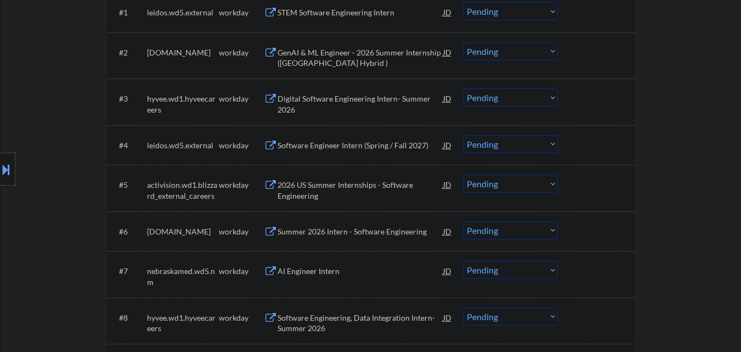
scroll to position [329, 0]
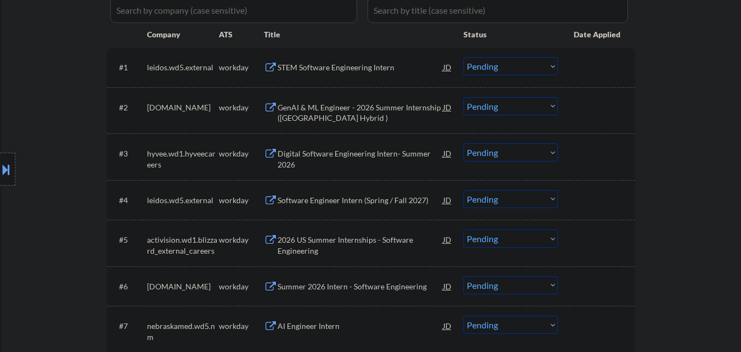
click at [381, 72] on div "STEM Software Engineering Intern" at bounding box center [360, 67] width 166 height 11
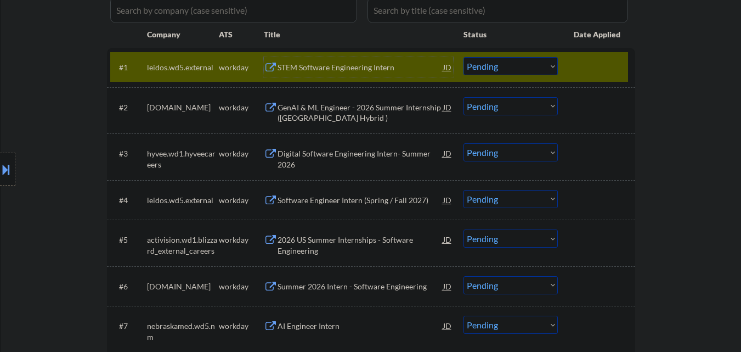
click at [534, 69] on select "Choose an option... Pending Applied Excluded (Questions) Excluded (Expired) Exc…" at bounding box center [510, 66] width 94 height 18
click at [463, 57] on select "Choose an option... Pending Applied Excluded (Questions) Excluded (Expired) Exc…" at bounding box center [510, 66] width 94 height 18
drag, startPoint x: 589, startPoint y: 67, endPoint x: 579, endPoint y: 101, distance: 35.2
click at [590, 72] on div at bounding box center [598, 67] width 48 height 20
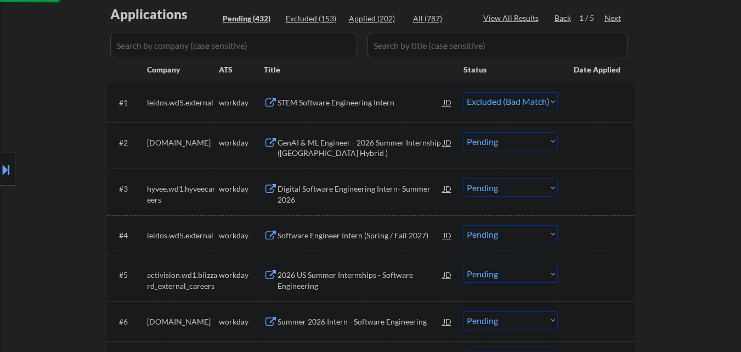
scroll to position [274, 0]
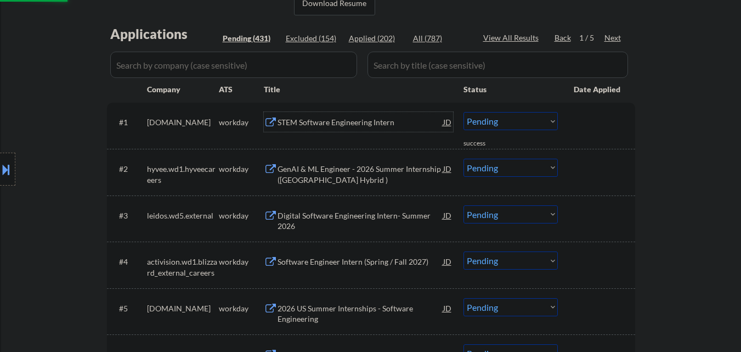
click at [348, 118] on div "STEM Software Engineering Intern" at bounding box center [360, 122] width 166 height 11
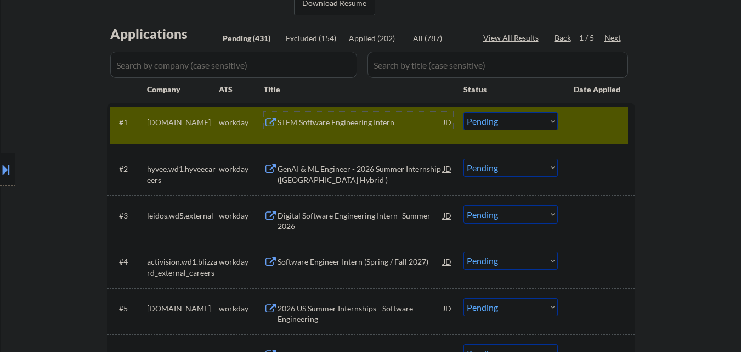
drag, startPoint x: 534, startPoint y: 114, endPoint x: 531, endPoint y: 129, distance: 16.1
click at [534, 114] on select "Choose an option... Pending Applied Excluded (Questions) Excluded (Expired) Exc…" at bounding box center [510, 121] width 94 height 18
click at [463, 112] on select "Choose an option... Pending Applied Excluded (Questions) Excluded (Expired) Exc…" at bounding box center [510, 121] width 94 height 18
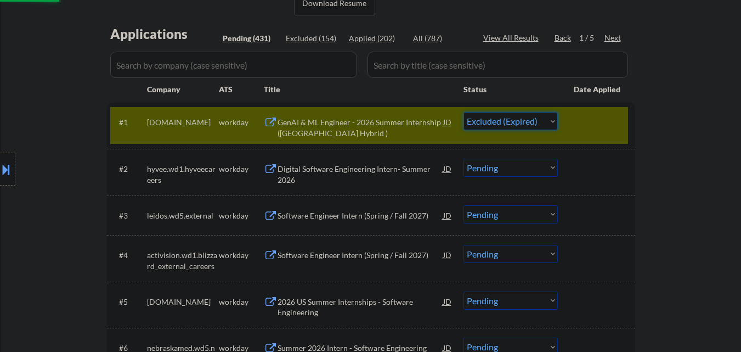
click at [575, 131] on div at bounding box center [598, 122] width 48 height 20
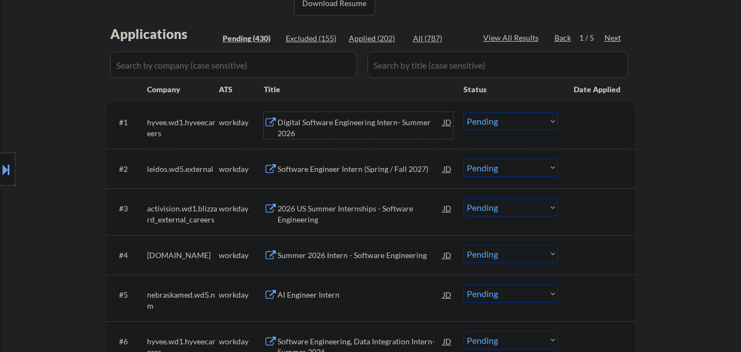
click at [377, 121] on div "Digital Software Engineering Intern- Summer 2026" at bounding box center [360, 127] width 166 height 21
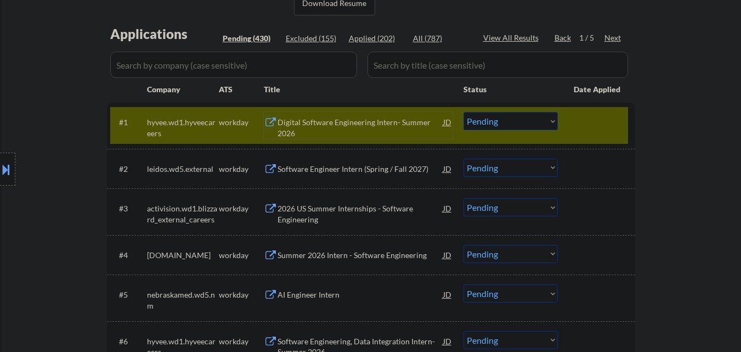
click at [503, 121] on select "Choose an option... Pending Applied Excluded (Questions) Excluded (Expired) Exc…" at bounding box center [510, 121] width 94 height 18
click at [463, 112] on select "Choose an option... Pending Applied Excluded (Questions) Excluded (Expired) Exc…" at bounding box center [510, 121] width 94 height 18
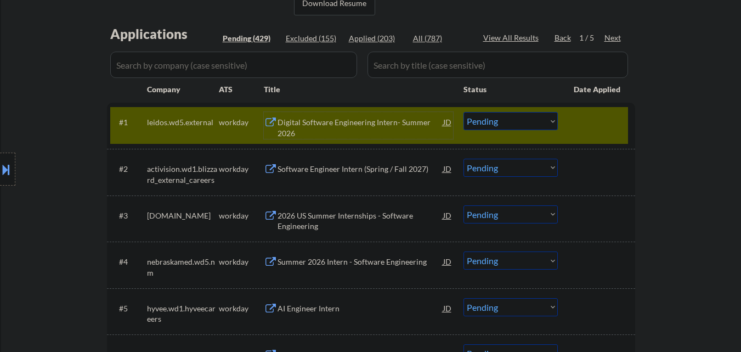
click at [387, 117] on div "Digital Software Engineering Intern- Summer 2026" at bounding box center [360, 127] width 166 height 21
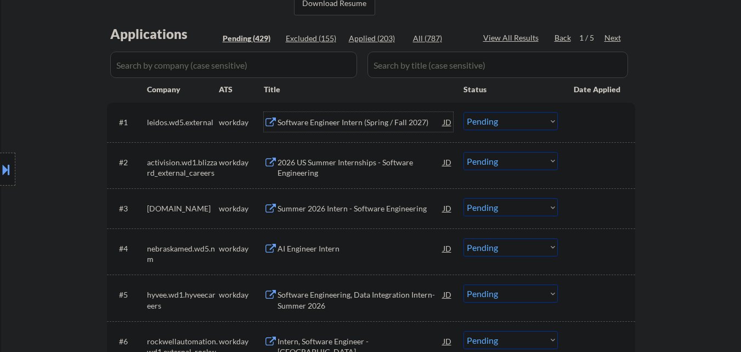
click at [524, 128] on select "Choose an option... Pending Applied Excluded (Questions) Excluded (Expired) Exc…" at bounding box center [510, 121] width 94 height 18
click at [463, 112] on select "Choose an option... Pending Applied Excluded (Questions) Excluded (Expired) Exc…" at bounding box center [510, 121] width 94 height 18
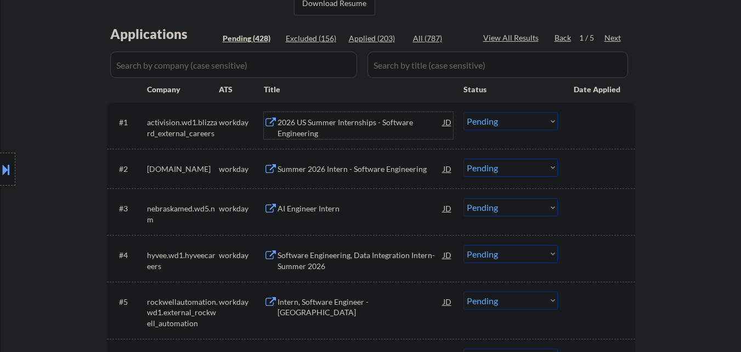
click at [372, 121] on div "2026 US Summer Internships - Software Engineering" at bounding box center [360, 127] width 166 height 21
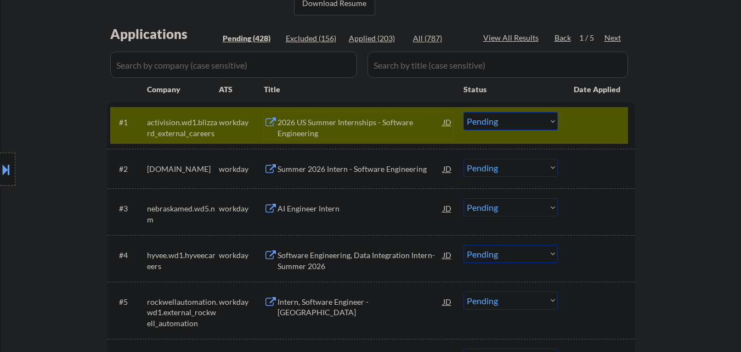
click at [349, 121] on div "2026 US Summer Internships - Software Engineering" at bounding box center [360, 127] width 166 height 21
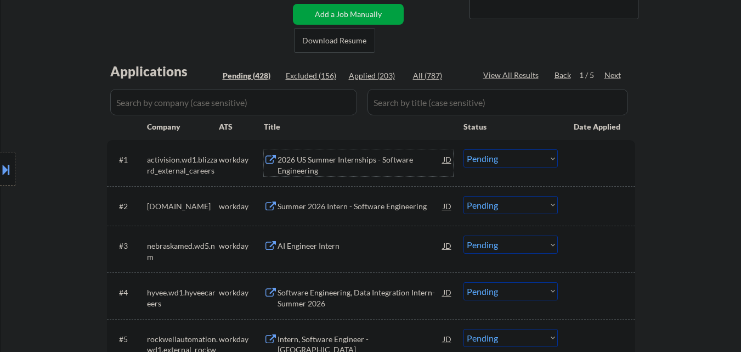
scroll to position [219, 0]
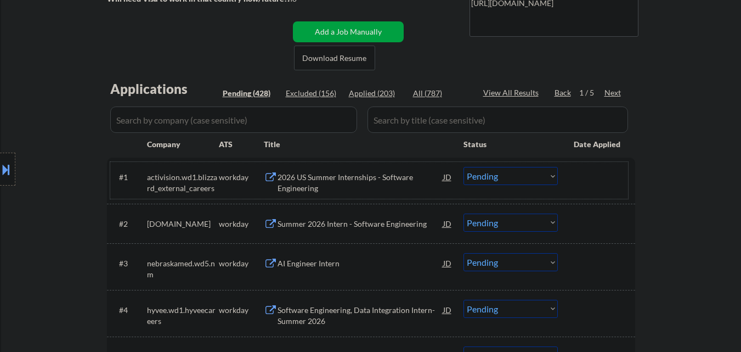
click at [589, 177] on div at bounding box center [598, 177] width 48 height 20
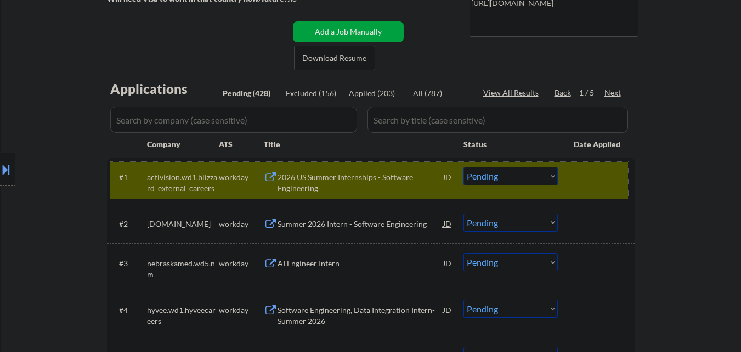
drag, startPoint x: 365, startPoint y: 183, endPoint x: 370, endPoint y: 169, distance: 14.1
click at [369, 177] on div "2026 US Summer Internships - Software Engineering" at bounding box center [360, 182] width 166 height 21
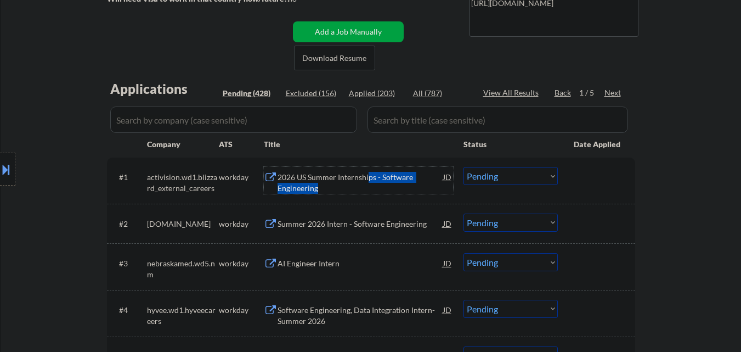
click at [542, 177] on select "Choose an option... Pending Applied Excluded (Questions) Excluded (Expired) Exc…" at bounding box center [510, 176] width 94 height 18
click at [463, 167] on select "Choose an option... Pending Applied Excluded (Questions) Excluded (Expired) Exc…" at bounding box center [510, 176] width 94 height 18
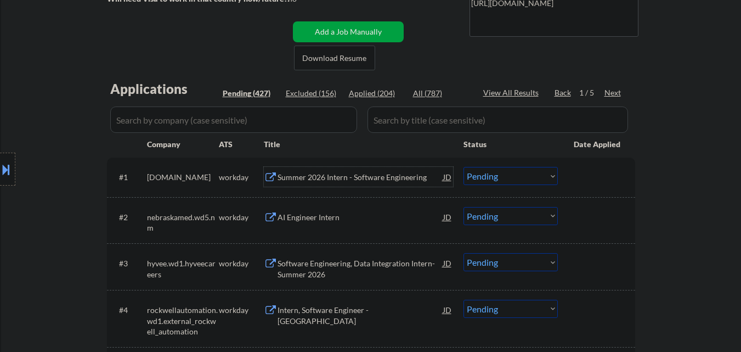
click at [362, 180] on div "Summer 2026 Intern - Software Engineering" at bounding box center [360, 177] width 166 height 11
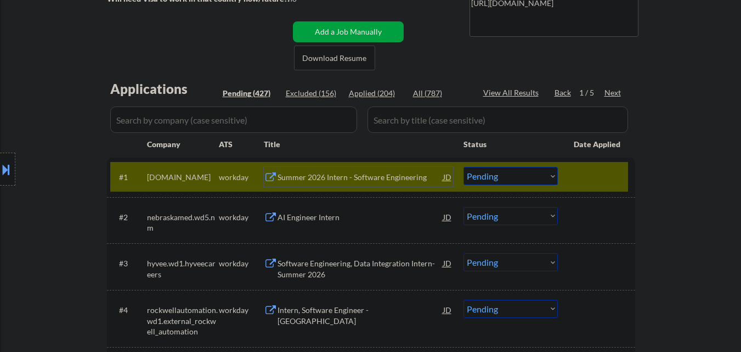
drag, startPoint x: 529, startPoint y: 169, endPoint x: 532, endPoint y: 183, distance: 14.1
click at [529, 172] on select "Choose an option... Pending Applied Excluded (Questions) Excluded (Expired) Exc…" at bounding box center [510, 176] width 94 height 18
click at [463, 167] on select "Choose an option... Pending Applied Excluded (Questions) Excluded (Expired) Exc…" at bounding box center [510, 176] width 94 height 18
click at [589, 177] on div at bounding box center [598, 177] width 48 height 20
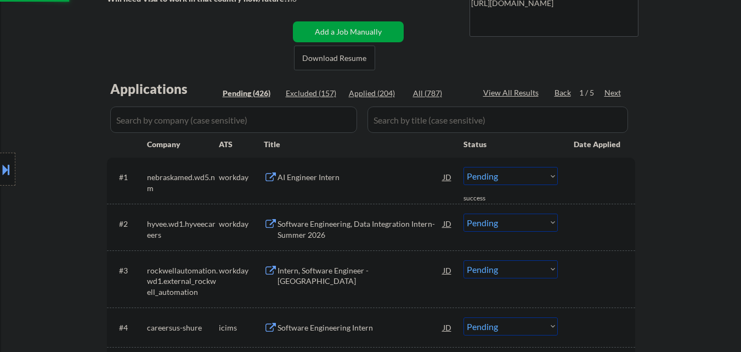
click at [335, 175] on div "AI Engineer Intern" at bounding box center [360, 177] width 166 height 11
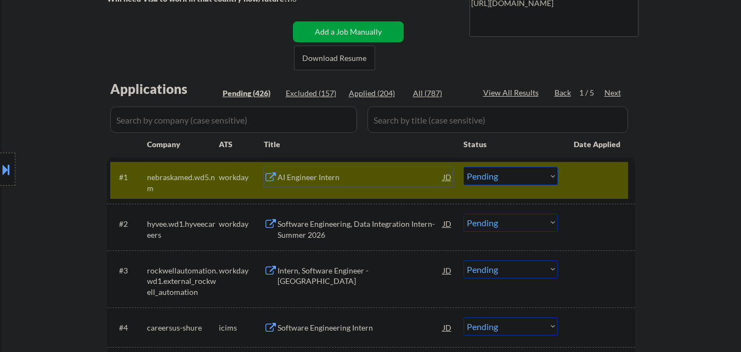
click at [517, 180] on select "Choose an option... Pending Applied Excluded (Questions) Excluded (Expired) Exc…" at bounding box center [510, 176] width 94 height 18
click at [463, 167] on select "Choose an option... Pending Applied Excluded (Questions) Excluded (Expired) Exc…" at bounding box center [510, 176] width 94 height 18
click at [600, 176] on div at bounding box center [598, 177] width 48 height 20
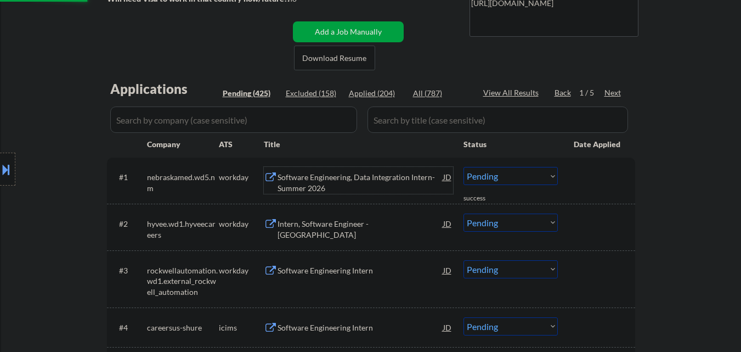
click at [326, 179] on div "Software Engineering, Data Integration Intern- Summer 2026" at bounding box center [360, 182] width 166 height 21
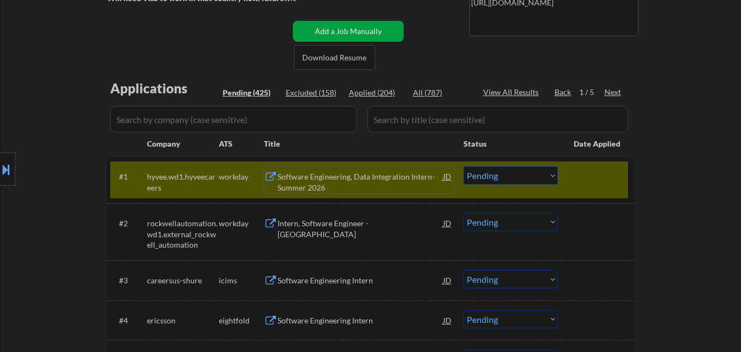
scroll to position [274, 0]
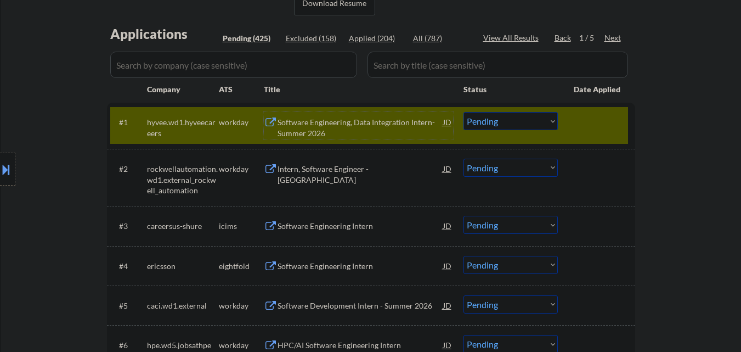
click at [504, 123] on select "Choose an option... Pending Applied Excluded (Questions) Excluded (Expired) Exc…" at bounding box center [510, 121] width 94 height 18
click at [463, 112] on select "Choose an option... Pending Applied Excluded (Questions) Excluded (Expired) Exc…" at bounding box center [510, 121] width 94 height 18
click at [585, 131] on div at bounding box center [598, 122] width 48 height 20
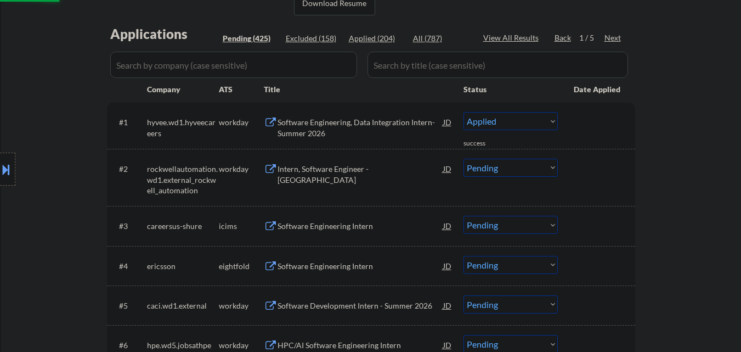
select select ""pending""
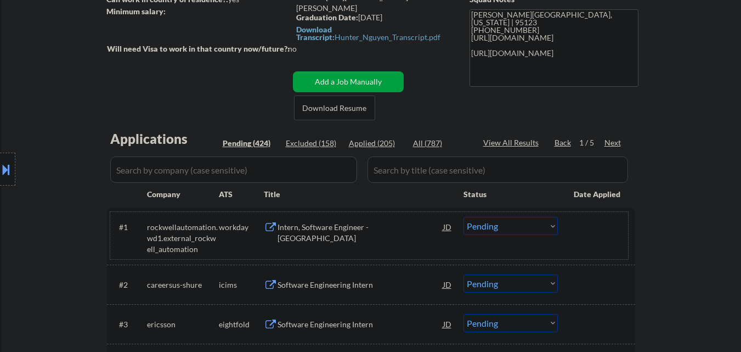
scroll to position [165, 0]
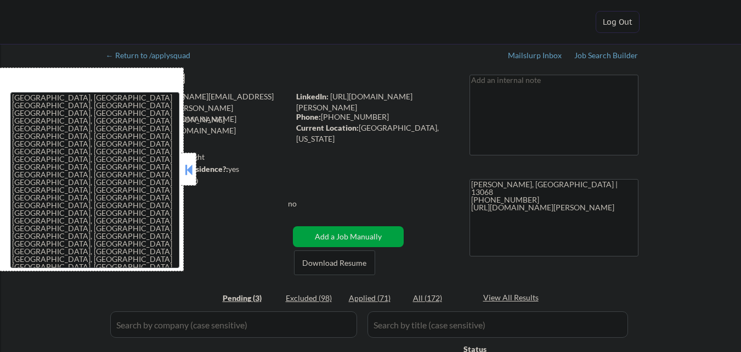
select select ""pending""
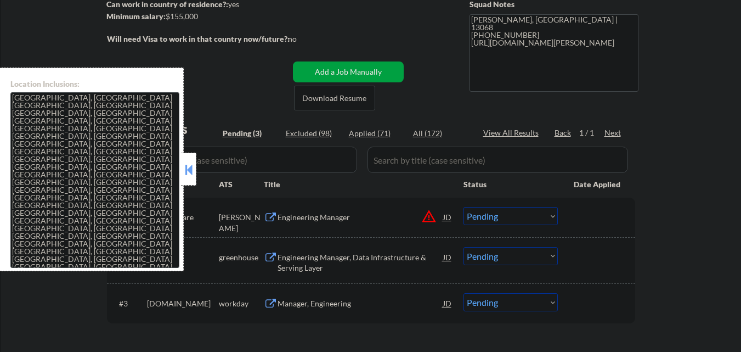
drag, startPoint x: 190, startPoint y: 167, endPoint x: 217, endPoint y: 181, distance: 29.7
click at [190, 168] on button at bounding box center [189, 169] width 12 height 16
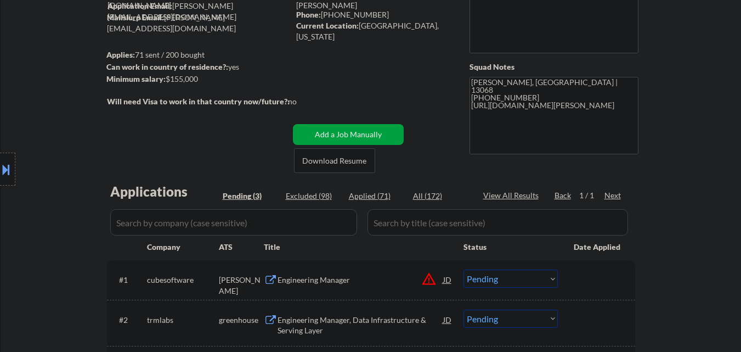
scroll to position [165, 0]
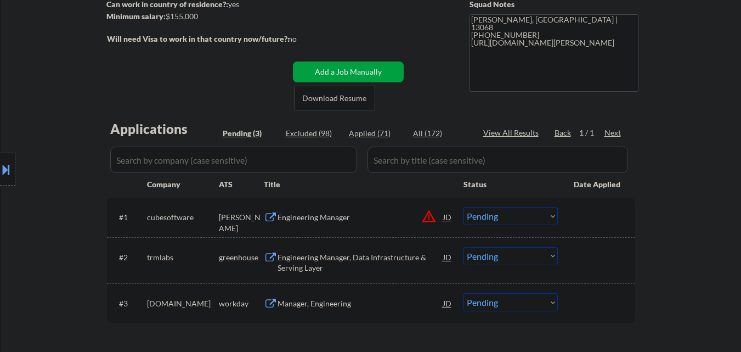
click at [430, 219] on button "warning_amber" at bounding box center [428, 215] width 15 height 15
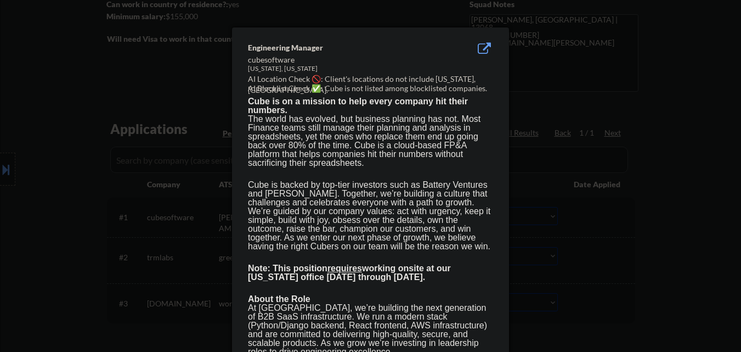
click at [44, 247] on div at bounding box center [370, 176] width 741 height 352
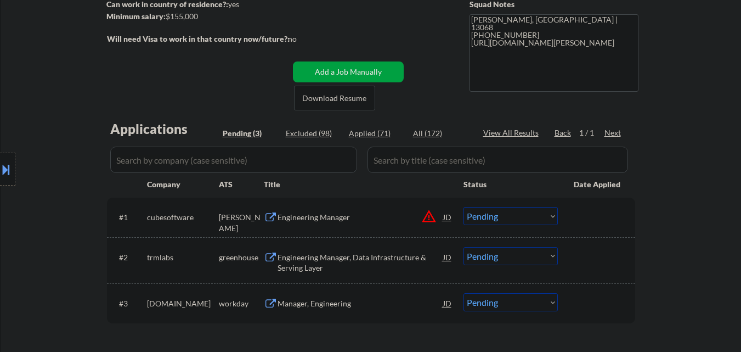
click at [2, 179] on div at bounding box center [7, 168] width 15 height 33
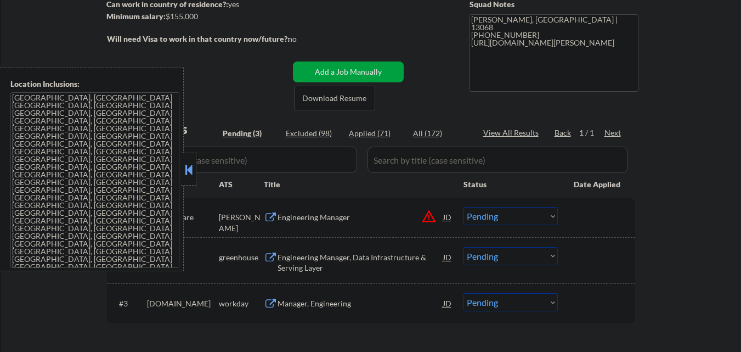
click at [189, 174] on button at bounding box center [189, 169] width 12 height 16
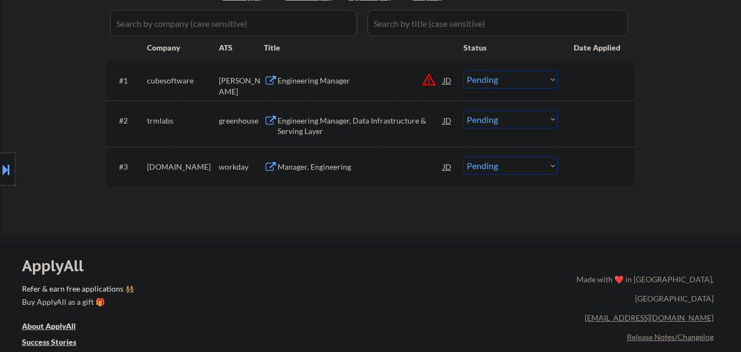
scroll to position [274, 0]
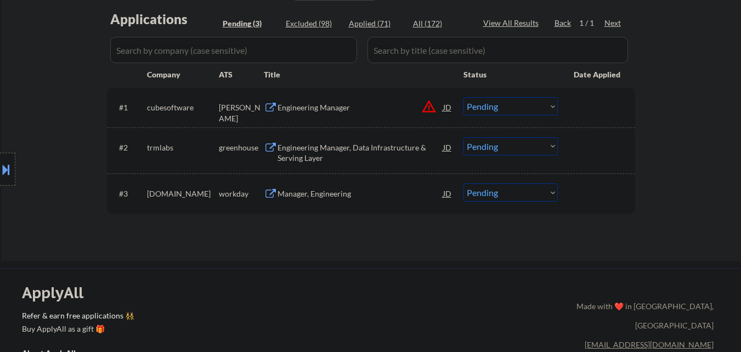
click at [429, 104] on button "warning_amber" at bounding box center [428, 106] width 15 height 15
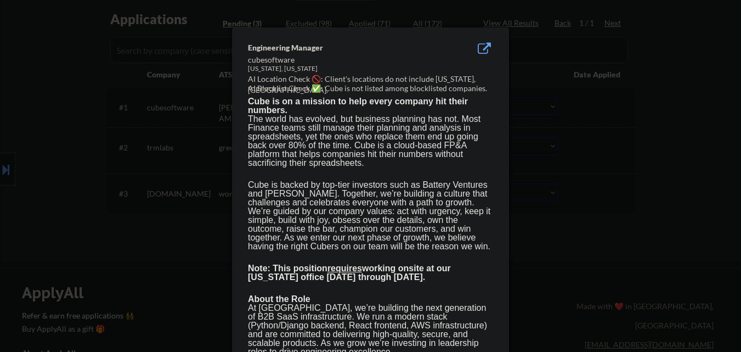
click at [0, 163] on div at bounding box center [370, 176] width 741 height 352
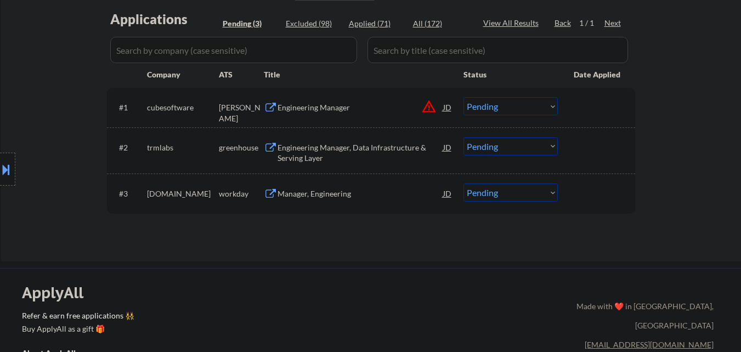
click at [1, 166] on button at bounding box center [6, 169] width 12 height 18
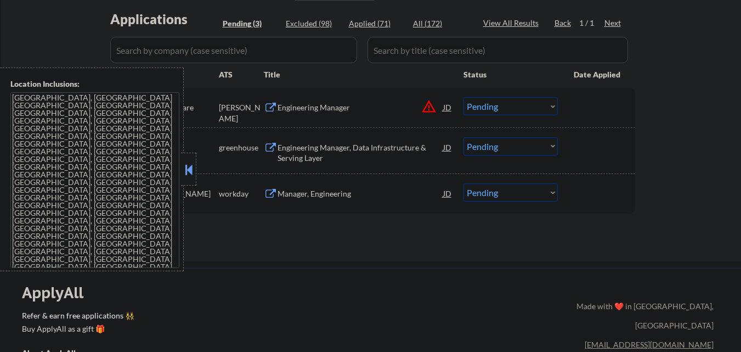
click at [428, 103] on button "warning_amber" at bounding box center [428, 106] width 15 height 15
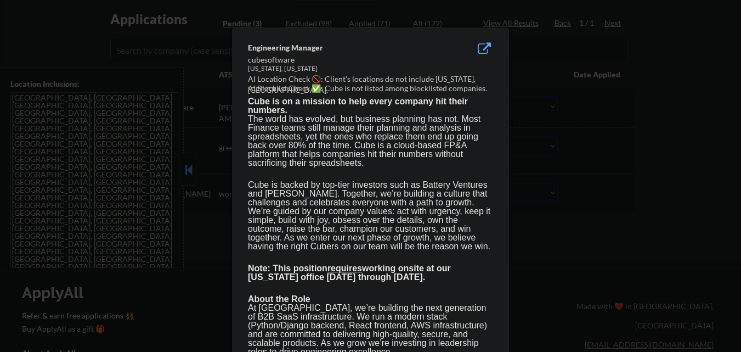
click at [255, 67] on div "[US_STATE], [US_STATE]" at bounding box center [343, 68] width 190 height 9
drag, startPoint x: 255, startPoint y: 67, endPoint x: 264, endPoint y: 69, distance: 9.4
click at [264, 69] on div "[US_STATE], [US_STATE]" at bounding box center [343, 68] width 190 height 9
copy div "[US_STATE]"
click at [140, 127] on div at bounding box center [370, 176] width 741 height 352
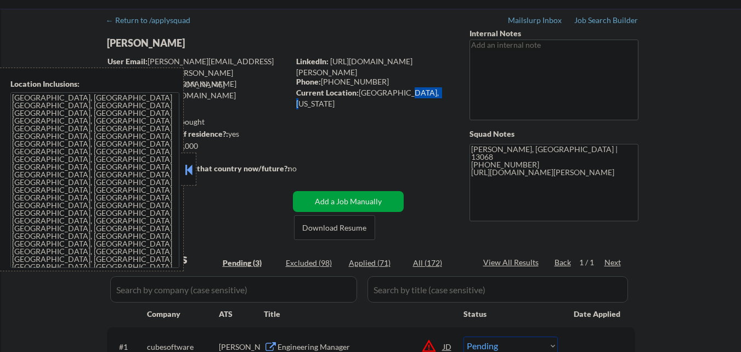
scroll to position [55, 0]
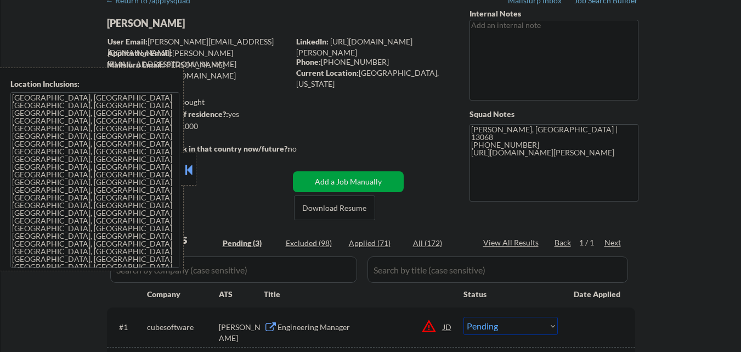
click at [370, 110] on div "← Return to /applysquad Mailslurp Inbox Job Search Builder [PERSON_NAME] User E…" at bounding box center [371, 230] width 547 height 483
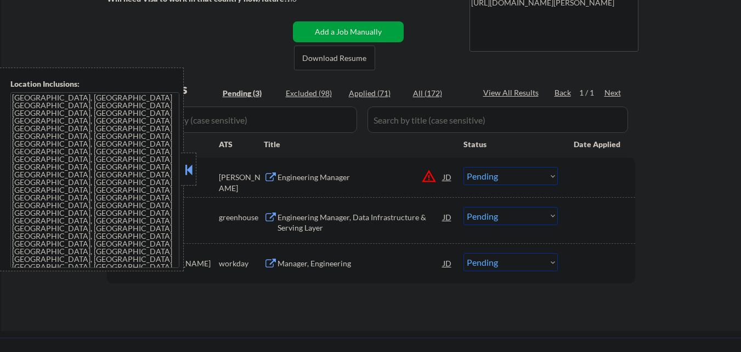
scroll to position [219, 0]
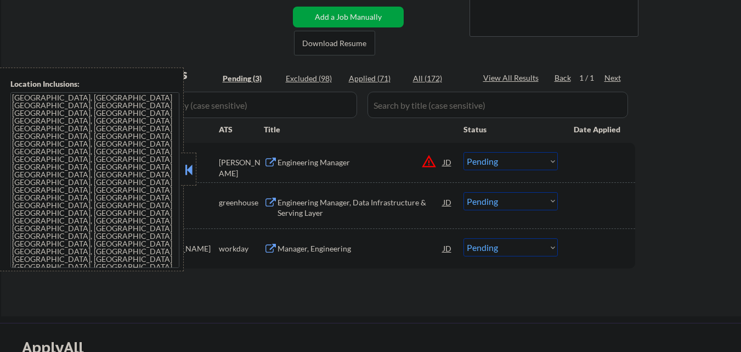
drag, startPoint x: 194, startPoint y: 169, endPoint x: 322, endPoint y: 163, distance: 129.0
click at [195, 169] on div at bounding box center [188, 168] width 15 height 33
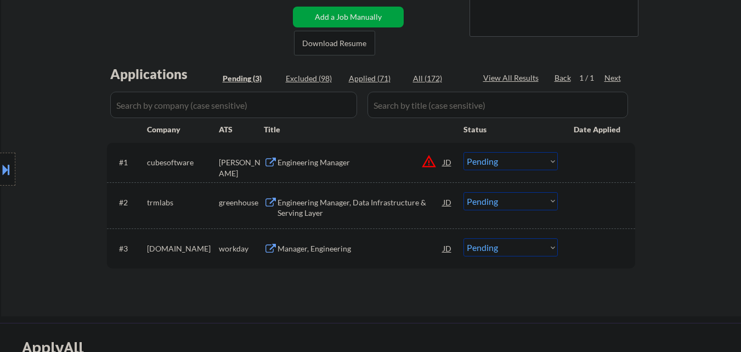
click at [431, 157] on button "warning_amber" at bounding box center [428, 161] width 15 height 15
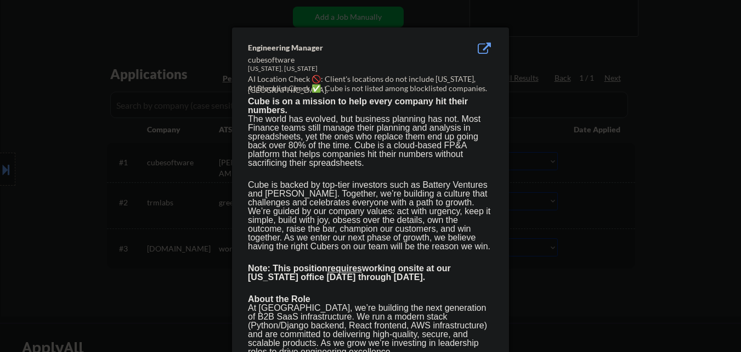
click at [251, 69] on div "[US_STATE], [US_STATE]" at bounding box center [343, 68] width 190 height 9
drag, startPoint x: 251, startPoint y: 69, endPoint x: 300, endPoint y: 65, distance: 48.9
click at [300, 65] on div "[US_STATE], [US_STATE]" at bounding box center [343, 68] width 190 height 9
copy div "[US_STATE], [US_STATE]"
drag, startPoint x: 85, startPoint y: 167, endPoint x: 38, endPoint y: 170, distance: 47.2
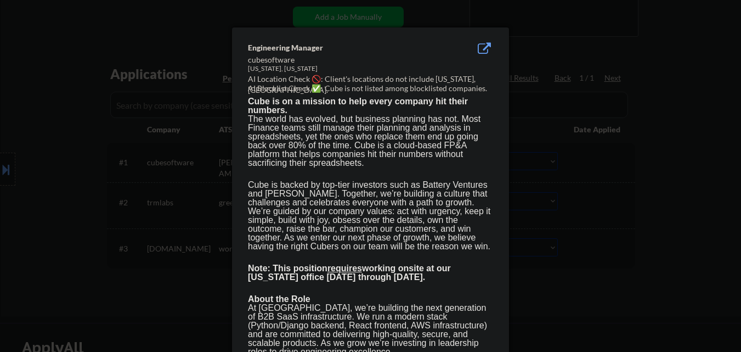
click at [83, 168] on div at bounding box center [370, 176] width 741 height 352
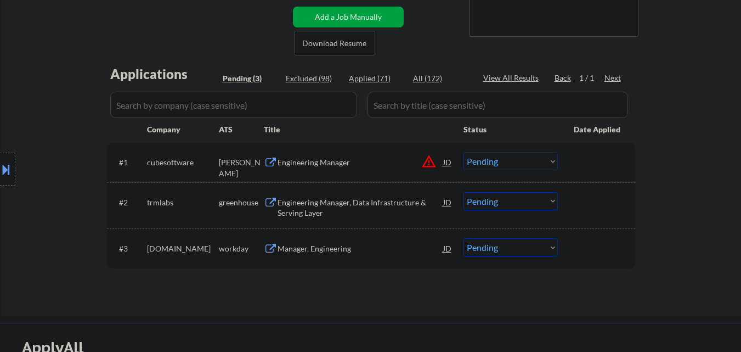
click at [3, 172] on button at bounding box center [6, 169] width 12 height 18
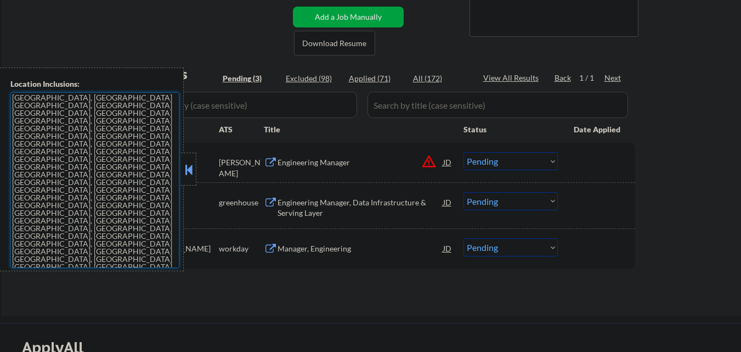
click at [112, 213] on textarea "[GEOGRAPHIC_DATA], [GEOGRAPHIC_DATA] [GEOGRAPHIC_DATA], [GEOGRAPHIC_DATA] [GEOG…" at bounding box center [94, 179] width 169 height 175
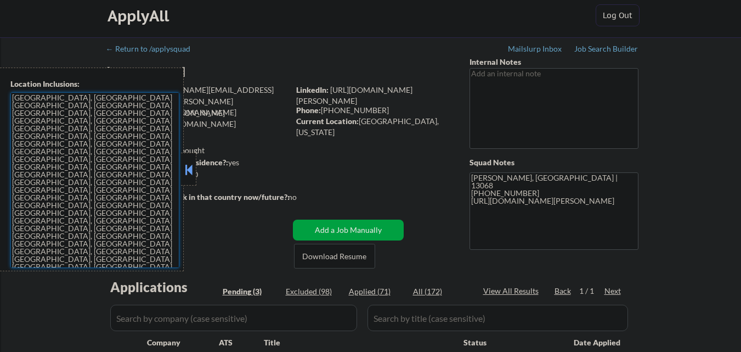
scroll to position [0, 0]
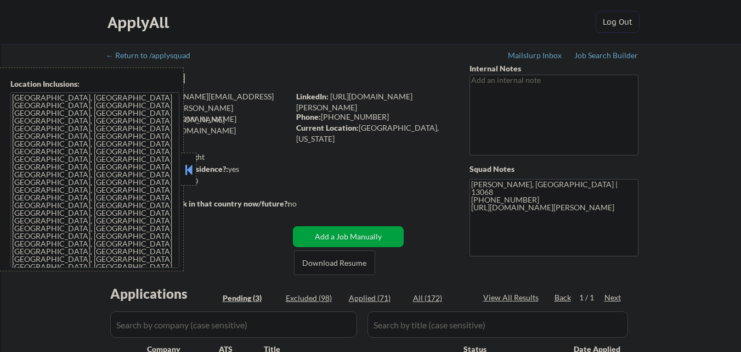
click at [379, 127] on div "Current Location: [GEOGRAPHIC_DATA], [US_STATE]" at bounding box center [373, 132] width 155 height 21
copy div "[GEOGRAPHIC_DATA]"
drag, startPoint x: 191, startPoint y: 175, endPoint x: 370, endPoint y: 160, distance: 179.4
click at [192, 174] on button at bounding box center [189, 169] width 12 height 16
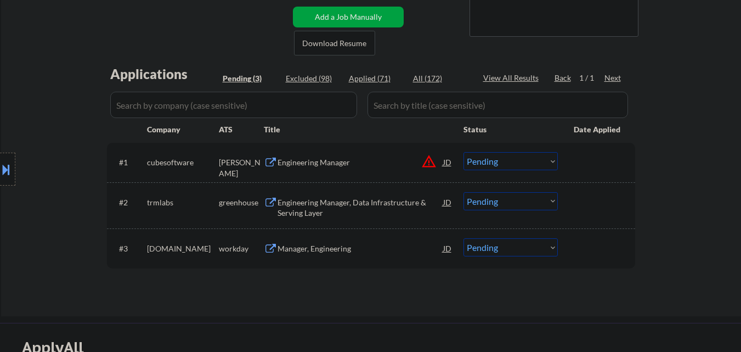
click at [520, 162] on select "Choose an option... Pending Applied Excluded (Questions) Excluded (Expired) Exc…" at bounding box center [510, 161] width 94 height 18
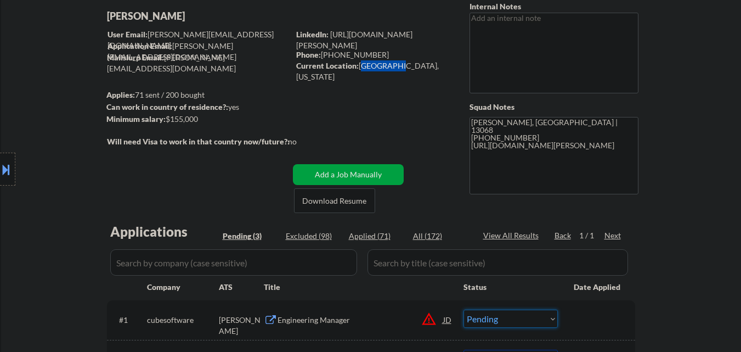
scroll to position [219, 0]
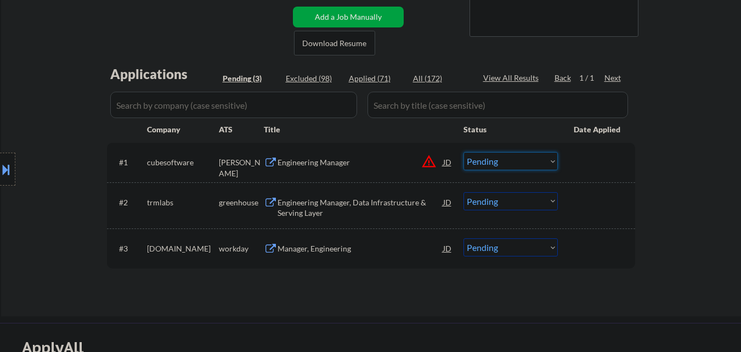
click at [537, 166] on select "Choose an option... Pending Applied Excluded (Questions) Excluded (Expired) Exc…" at bounding box center [510, 161] width 94 height 18
click at [463, 152] on select "Choose an option... Pending Applied Excluded (Questions) Excluded (Expired) Exc…" at bounding box center [510, 161] width 94 height 18
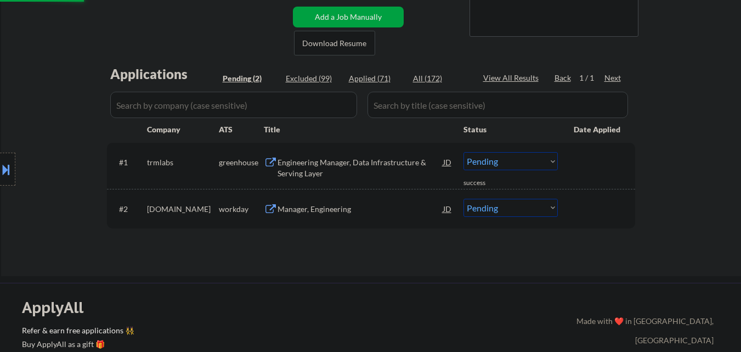
click at [338, 157] on div "Engineering Manager, Data Infrastructure & Serving Layer" at bounding box center [360, 167] width 166 height 21
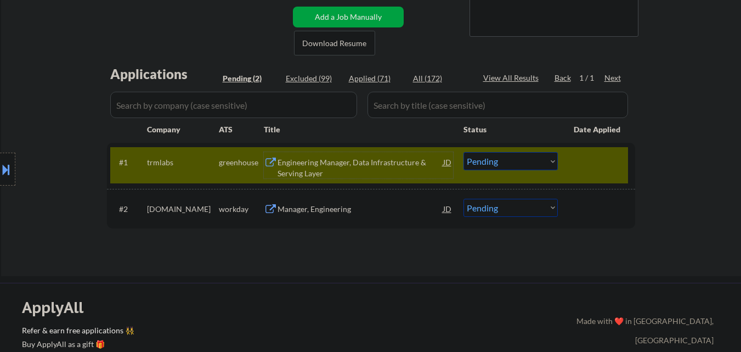
click at [338, 165] on div "Engineering Manager, Data Infrastructure & Serving Layer" at bounding box center [360, 167] width 166 height 21
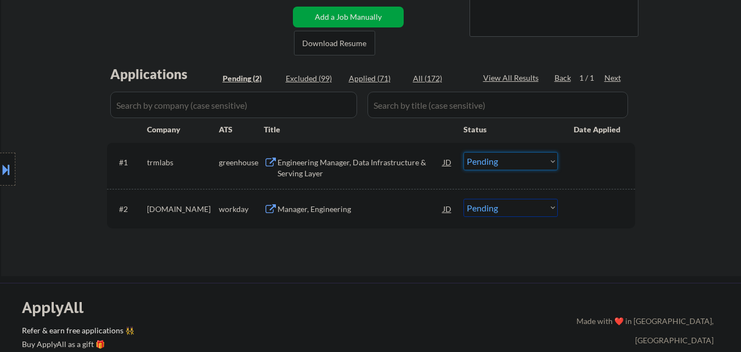
click at [499, 157] on select "Choose an option... Pending Applied Excluded (Questions) Excluded (Expired) Exc…" at bounding box center [510, 161] width 94 height 18
click at [463, 152] on select "Choose an option... Pending Applied Excluded (Questions) Excluded (Expired) Exc…" at bounding box center [510, 161] width 94 height 18
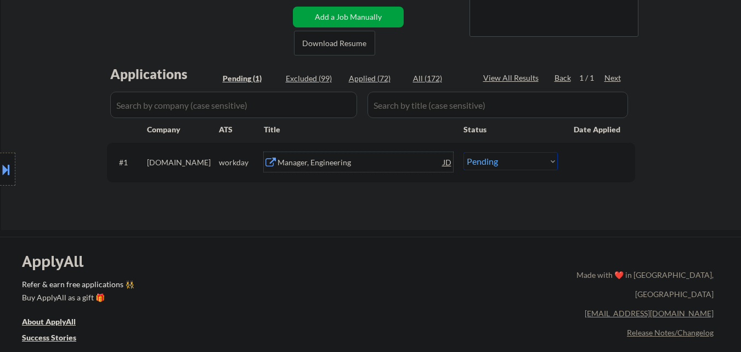
click at [347, 161] on div "Manager, Engineering" at bounding box center [360, 162] width 166 height 11
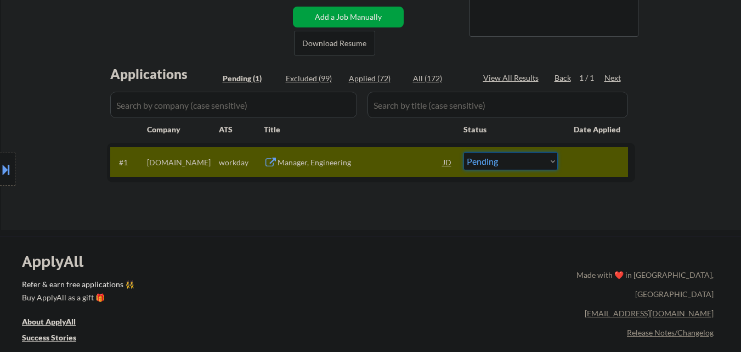
click at [489, 164] on select "Choose an option... Pending Applied Excluded (Questions) Excluded (Expired) Exc…" at bounding box center [510, 161] width 94 height 18
select select ""applied""
click at [463, 152] on select "Choose an option... Pending Applied Excluded (Questions) Excluded (Expired) Exc…" at bounding box center [510, 161] width 94 height 18
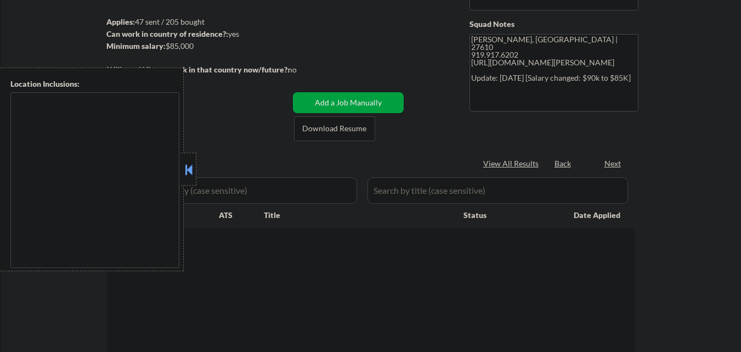
select select ""pending""
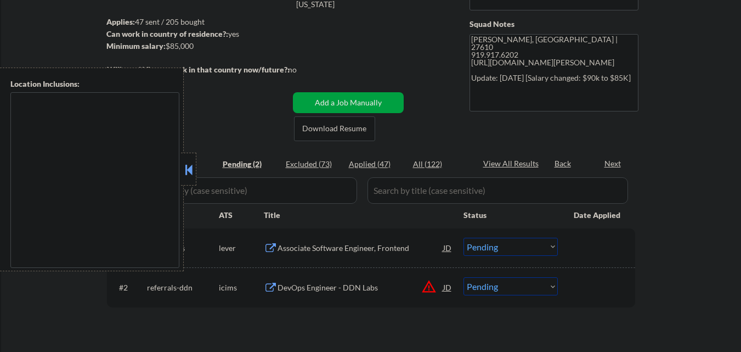
scroll to position [219, 0]
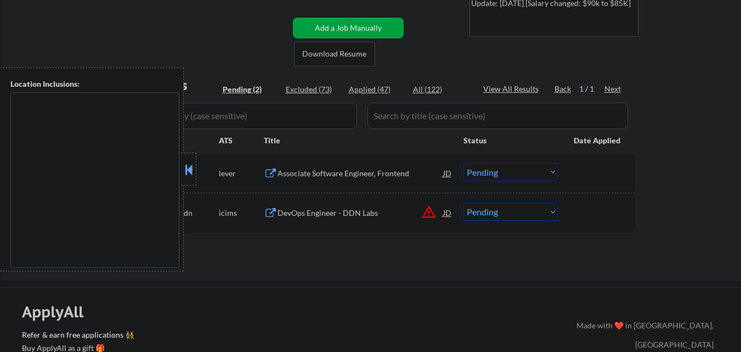
click at [188, 161] on button at bounding box center [189, 169] width 12 height 16
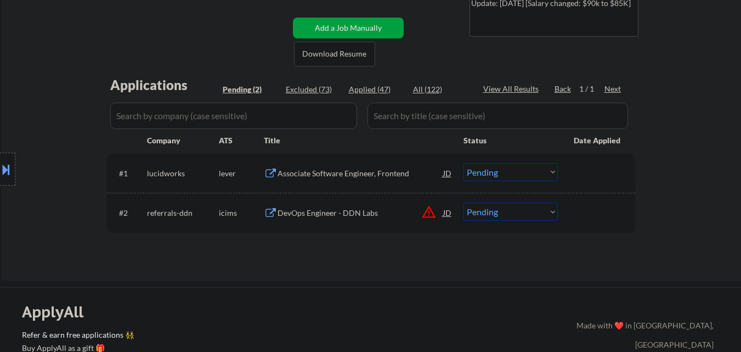
click at [429, 212] on button "warning_amber" at bounding box center [428, 211] width 15 height 15
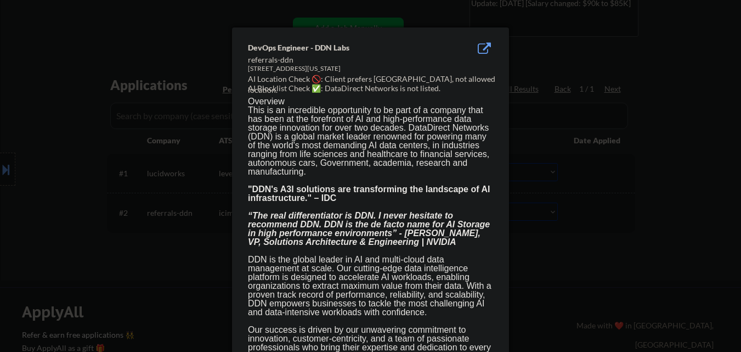
click at [29, 123] on div at bounding box center [370, 176] width 741 height 352
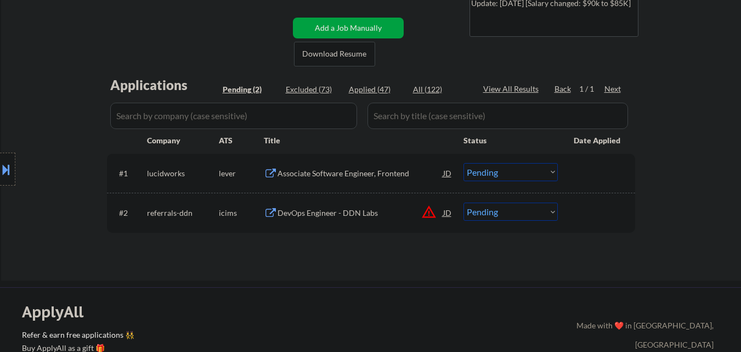
click at [0, 172] on button at bounding box center [6, 169] width 12 height 18
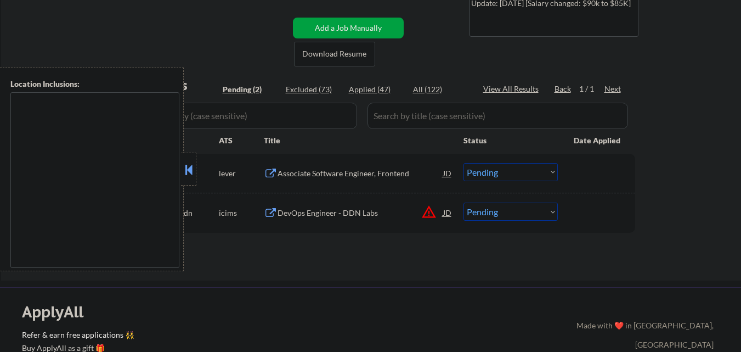
click at [185, 169] on button at bounding box center [189, 169] width 12 height 16
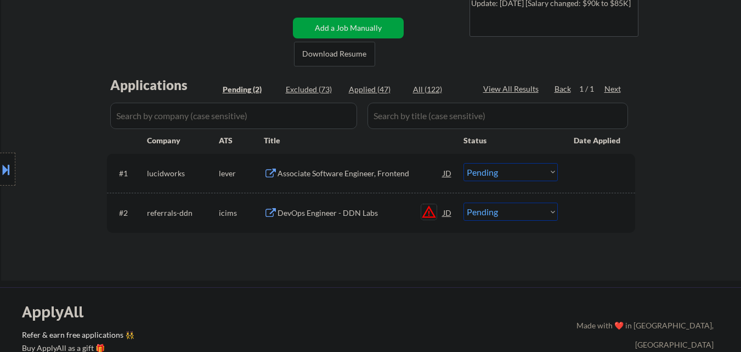
click at [430, 209] on button "warning_amber" at bounding box center [428, 211] width 15 height 15
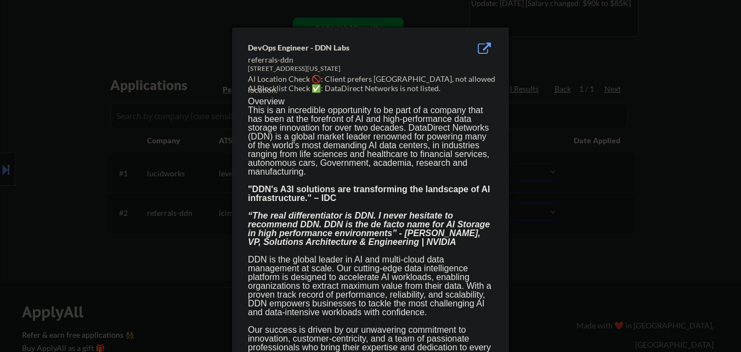
click at [81, 178] on div at bounding box center [370, 176] width 741 height 352
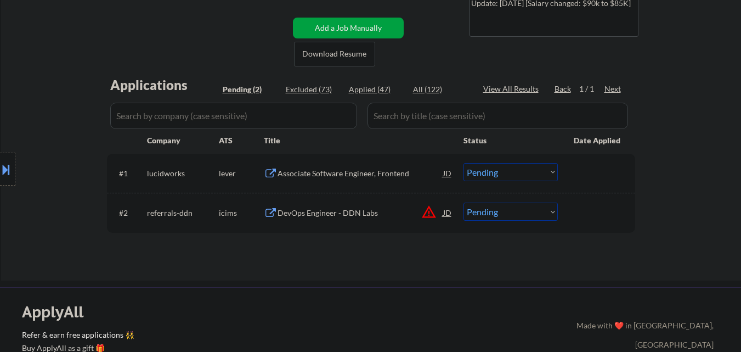
click at [526, 212] on select "Choose an option... Pending Applied Excluded (Questions) Excluded (Expired) Exc…" at bounding box center [510, 211] width 94 height 18
select select ""excluded__location_""
click at [463, 202] on select "Choose an option... Pending Applied Excluded (Questions) Excluded (Expired) Exc…" at bounding box center [510, 211] width 94 height 18
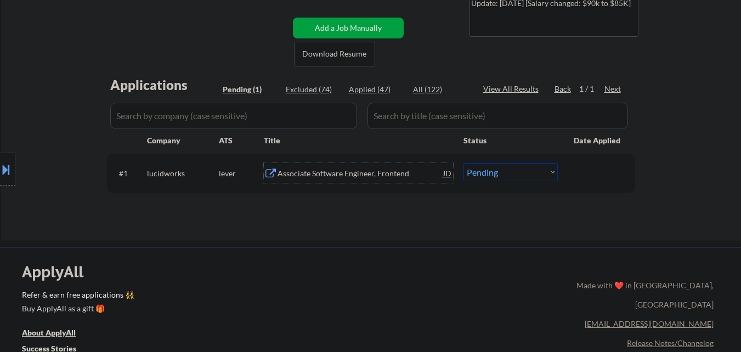
click at [346, 173] on div "Associate Software Engineer, Frontend" at bounding box center [360, 173] width 166 height 11
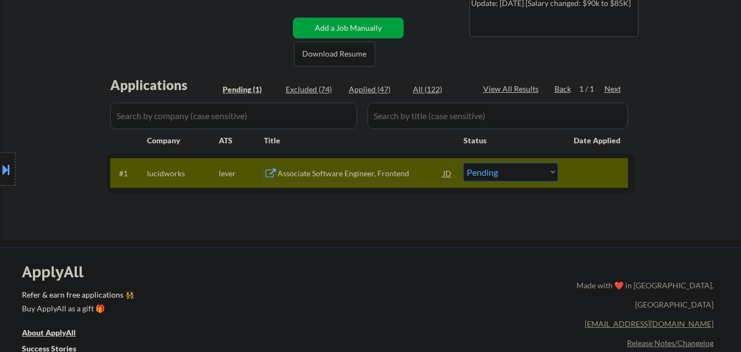
click at [545, 172] on select "Choose an option... Pending Applied Excluded (Questions) Excluded (Expired) Exc…" at bounding box center [510, 172] width 94 height 18
select select ""applied""
click at [463, 163] on select "Choose an option... Pending Applied Excluded (Questions) Excluded (Expired) Exc…" at bounding box center [510, 172] width 94 height 18
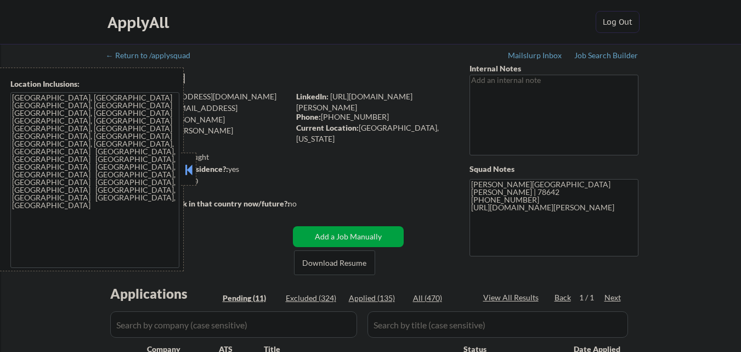
select select ""pending""
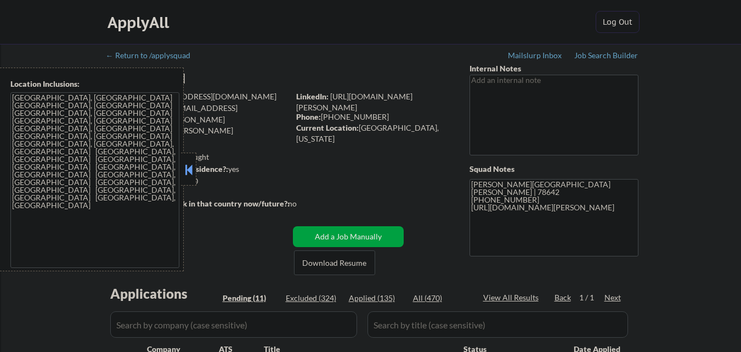
select select ""pending""
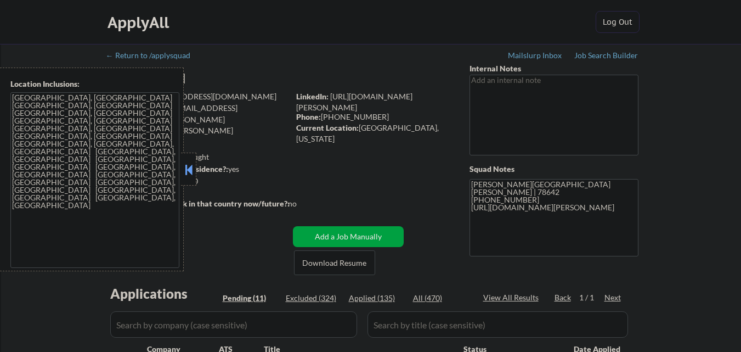
select select ""pending""
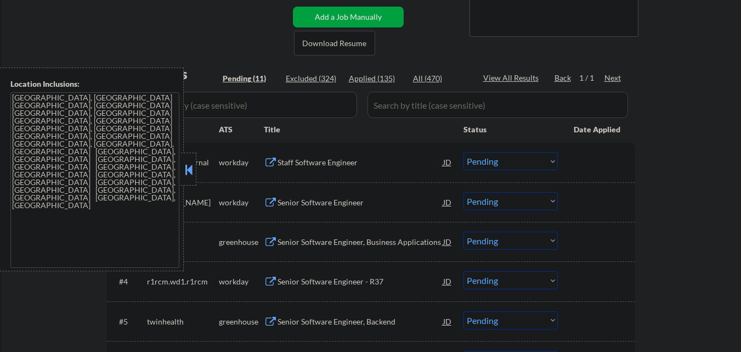
drag, startPoint x: 189, startPoint y: 167, endPoint x: 240, endPoint y: 181, distance: 53.3
click at [190, 169] on button at bounding box center [189, 169] width 12 height 16
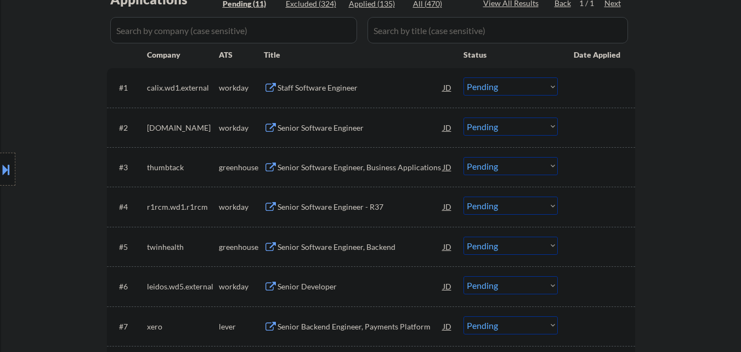
scroll to position [274, 0]
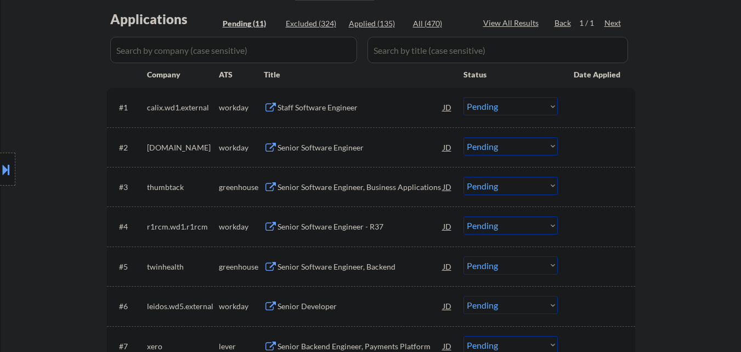
click at [352, 190] on div "Senior Software Engineer, Business Applications" at bounding box center [360, 187] width 166 height 11
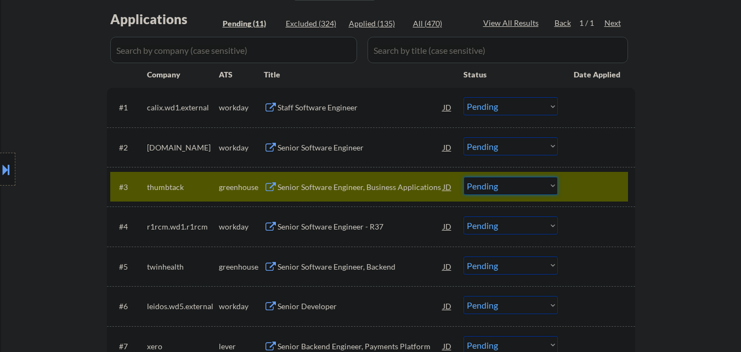
click at [538, 185] on select "Choose an option... Pending Applied Excluded (Questions) Excluded (Expired) Exc…" at bounding box center [510, 186] width 94 height 18
click at [463, 177] on select "Choose an option... Pending Applied Excluded (Questions) Excluded (Expired) Exc…" at bounding box center [510, 186] width 94 height 18
select select ""pending""
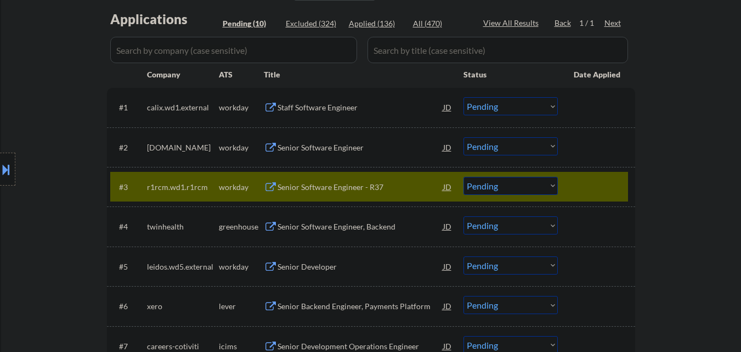
drag, startPoint x: 600, startPoint y: 186, endPoint x: 558, endPoint y: 182, distance: 42.4
click at [596, 184] on div at bounding box center [598, 187] width 48 height 20
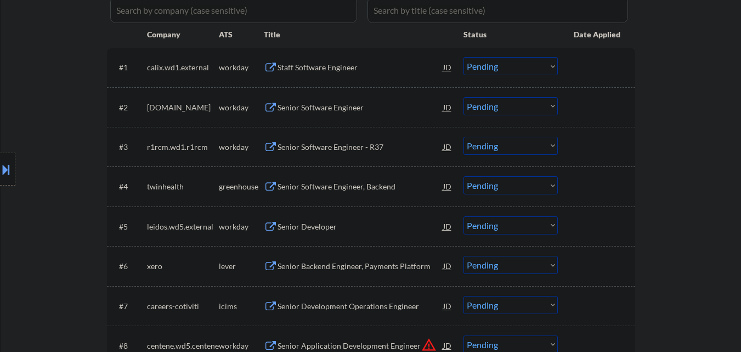
scroll to position [384, 0]
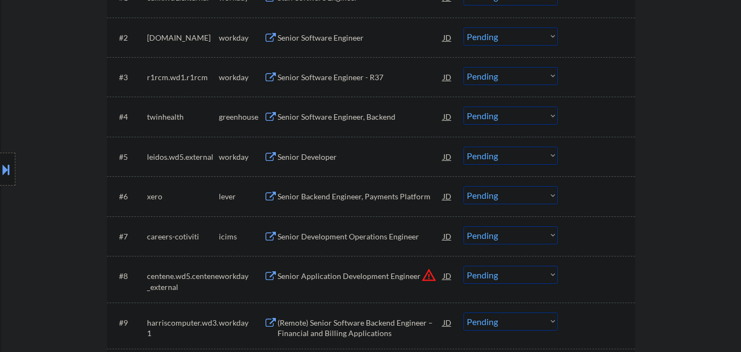
click at [333, 109] on div "Senior Software Engineer, Backend" at bounding box center [360, 116] width 166 height 20
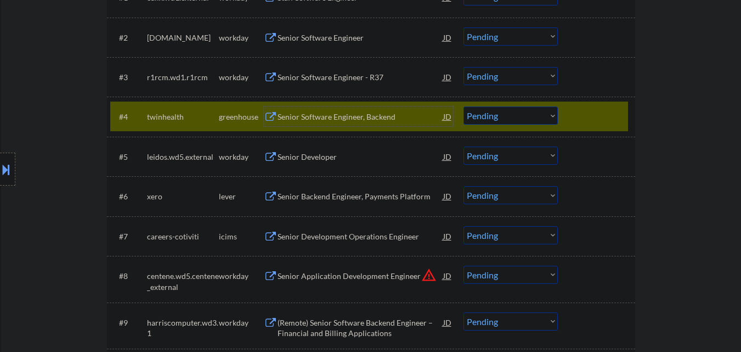
click at [3, 175] on button at bounding box center [6, 169] width 12 height 18
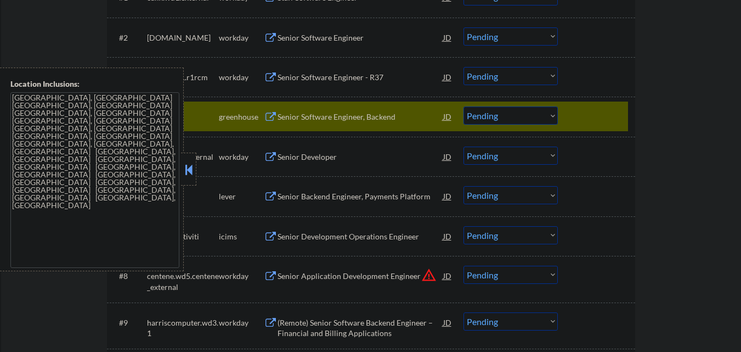
drag, startPoint x: 186, startPoint y: 172, endPoint x: 194, endPoint y: 165, distance: 10.1
click at [192, 167] on button at bounding box center [189, 169] width 12 height 16
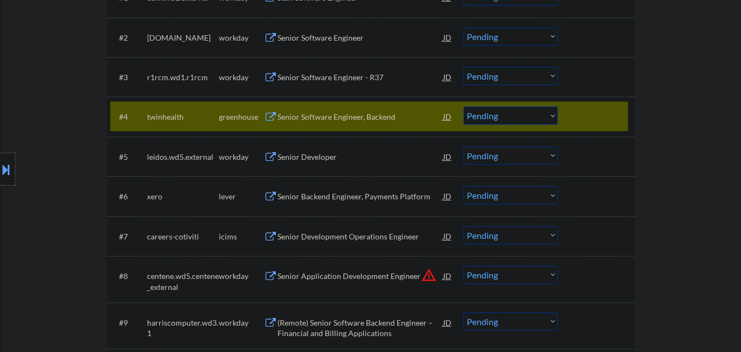
click at [505, 116] on select "Choose an option... Pending Applied Excluded (Questions) Excluded (Expired) Exc…" at bounding box center [510, 115] width 94 height 18
click at [463, 106] on select "Choose an option... Pending Applied Excluded (Questions) Excluded (Expired) Exc…" at bounding box center [510, 115] width 94 height 18
select select ""pending""
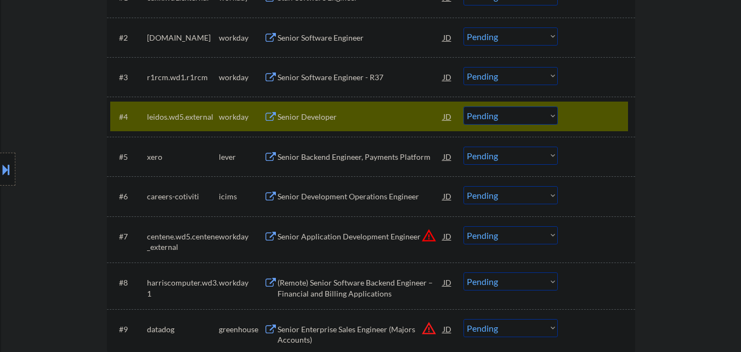
drag, startPoint x: 586, startPoint y: 118, endPoint x: 559, endPoint y: 132, distance: 30.7
click at [586, 118] on div at bounding box center [598, 116] width 48 height 20
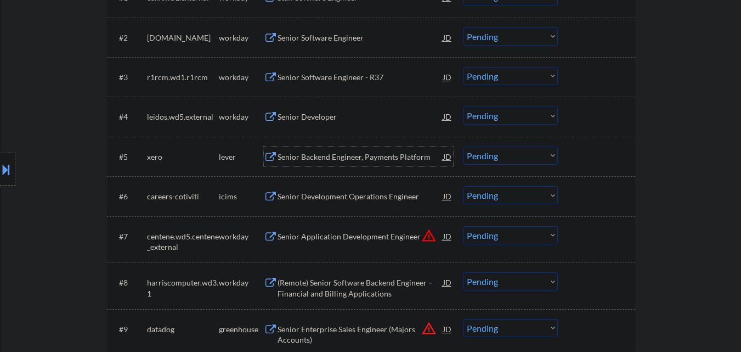
click at [358, 158] on div "Senior Backend Engineer, Payments Platform" at bounding box center [360, 156] width 166 height 11
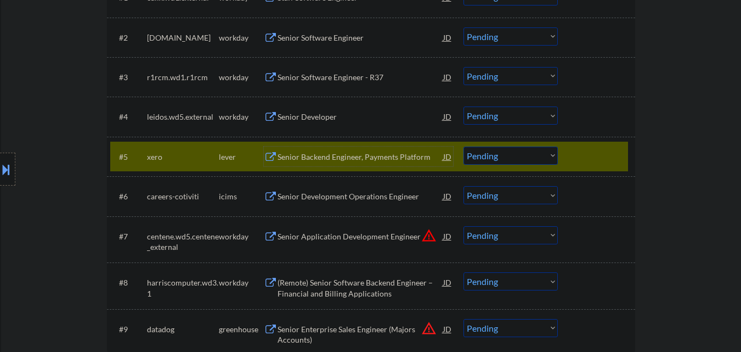
click at [504, 151] on select "Choose an option... Pending Applied Excluded (Questions) Excluded (Expired) Exc…" at bounding box center [510, 155] width 94 height 18
click at [463, 146] on select "Choose an option... Pending Applied Excluded (Questions) Excluded (Expired) Exc…" at bounding box center [510, 155] width 94 height 18
click at [588, 152] on div at bounding box center [598, 156] width 48 height 20
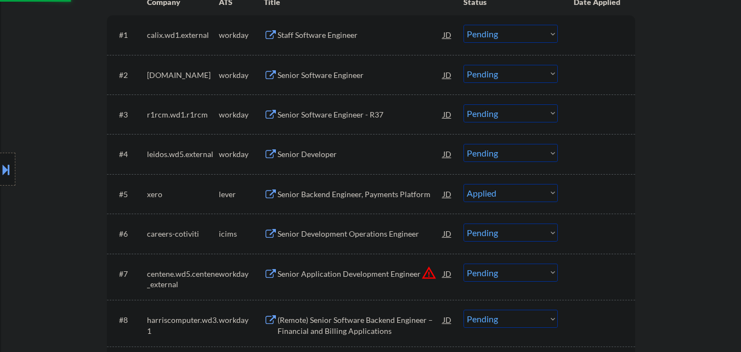
scroll to position [329, 0]
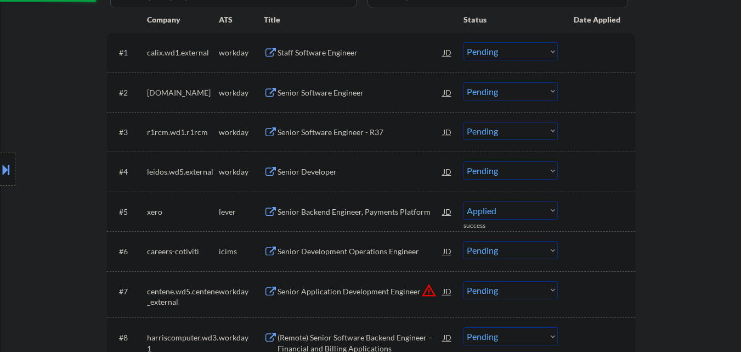
select select ""pending""
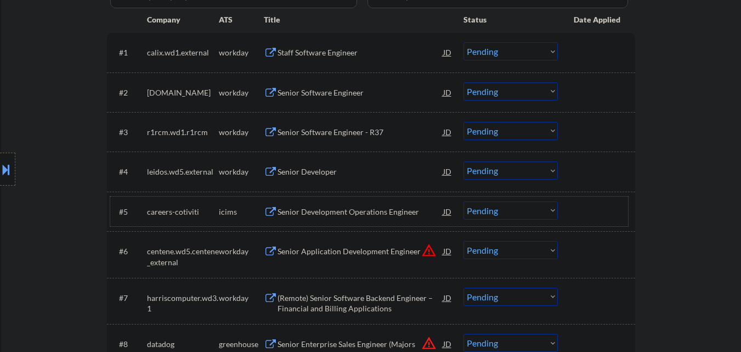
scroll to position [384, 0]
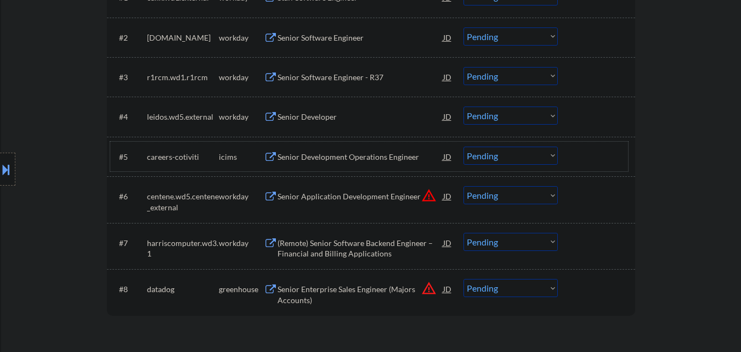
click at [430, 290] on button "warning_amber" at bounding box center [428, 287] width 15 height 15
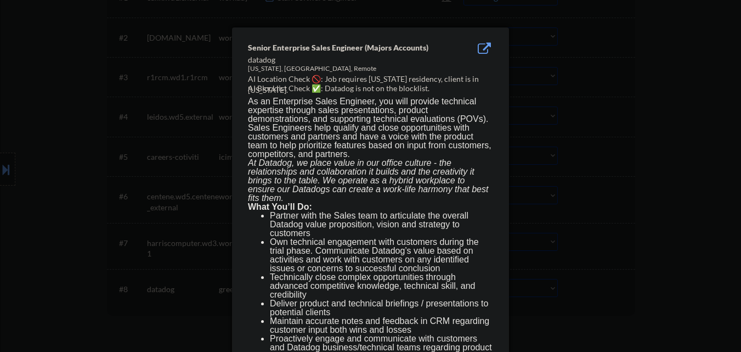
drag, startPoint x: 613, startPoint y: 230, endPoint x: 594, endPoint y: 92, distance: 140.0
click at [613, 230] on div at bounding box center [370, 176] width 741 height 352
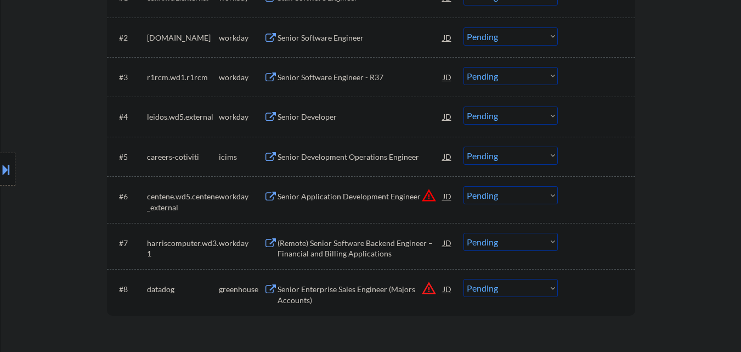
click at [426, 287] on button "warning_amber" at bounding box center [428, 287] width 15 height 15
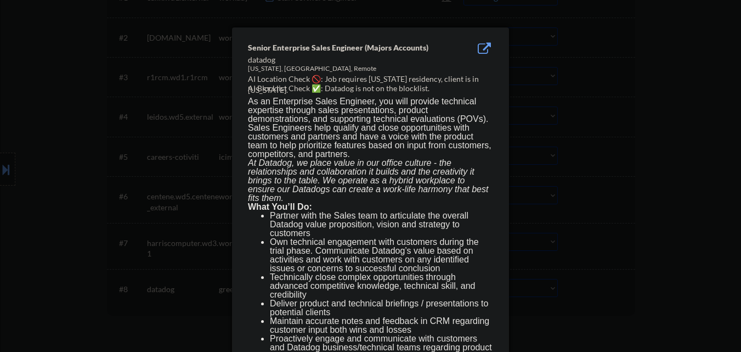
click at [553, 271] on div at bounding box center [370, 176] width 741 height 352
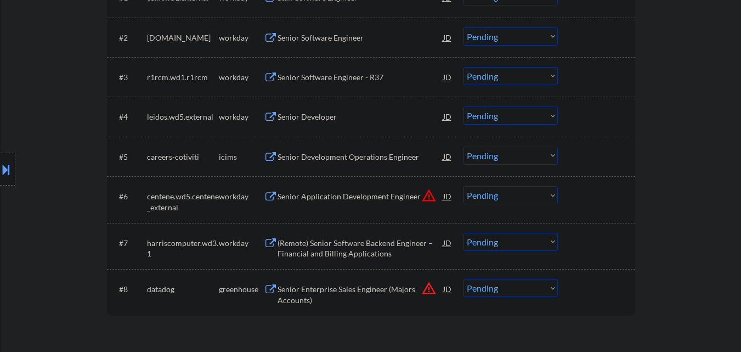
click at [1, 158] on div at bounding box center [7, 168] width 15 height 33
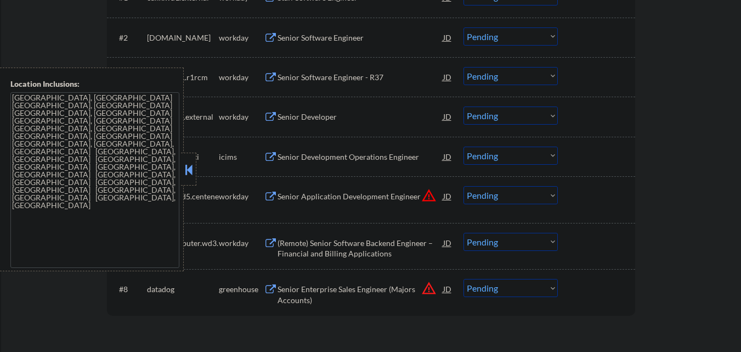
drag, startPoint x: 189, startPoint y: 172, endPoint x: 193, endPoint y: 175, distance: 5.8
click at [189, 172] on button at bounding box center [189, 169] width 12 height 16
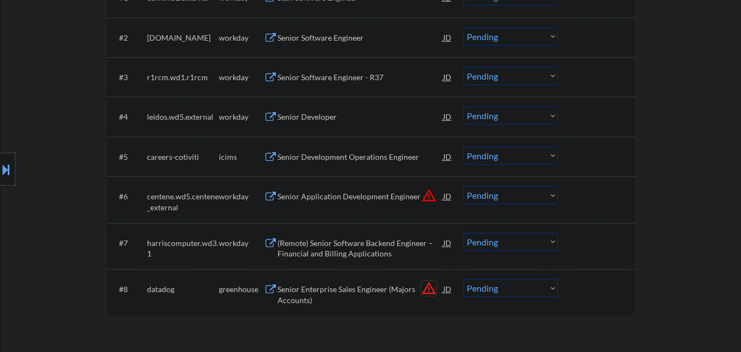
drag, startPoint x: 430, startPoint y: 291, endPoint x: 432, endPoint y: 284, distance: 7.3
click at [432, 292] on button "warning_amber" at bounding box center [428, 287] width 15 height 15
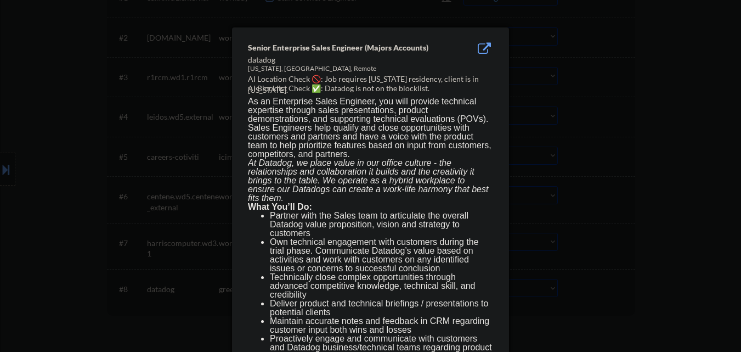
click at [615, 287] on div at bounding box center [370, 176] width 741 height 352
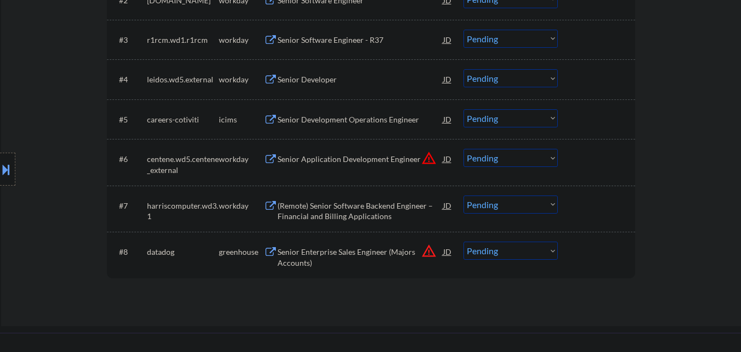
scroll to position [439, 0]
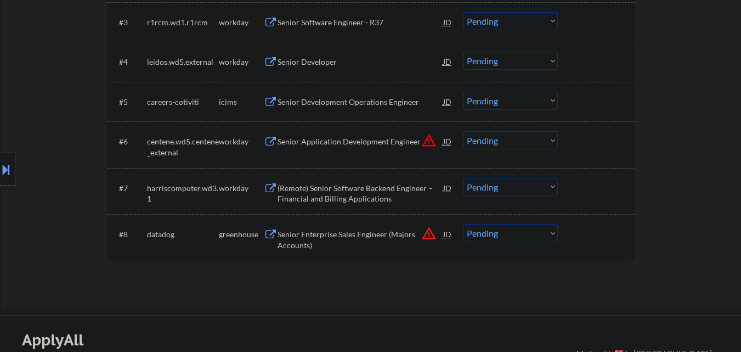
click at [529, 231] on select "Choose an option... Pending Applied Excluded (Questions) Excluded (Expired) Exc…" at bounding box center [510, 233] width 94 height 18
click at [542, 241] on select "Choose an option... Pending Applied Excluded (Questions) Excluded (Expired) Exc…" at bounding box center [510, 233] width 94 height 18
select select ""excluded__location_""
click at [463, 224] on select "Choose an option... Pending Applied Excluded (Questions) Excluded (Expired) Exc…" at bounding box center [510, 233] width 94 height 18
click at [433, 139] on button "warning_amber" at bounding box center [428, 140] width 15 height 15
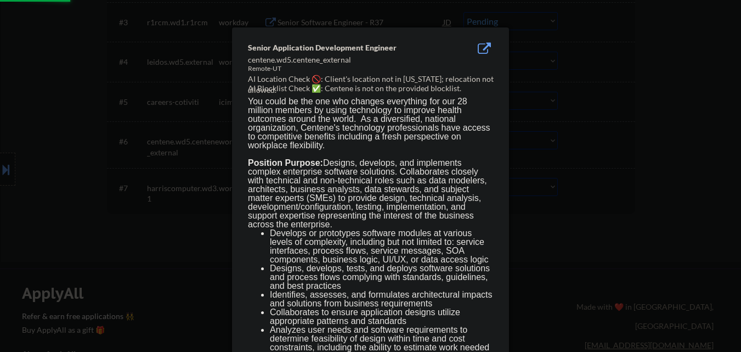
click at [585, 169] on div at bounding box center [370, 176] width 741 height 352
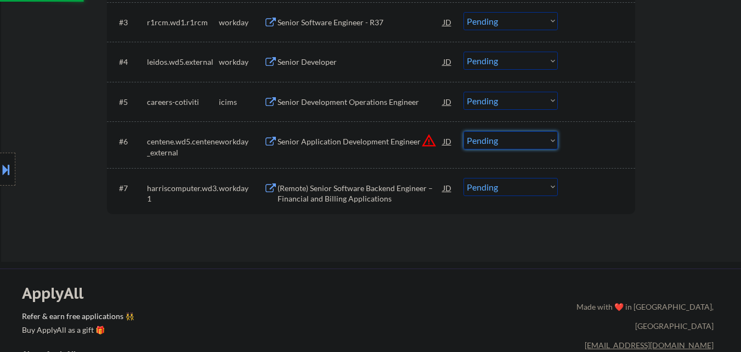
click at [524, 149] on select "Choose an option... Pending Applied Excluded (Questions) Excluded (Expired) Exc…" at bounding box center [510, 140] width 94 height 18
click at [463, 131] on select "Choose an option... Pending Applied Excluded (Questions) Excluded (Expired) Exc…" at bounding box center [510, 140] width 94 height 18
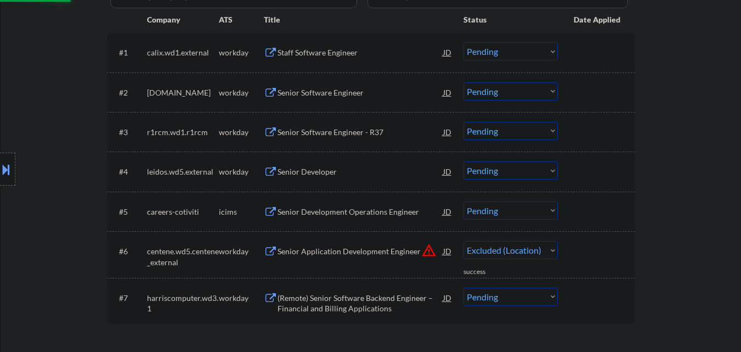
select select ""pending""
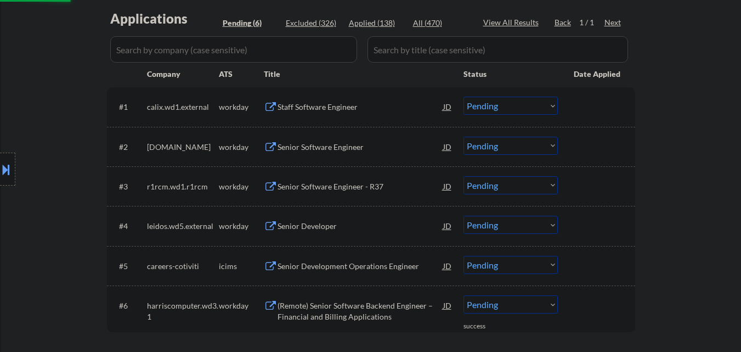
scroll to position [274, 0]
click at [356, 110] on div "Staff Software Engineer" at bounding box center [360, 107] width 166 height 11
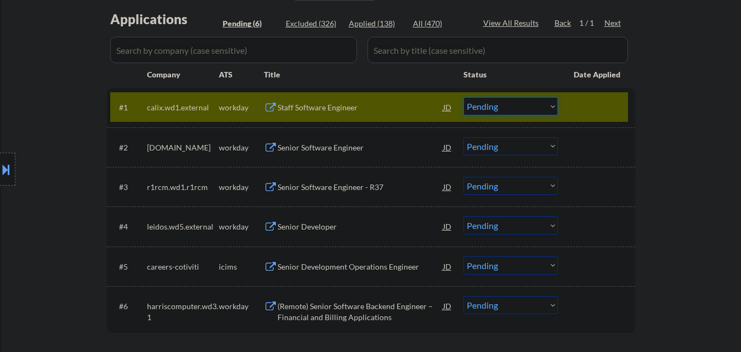
drag, startPoint x: 509, startPoint y: 101, endPoint x: 514, endPoint y: 115, distance: 13.9
click at [511, 103] on select "Choose an option... Pending Applied Excluded (Questions) Excluded (Expired) Exc…" at bounding box center [510, 106] width 94 height 18
click at [463, 97] on select "Choose an option... Pending Applied Excluded (Questions) Excluded (Expired) Exc…" at bounding box center [510, 106] width 94 height 18
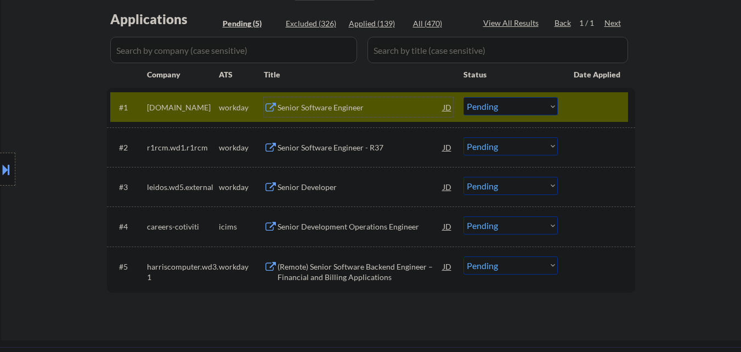
drag, startPoint x: 342, startPoint y: 112, endPoint x: 343, endPoint y: 105, distance: 6.8
click at [342, 112] on div "Senior Software Engineer" at bounding box center [360, 107] width 166 height 11
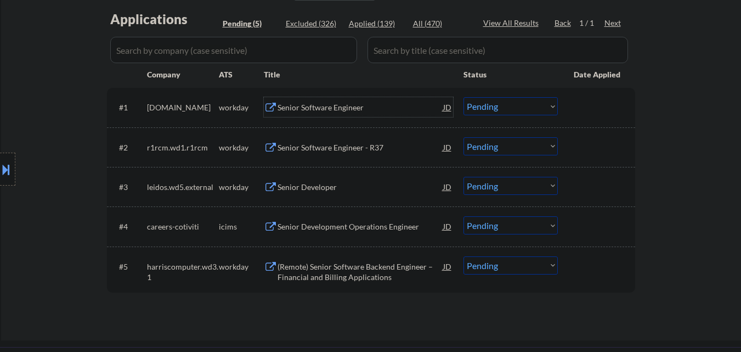
click at [519, 107] on select "Choose an option... Pending Applied Excluded (Questions) Excluded (Expired) Exc…" at bounding box center [510, 106] width 94 height 18
click at [463, 97] on select "Choose an option... Pending Applied Excluded (Questions) Excluded (Expired) Exc…" at bounding box center [510, 106] width 94 height 18
select select ""pending""
